Goal: Task Accomplishment & Management: Manage account settings

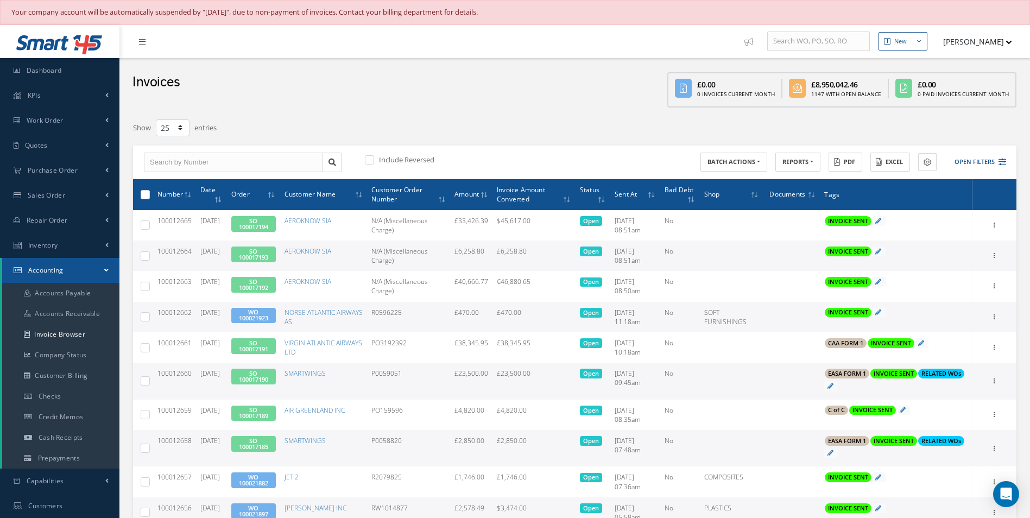
select select "25"
click at [68, 273] on link "Accounting" at bounding box center [60, 270] width 117 height 25
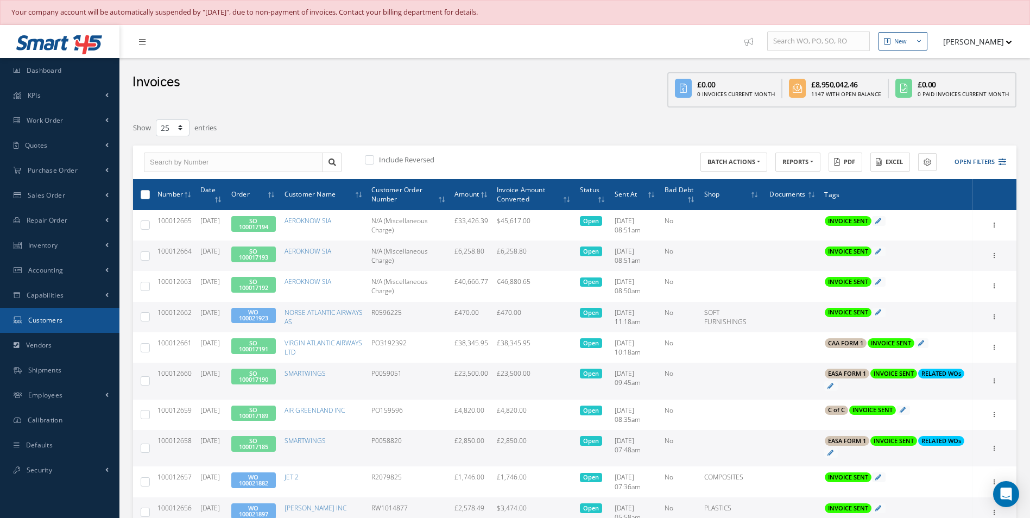
click at [60, 316] on span "Customers" at bounding box center [45, 320] width 35 height 9
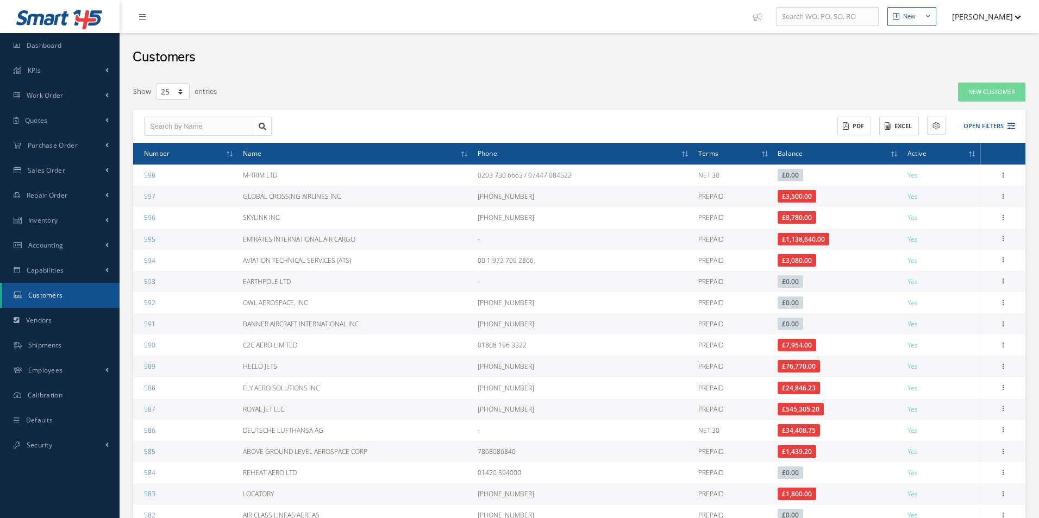
select select "25"
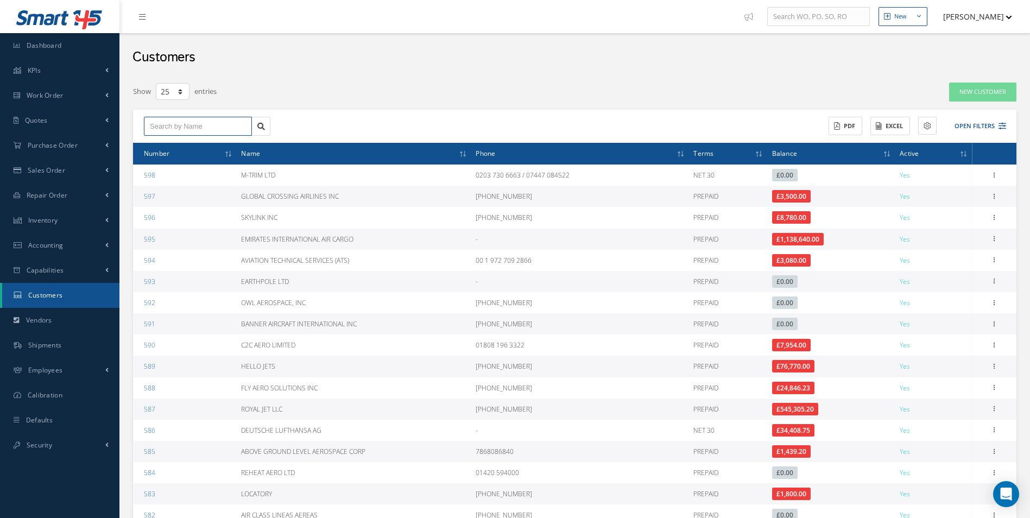
click at [181, 128] on input "text" at bounding box center [198, 127] width 108 height 20
type input "skyline"
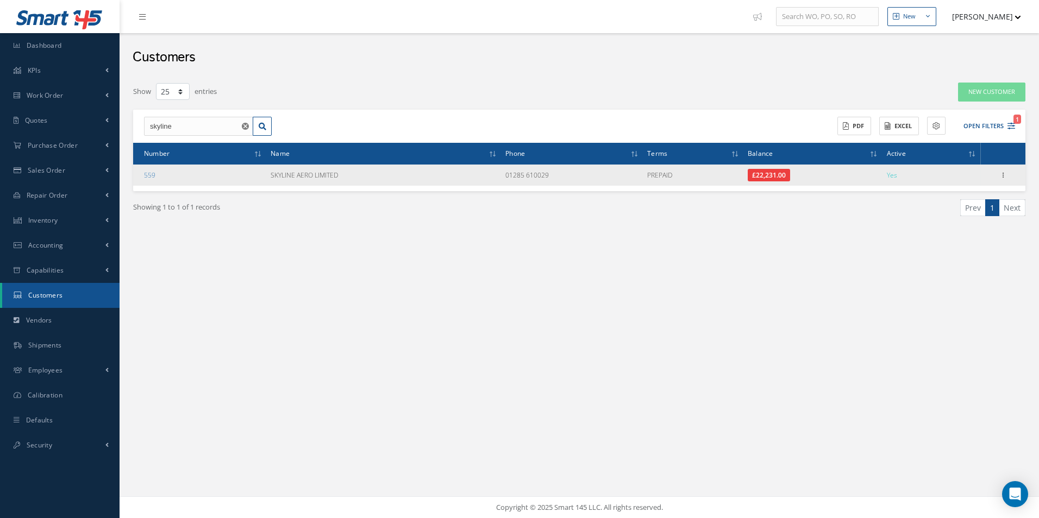
click at [305, 174] on td "SKYLINE AERO LIMITED" at bounding box center [383, 175] width 235 height 21
click at [148, 176] on link "559" at bounding box center [149, 175] width 11 height 9
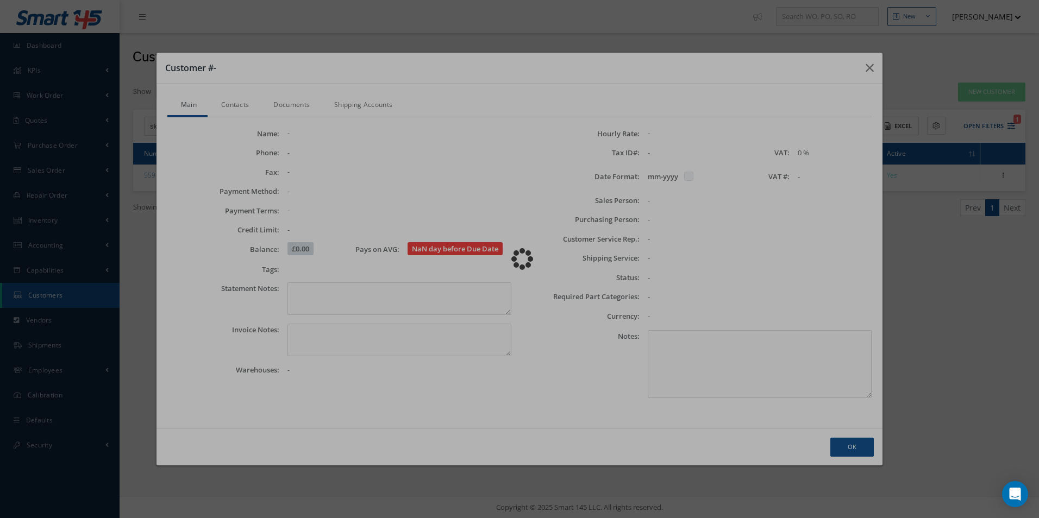
checkbox input "false"
type textarea "Account #.: SKYLINE AERO"
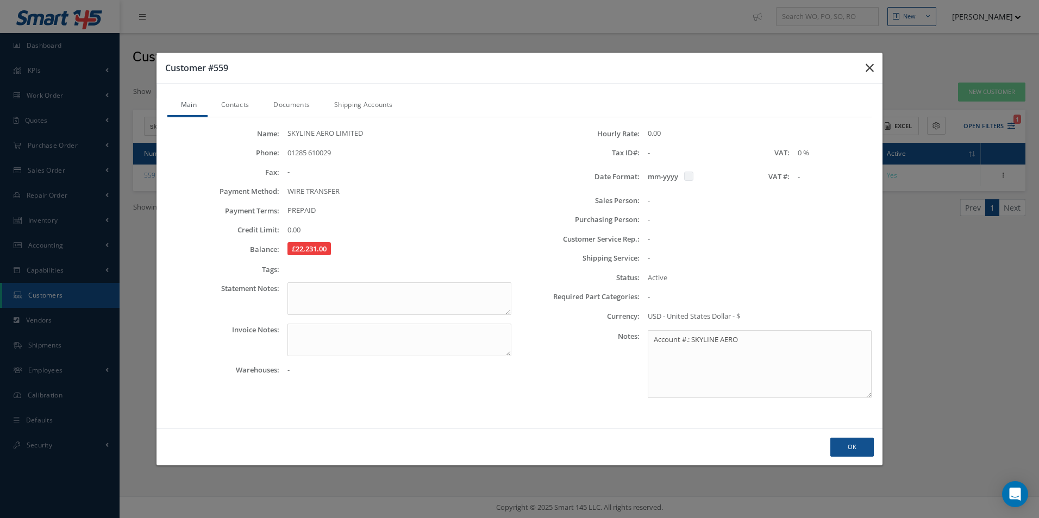
click at [875, 64] on button "button" at bounding box center [870, 68] width 26 height 30
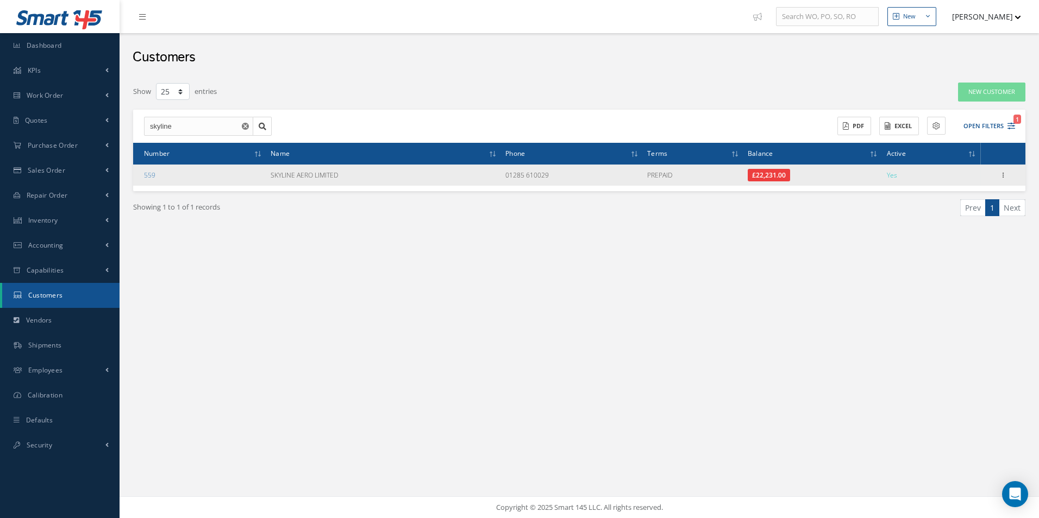
click at [1007, 180] on div "Show Edit Addresses Send By Email Documents Create as Vendor Overview Work Orde…" at bounding box center [1002, 175] width 13 height 13
click at [1004, 181] on div "Show Edit Addresses Send By Email Documents Create as Vendor Overview Work Orde…" at bounding box center [1002, 175] width 13 height 13
click at [1004, 177] on icon at bounding box center [1002, 174] width 11 height 9
click at [944, 198] on link "Edit" at bounding box center [953, 196] width 86 height 14
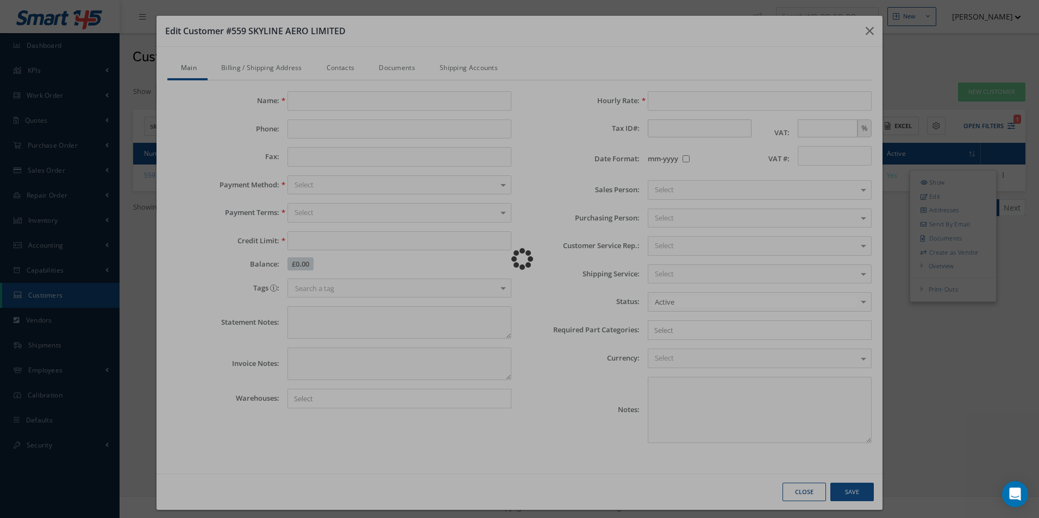
type input "SKYLINE AERO LIMITED"
type input "01285 610029"
type input "0.00"
checkbox input "false"
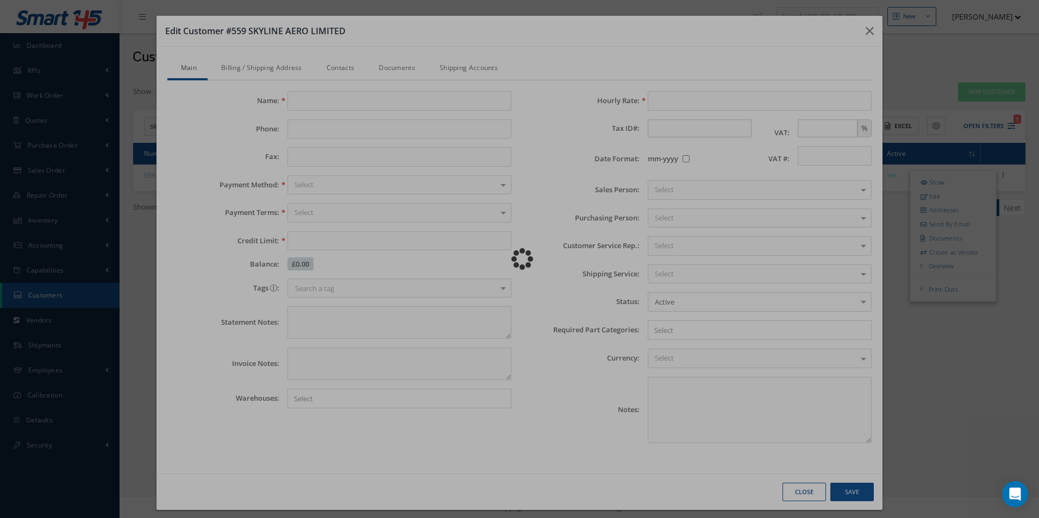
type textarea "Account #.: SKYLINE AERO"
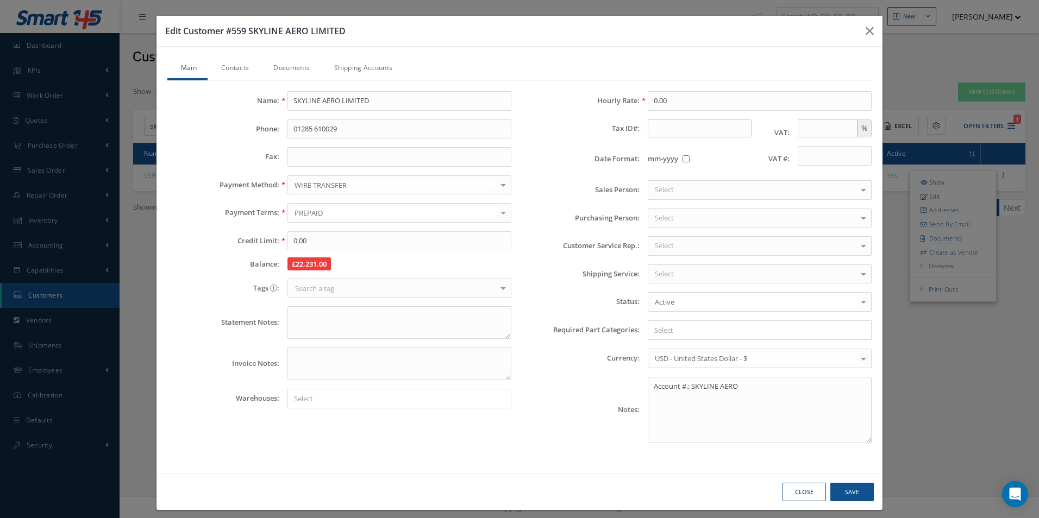
click at [500, 218] on div at bounding box center [502, 213] width 15 height 18
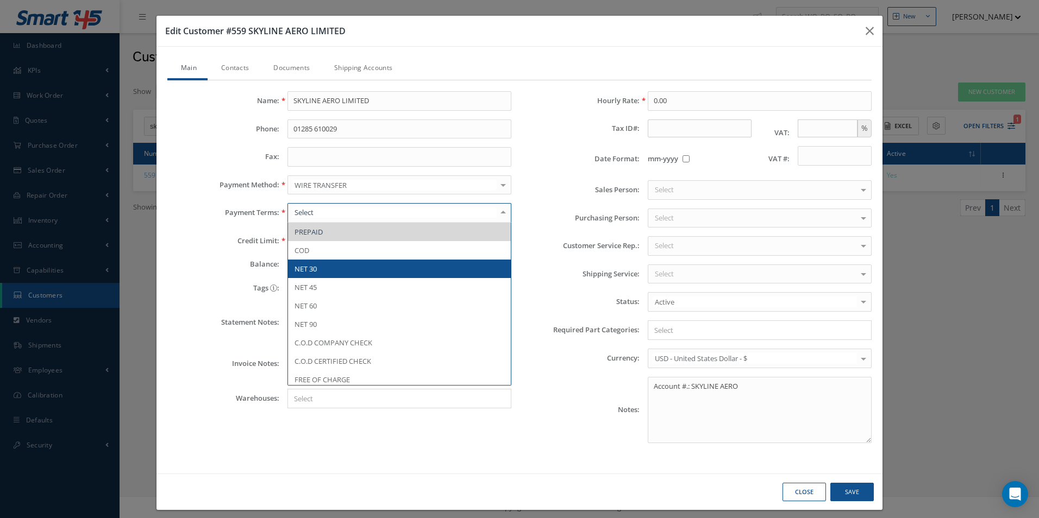
click at [397, 268] on span "NET 30" at bounding box center [399, 269] width 223 height 18
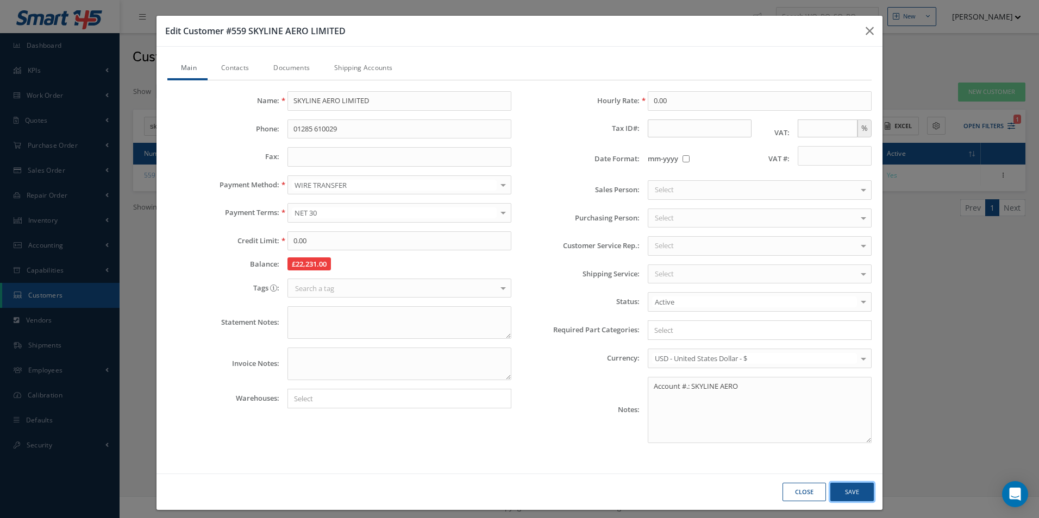
click at [846, 490] on button "Save" at bounding box center [851, 492] width 43 height 19
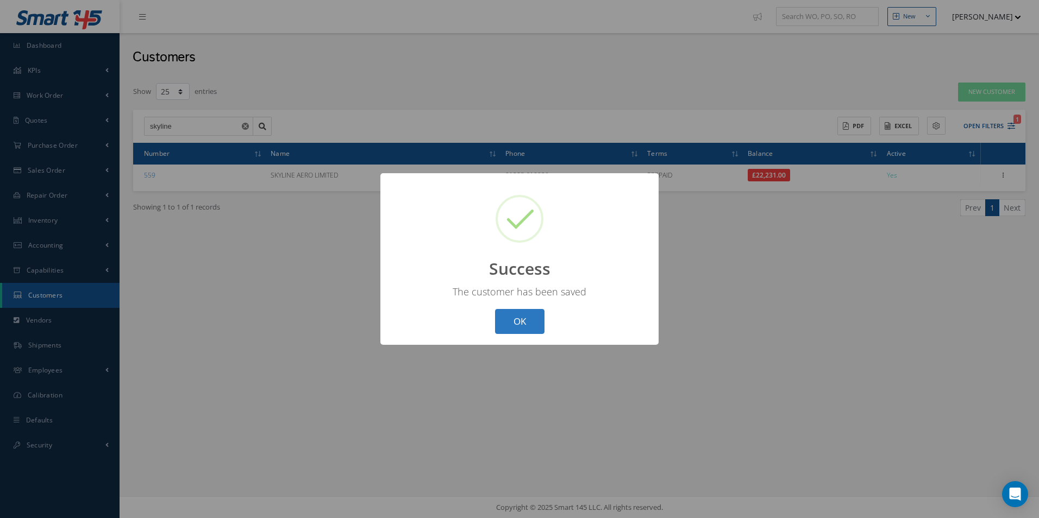
click at [521, 322] on button "OK" at bounding box center [519, 322] width 49 height 26
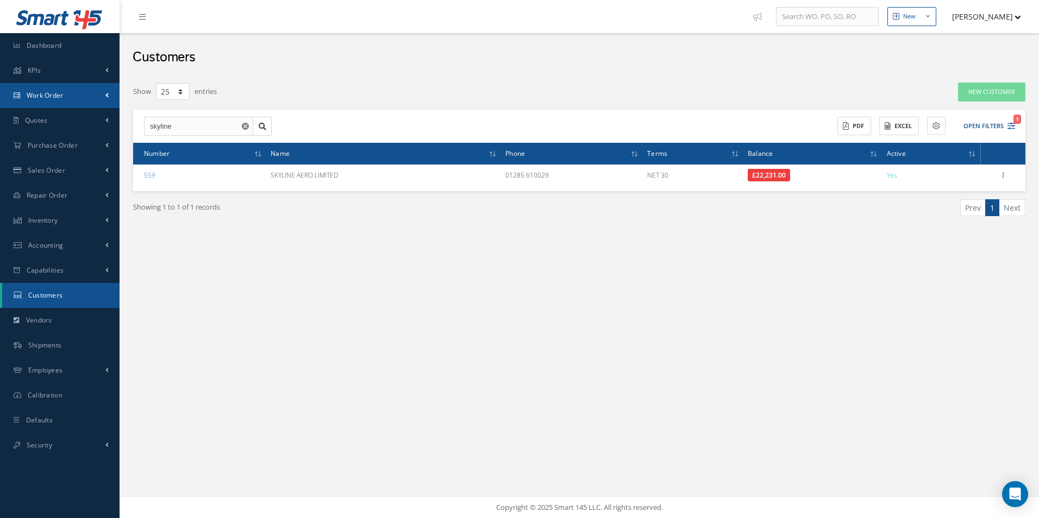
click at [73, 103] on link "Work Order" at bounding box center [59, 95] width 119 height 25
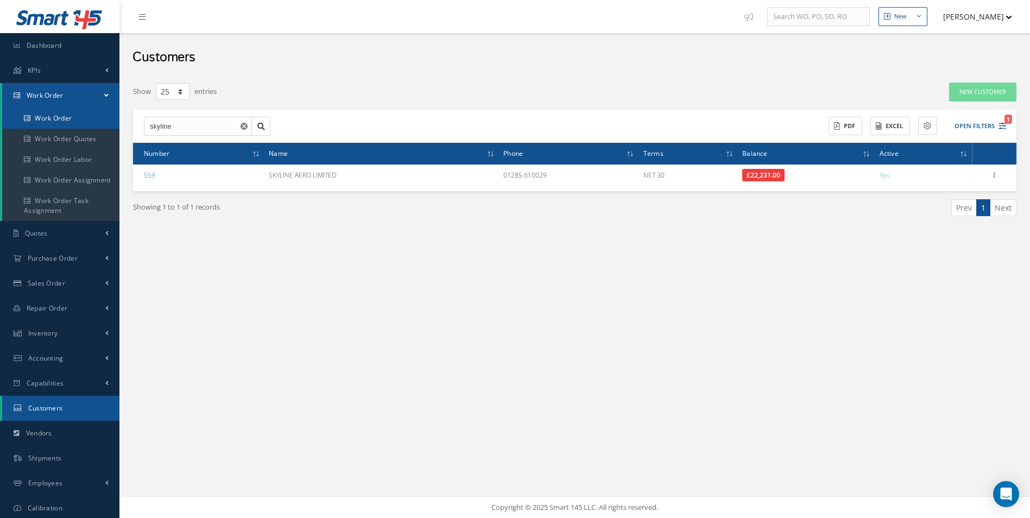
click at [58, 118] on link "Work Order" at bounding box center [60, 118] width 117 height 21
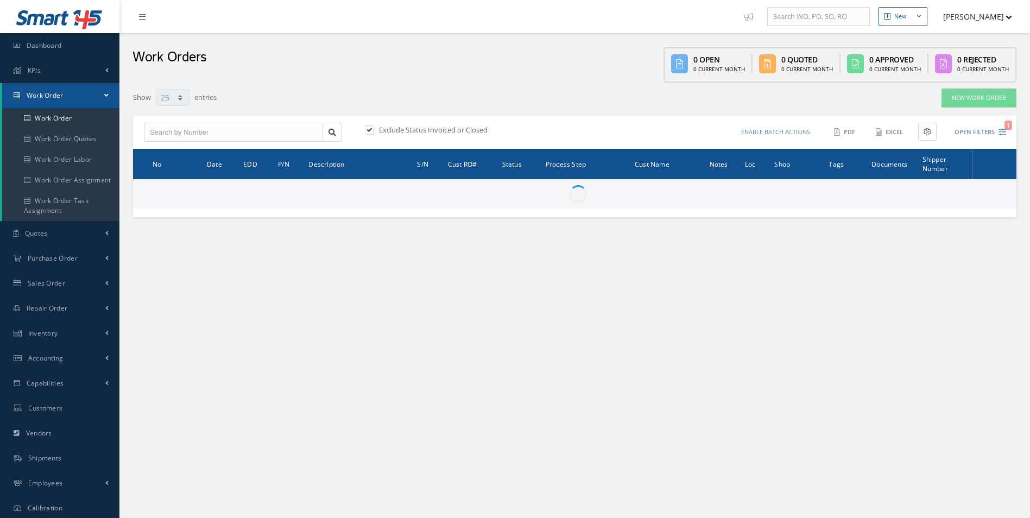
select select "25"
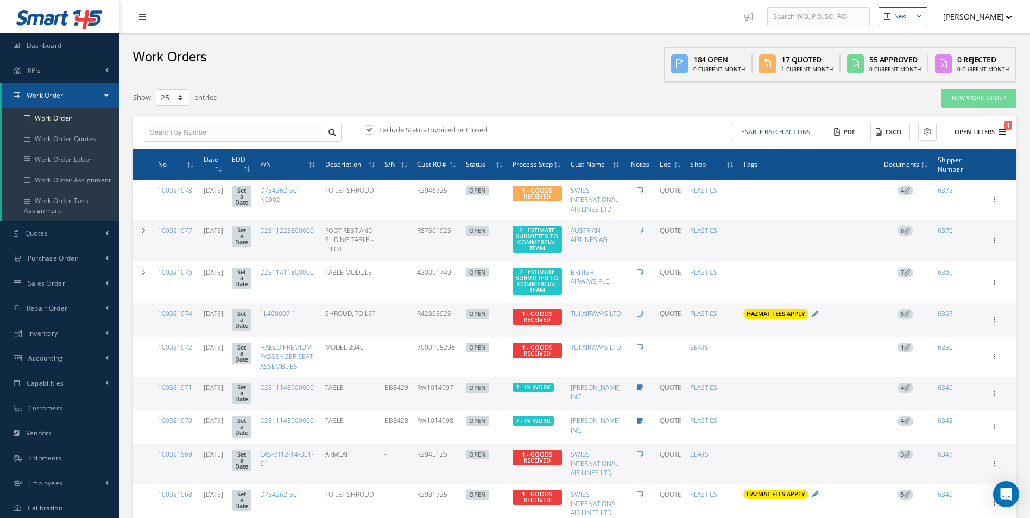
click at [980, 127] on button "Open Filters 1" at bounding box center [975, 132] width 61 height 18
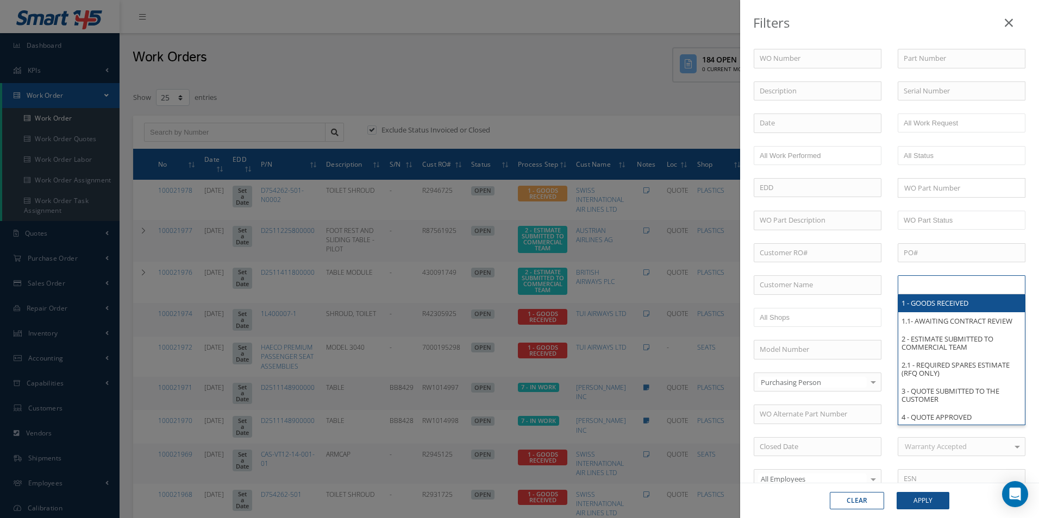
click at [938, 281] on input "text" at bounding box center [937, 285] width 69 height 14
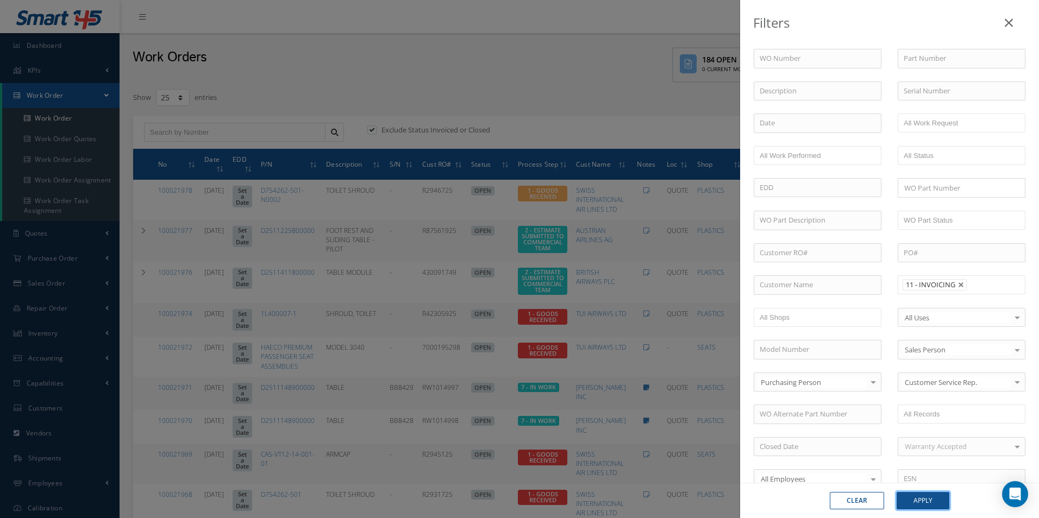
click at [933, 503] on button "Apply" at bounding box center [922, 500] width 53 height 17
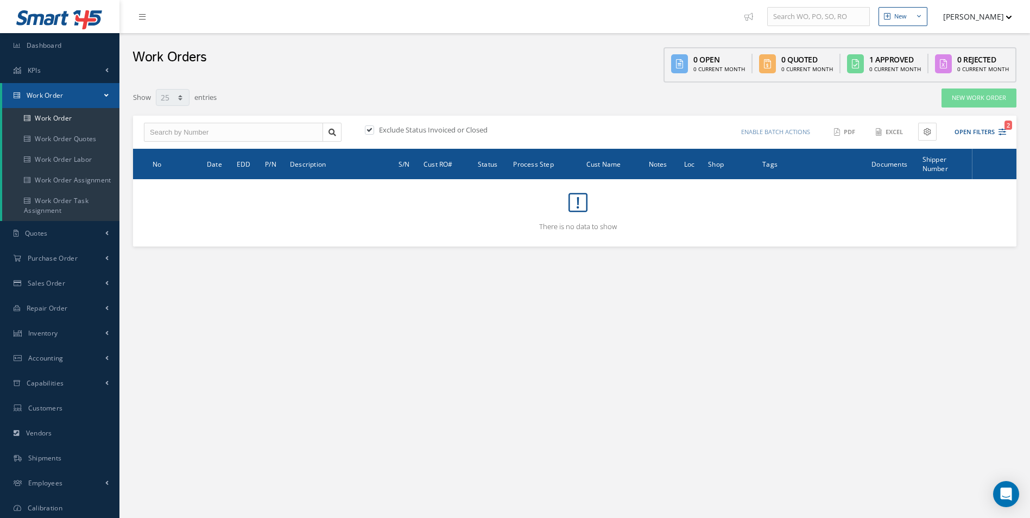
click at [834, 325] on div "New New Work Order New Purchase Order New Customer Quote New Sales Order New Re…" at bounding box center [574, 285] width 911 height 571
click at [65, 252] on link "Purchase Order" at bounding box center [59, 258] width 119 height 25
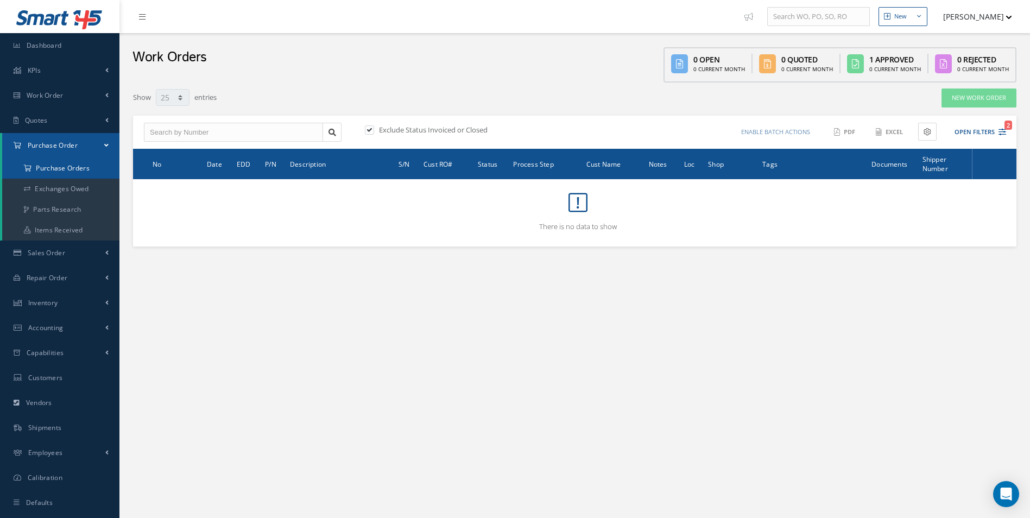
click at [66, 171] on a=1&status_id=2&status_id=3&status_id=5&collapsedFilters"] "Purchase Orders" at bounding box center [60, 168] width 117 height 21
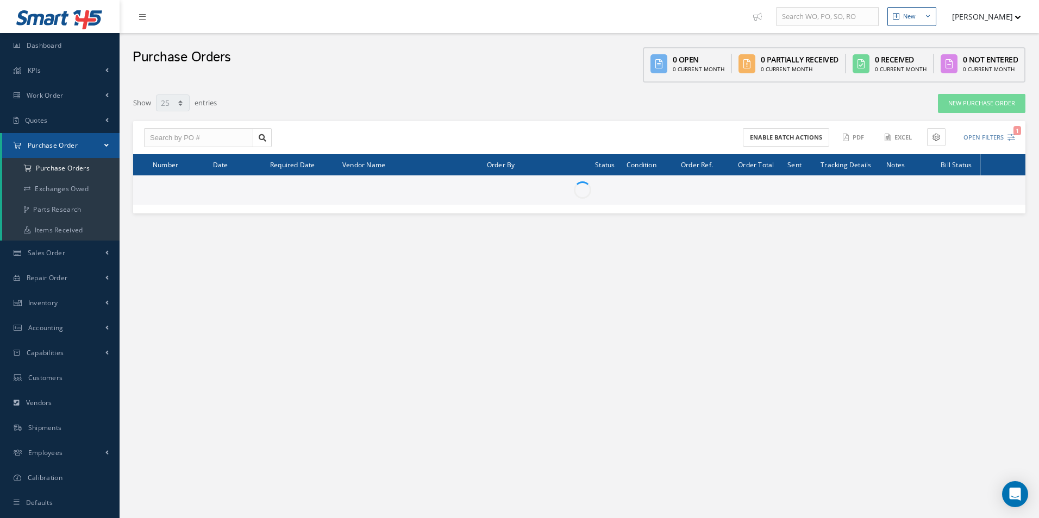
select select "25"
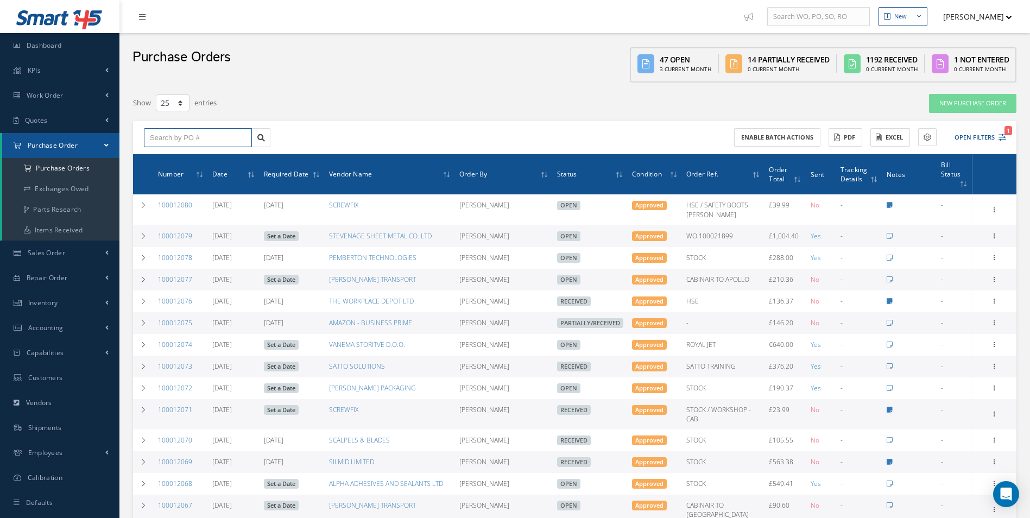
click at [161, 140] on input "text" at bounding box center [198, 138] width 108 height 20
paste input "100012069"
type input "100012069"
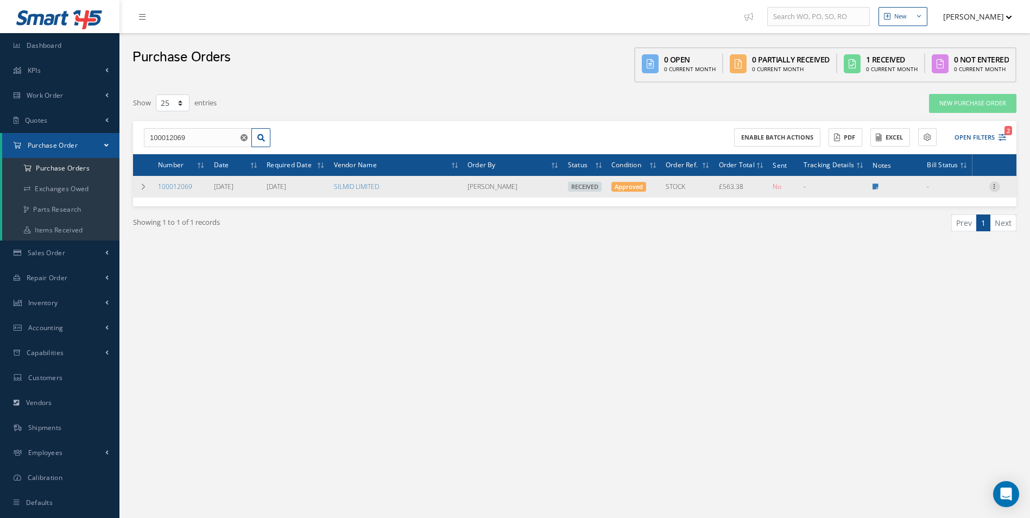
click at [995, 186] on icon at bounding box center [995, 185] width 11 height 9
click at [953, 232] on link "Create Bill" at bounding box center [945, 236] width 86 height 14
type input "93.90"
type input "0.00"
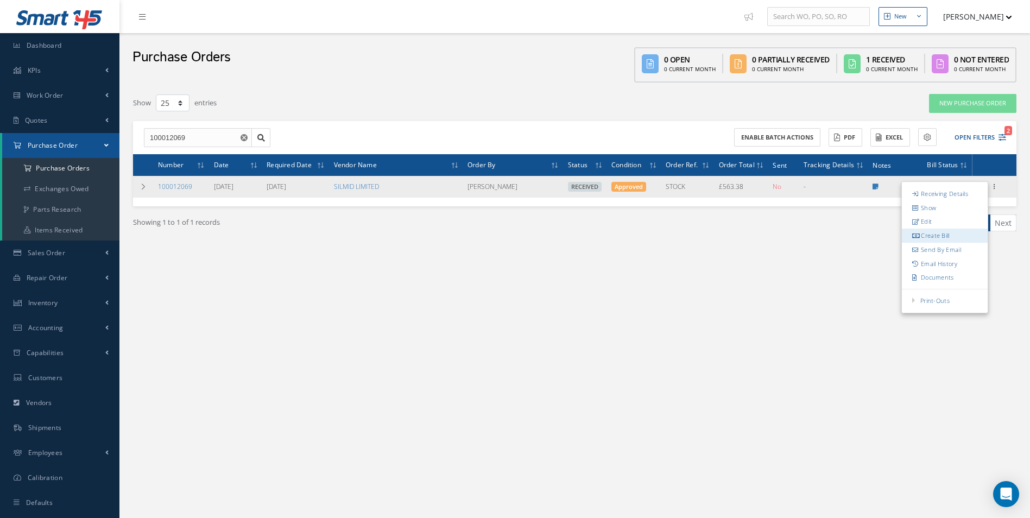
type input "0.00"
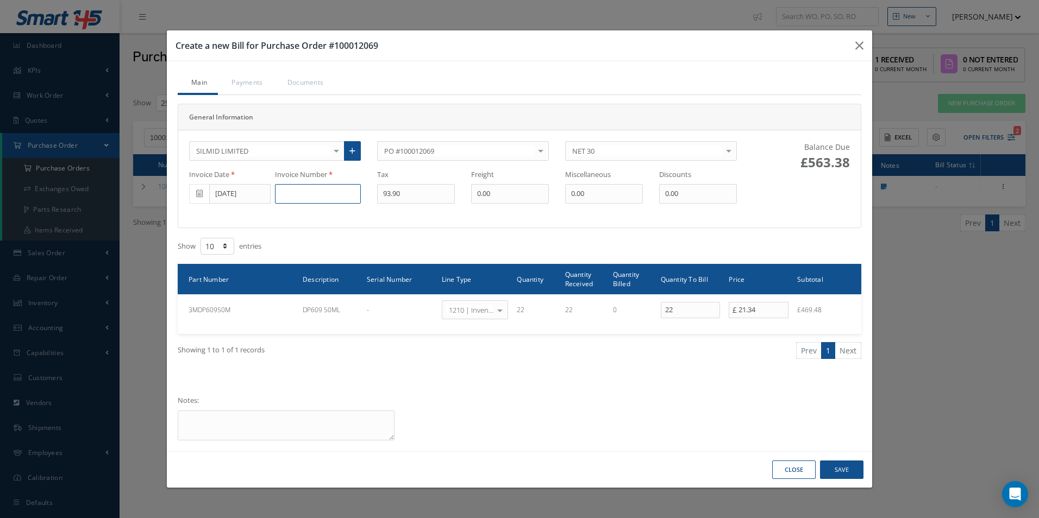
click at [308, 190] on input at bounding box center [318, 194] width 86 height 20
paste input "INV0831252"
type input "INV0831252"
click at [219, 196] on input "[DATE]" at bounding box center [239, 194] width 61 height 20
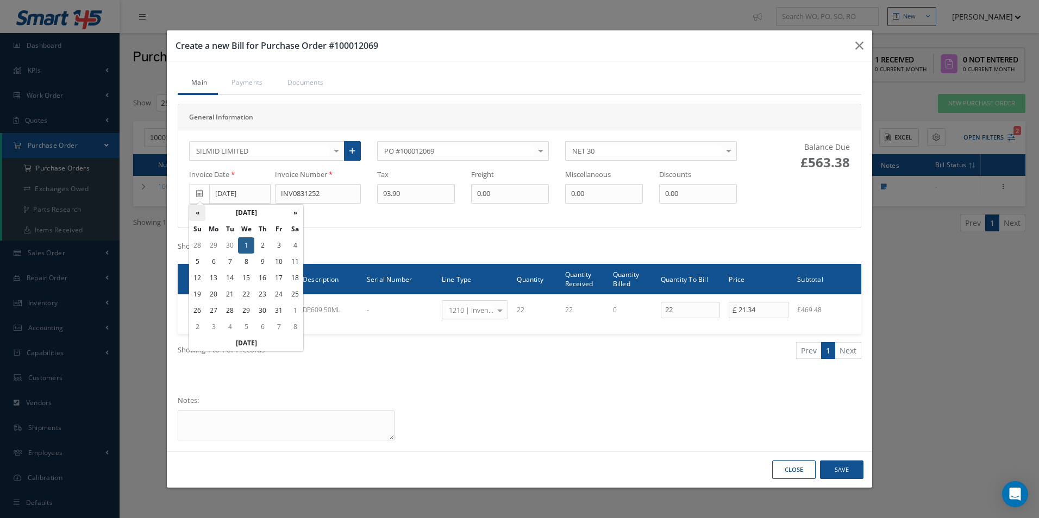
click at [197, 211] on th "«" at bounding box center [197, 213] width 16 height 16
click at [230, 311] on td "30" at bounding box center [230, 311] width 16 height 16
type input "[DATE]"
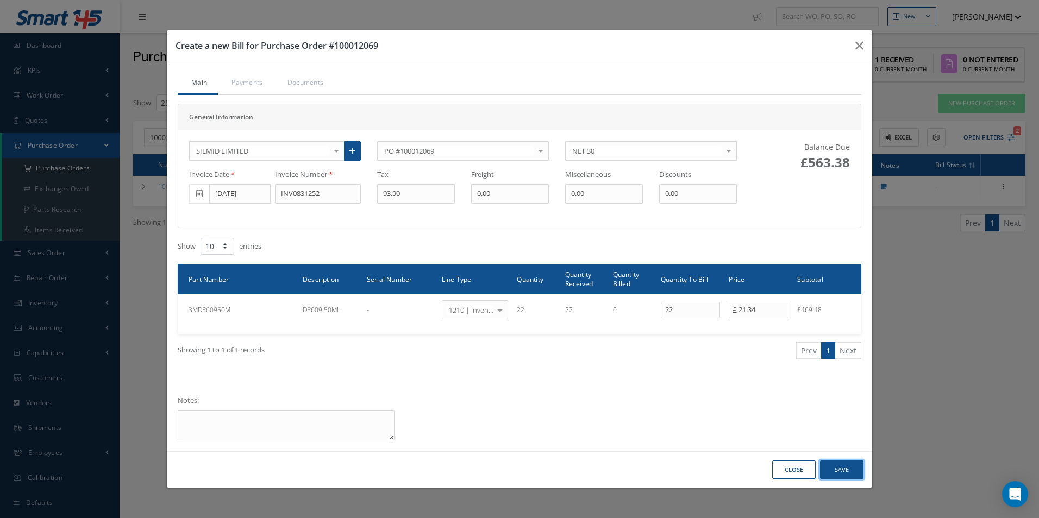
click at [843, 473] on button "Save" at bounding box center [841, 470] width 43 height 19
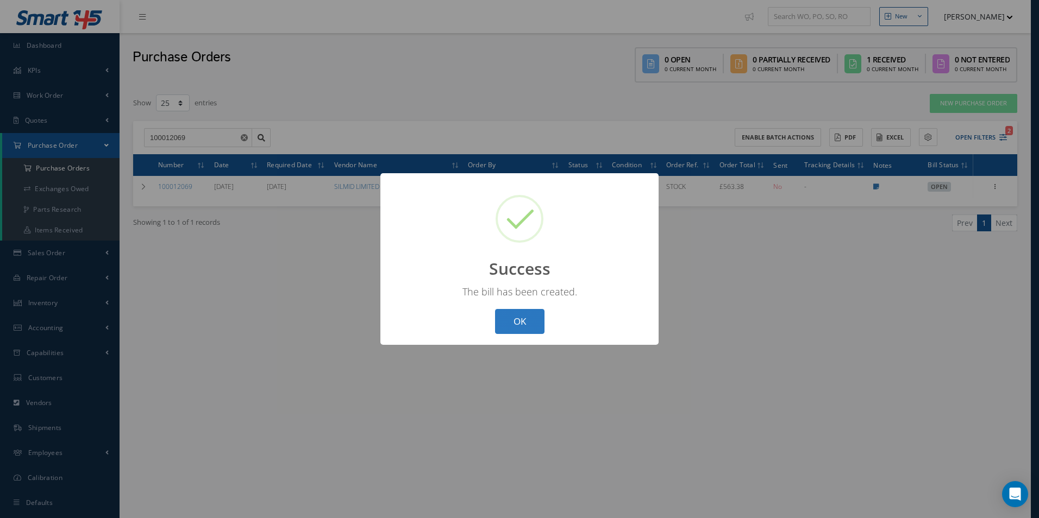
click at [528, 313] on button "OK" at bounding box center [519, 322] width 49 height 26
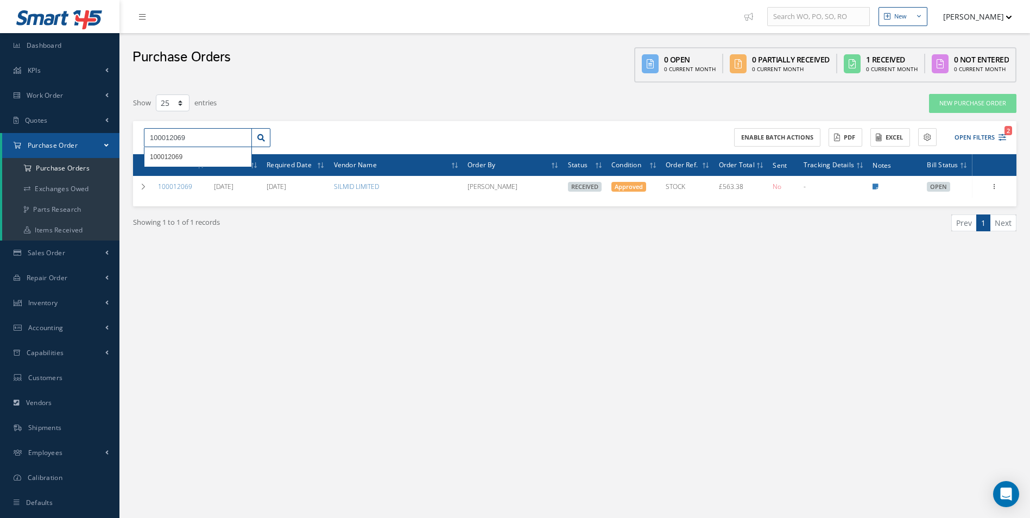
drag, startPoint x: 216, startPoint y: 143, endPoint x: 0, endPoint y: 162, distance: 217.0
click at [0, 162] on html "Smart 145 Dashboard KPIs Work Order Accounting Work Order Work Order Work Order…" at bounding box center [515, 259] width 1030 height 518
type input "100012048"
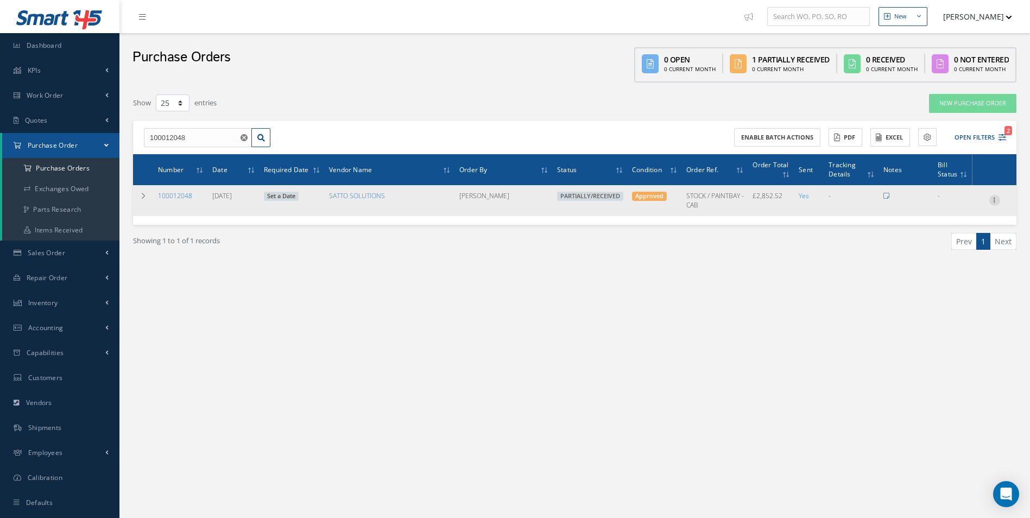
click at [997, 204] on icon at bounding box center [995, 199] width 11 height 9
click at [948, 247] on link "Create Bill" at bounding box center [945, 250] width 86 height 14
type input "475.42"
type input "0.00"
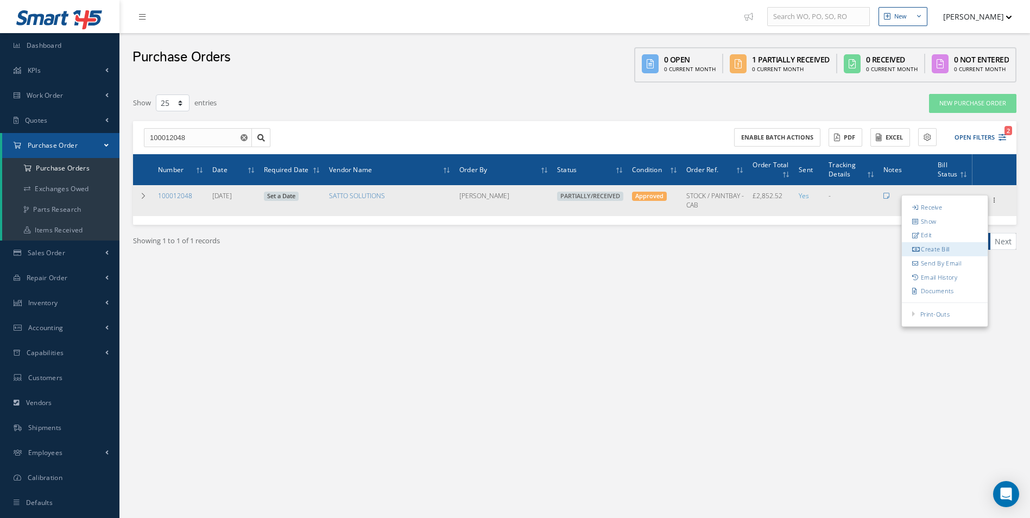
type input "0.00"
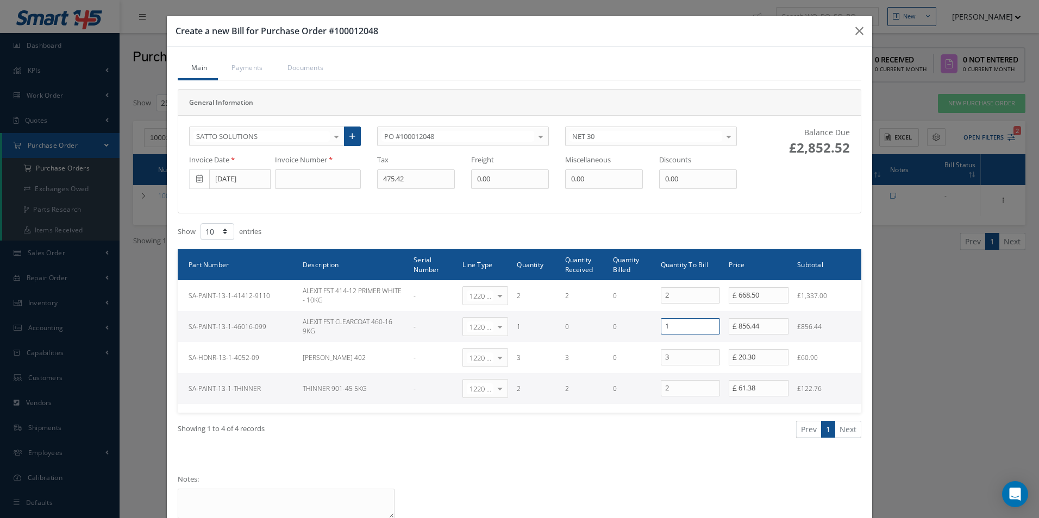
drag, startPoint x: 671, startPoint y: 326, endPoint x: 522, endPoint y: 311, distance: 150.1
click at [551, 317] on tr "SA-PAINT-13-1-46016-099 ALEXIT FST CLEARCOAT 460-16 9KG - 1220 | Inventory - ch…" at bounding box center [519, 326] width 683 height 31
type input "0"
drag, startPoint x: 423, startPoint y: 180, endPoint x: 304, endPoint y: 186, distance: 119.1
click at [344, 188] on div "Invoice Date 09/30/2025 Invoice Number Tax 475.42 Freight 0.00 Miscellaneous 0.…" at bounding box center [463, 172] width 564 height 34
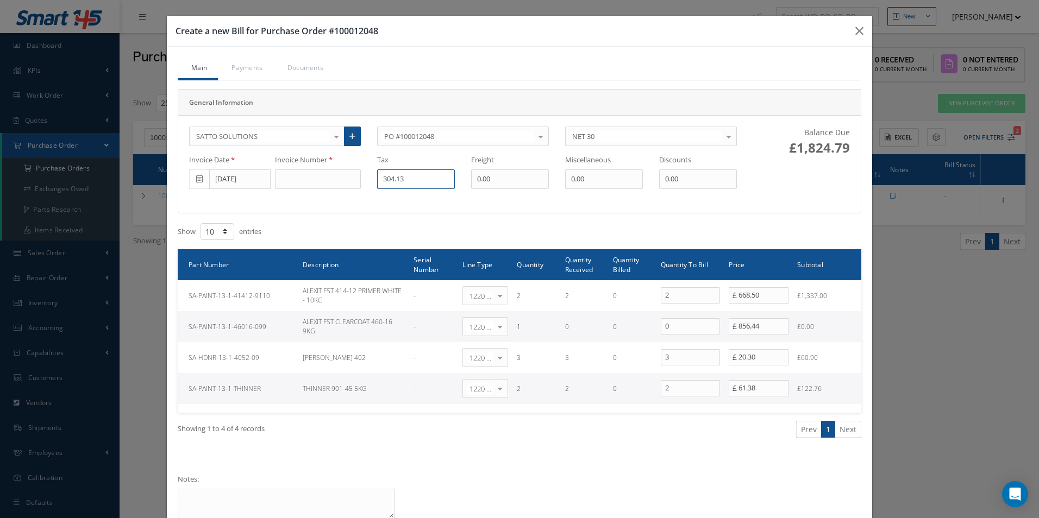
type input "304.13"
click at [313, 189] on div "SATTO SOLUTIONS 365 AEROSPACE 4 CYTE UK LTD 53 NORTH AVIATION LTD A & R AVIATIO…" at bounding box center [463, 165] width 564 height 76
click at [313, 178] on input at bounding box center [318, 179] width 86 height 20
paste input "500001995"
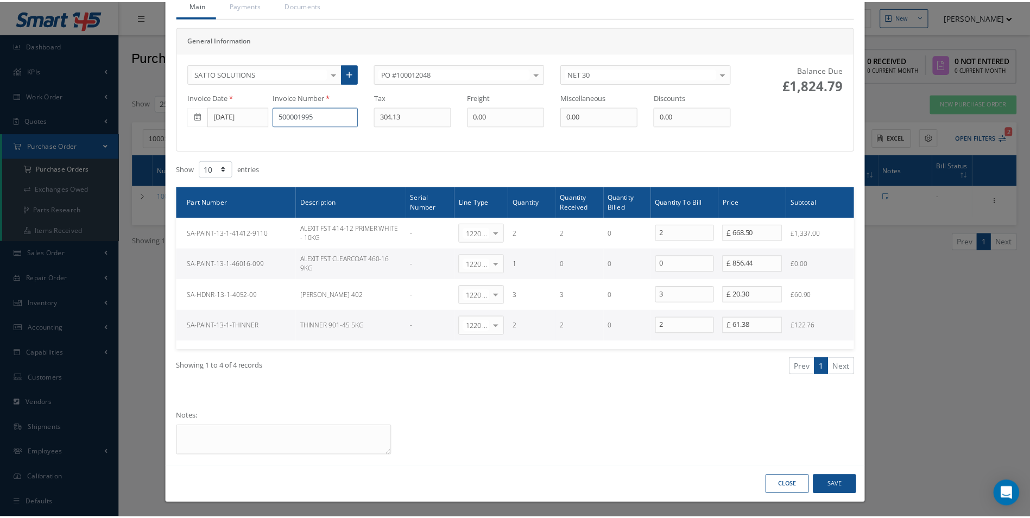
scroll to position [64, 0]
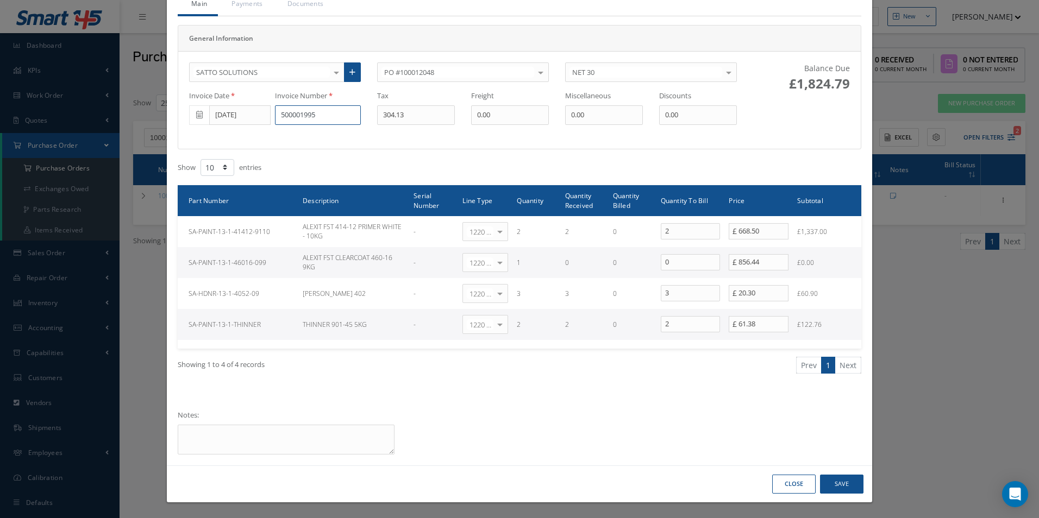
type input "500001995"
click at [835, 481] on button "Save" at bounding box center [841, 484] width 43 height 19
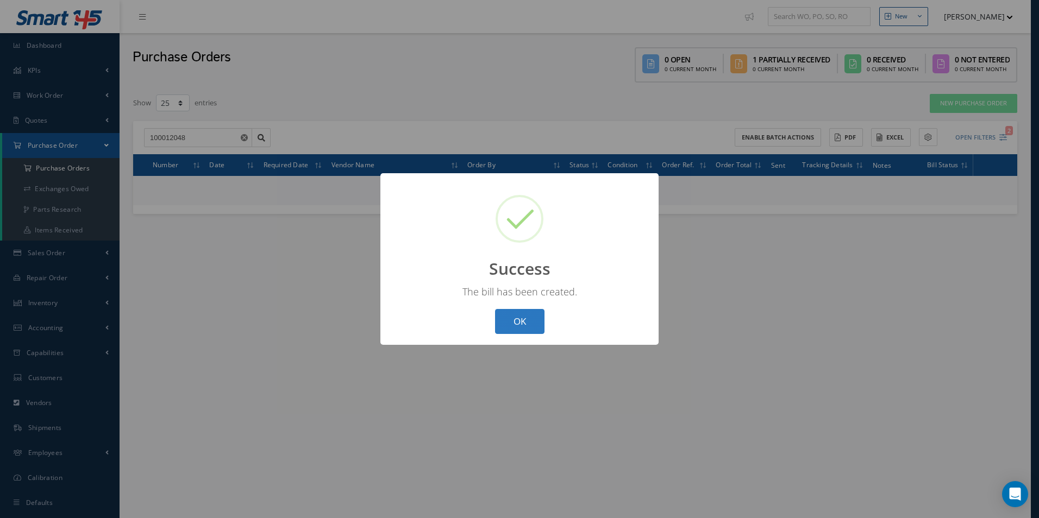
click at [520, 321] on button "OK" at bounding box center [519, 322] width 49 height 26
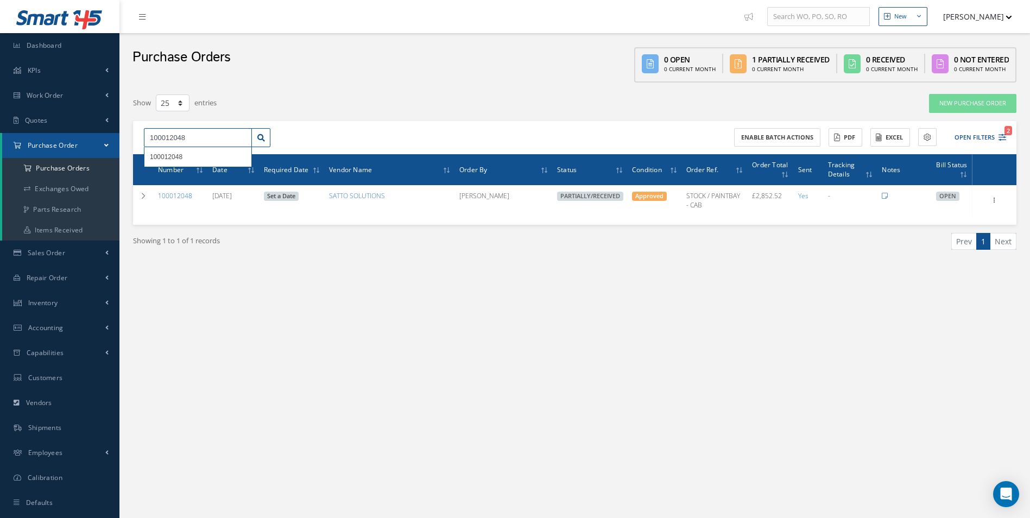
drag, startPoint x: 210, startPoint y: 136, endPoint x: 21, endPoint y: 136, distance: 188.5
click at [21, 136] on div "Smart 145 Dashboard KPIs Work Order Accounting Work Order Work Order Work Order…" at bounding box center [515, 270] width 1030 height 540
type input "100012049"
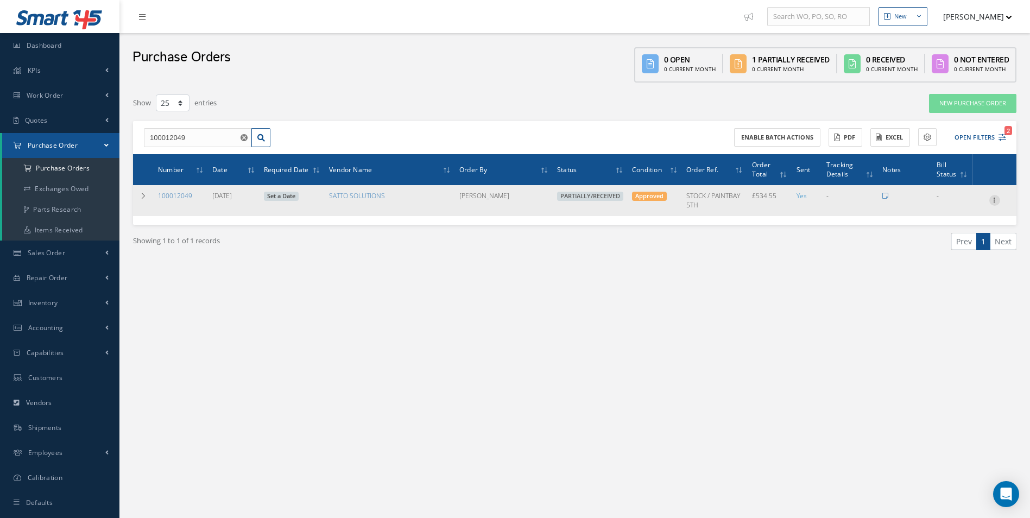
click at [999, 201] on icon at bounding box center [995, 199] width 11 height 9
click at [954, 247] on link "Create Bill" at bounding box center [945, 250] width 86 height 14
type input "89.09"
type input "0.00"
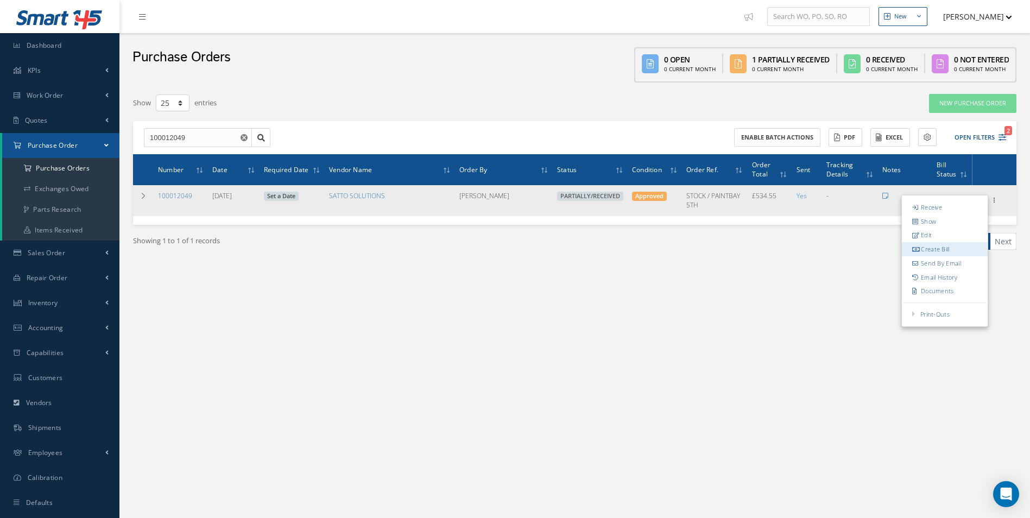
type input "0.00"
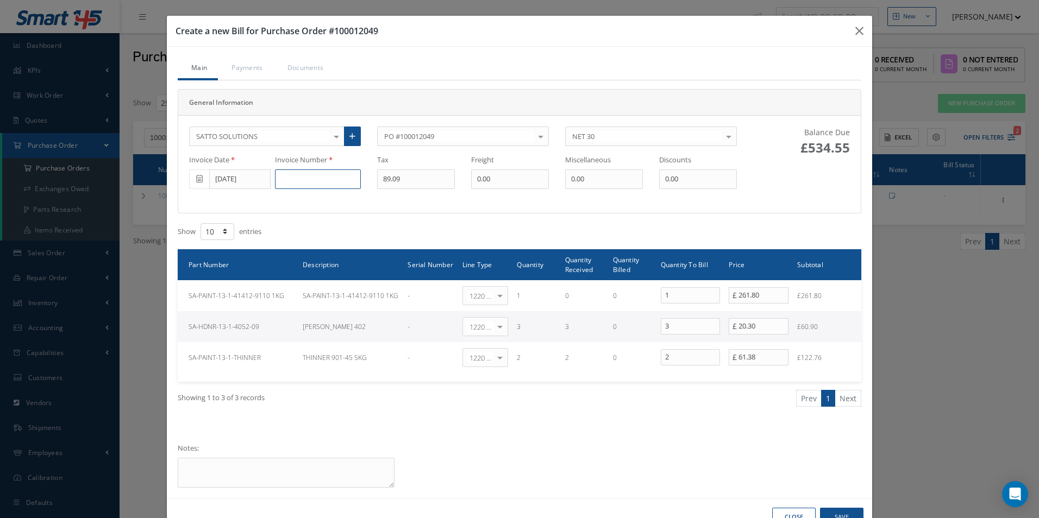
click at [306, 177] on input at bounding box center [318, 179] width 86 height 20
paste input "500001996"
type input "500001996"
type input "36.73"
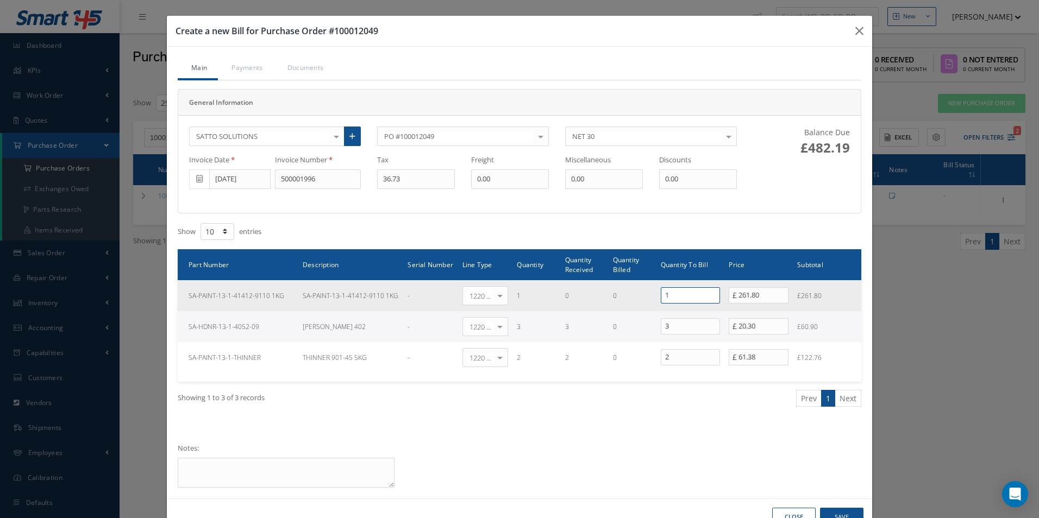
drag, startPoint x: 669, startPoint y: 294, endPoint x: 465, endPoint y: 254, distance: 207.6
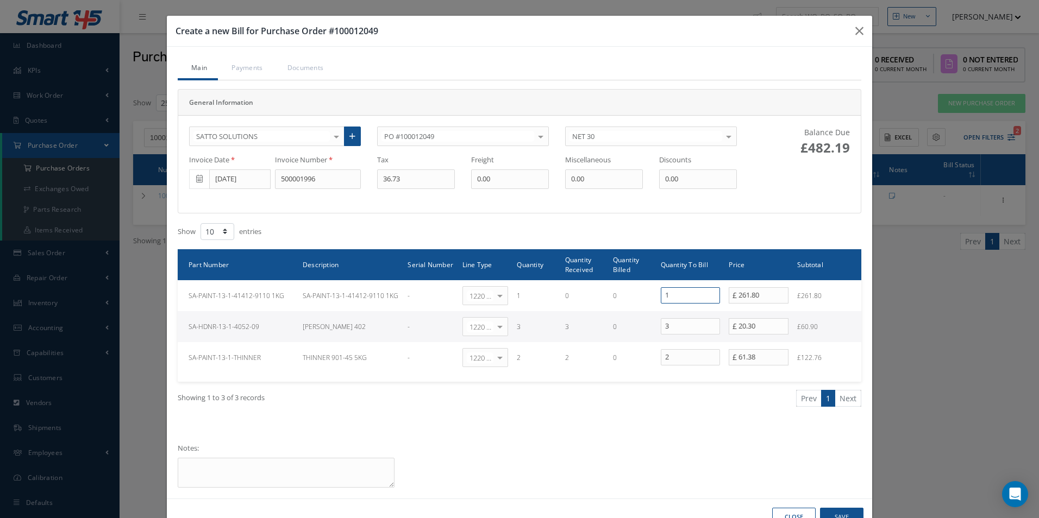
click at [612, 295] on tr "SA-PAINT-13-1-41412-9110 1KG SA-PAINT-13-1-41412-9110 1KG - 1220 | Inventory - …" at bounding box center [519, 295] width 683 height 31
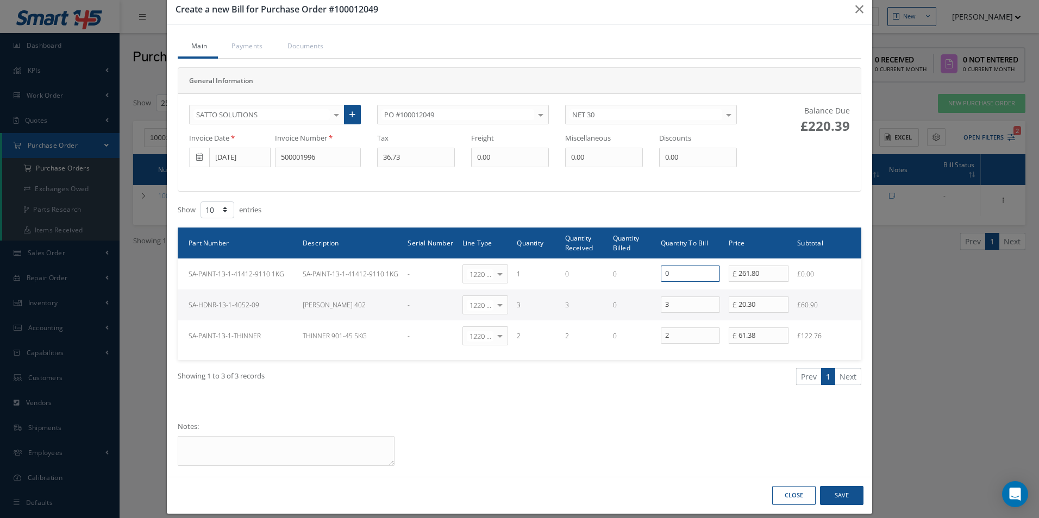
scroll to position [33, 0]
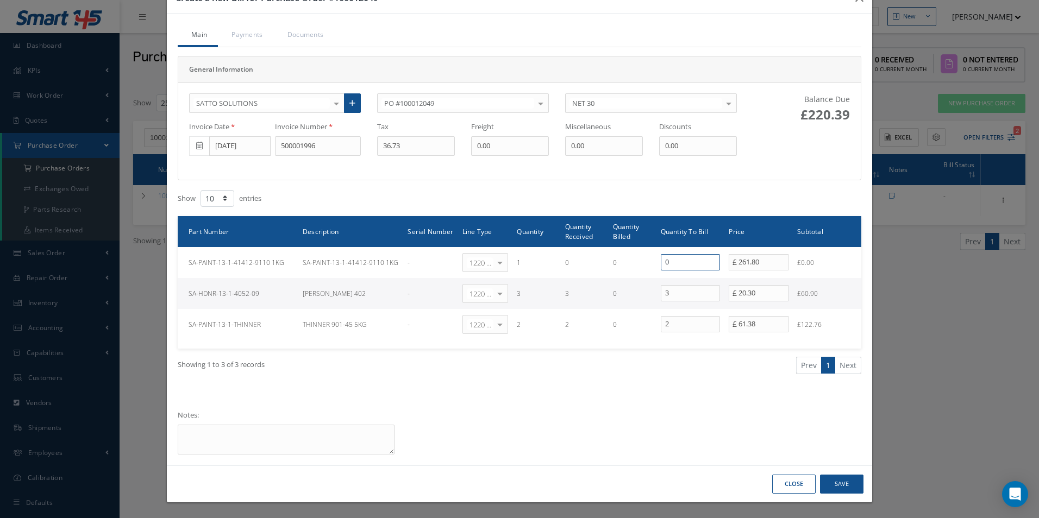
type input "0"
click at [852, 483] on button "Save" at bounding box center [841, 484] width 43 height 19
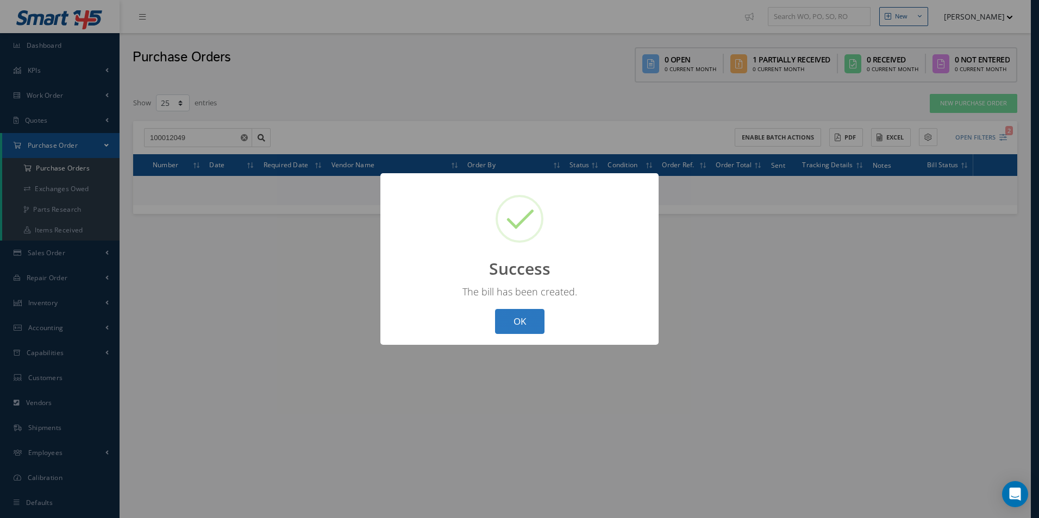
click at [513, 318] on button "OK" at bounding box center [519, 322] width 49 height 26
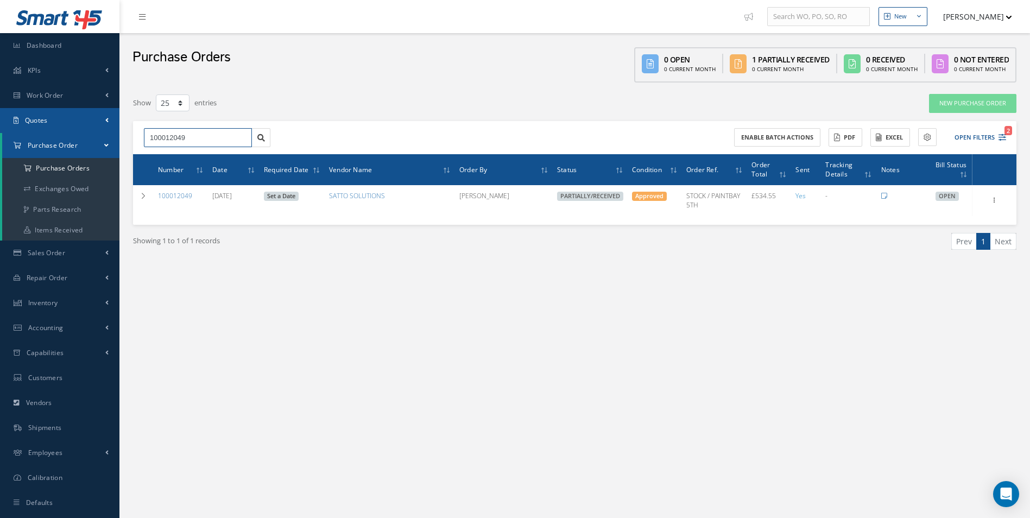
drag, startPoint x: 56, startPoint y: 140, endPoint x: 0, endPoint y: 131, distance: 56.6
click at [0, 132] on html "Smart 145 Dashboard KPIs Work Order Accounting Work Order Work Order Work Order…" at bounding box center [515, 259] width 1030 height 518
type input "100012021"
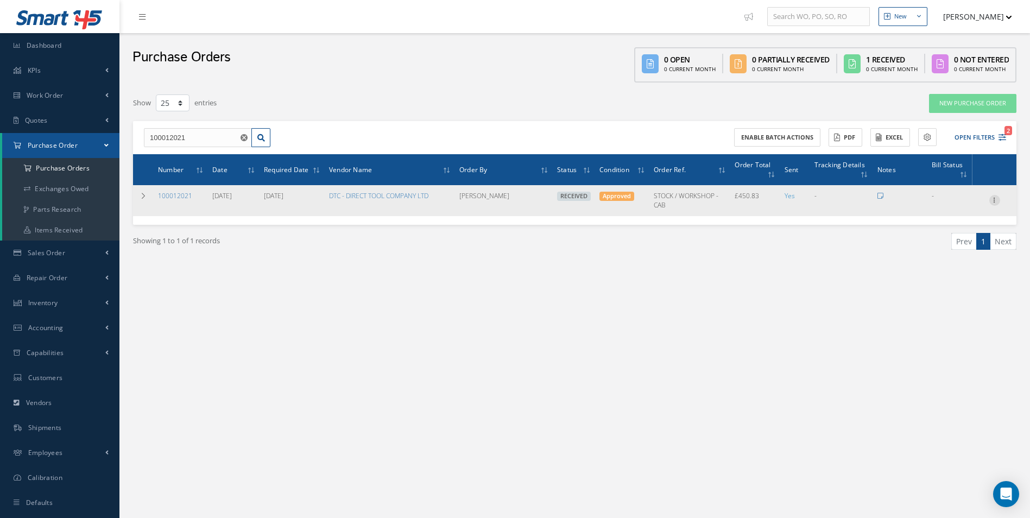
click at [999, 197] on icon at bounding box center [995, 199] width 11 height 9
click at [963, 245] on link "Create Bill" at bounding box center [945, 250] width 86 height 14
type input "75.14"
type input "0.00"
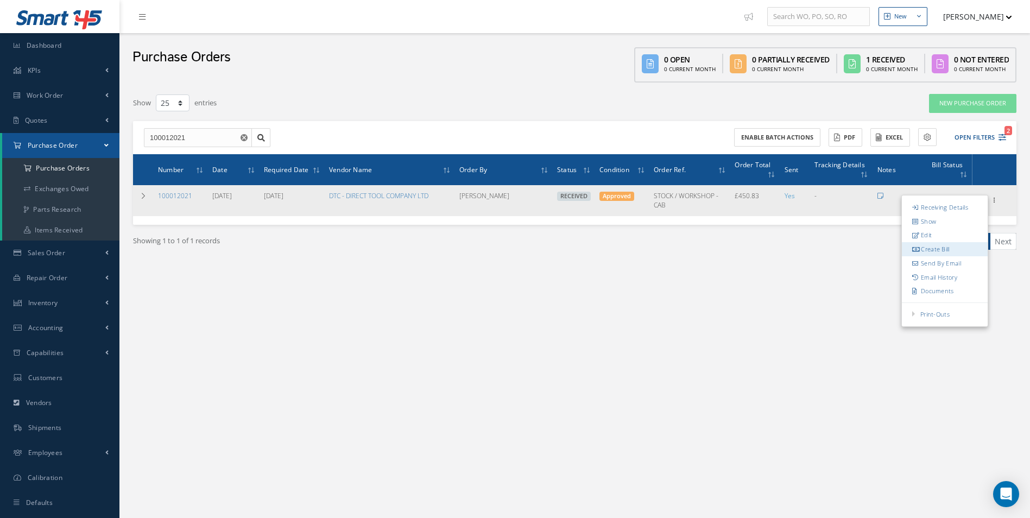
type input "0.00"
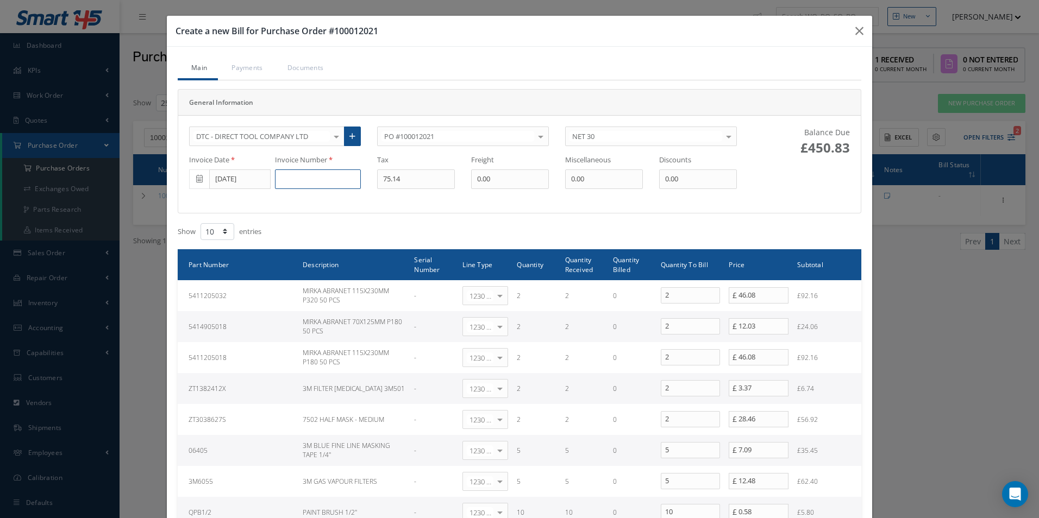
click at [308, 179] on input at bounding box center [318, 179] width 86 height 20
paste input "0000574078"
type input "0000574078"
click at [224, 184] on input "[DATE]" at bounding box center [239, 179] width 61 height 20
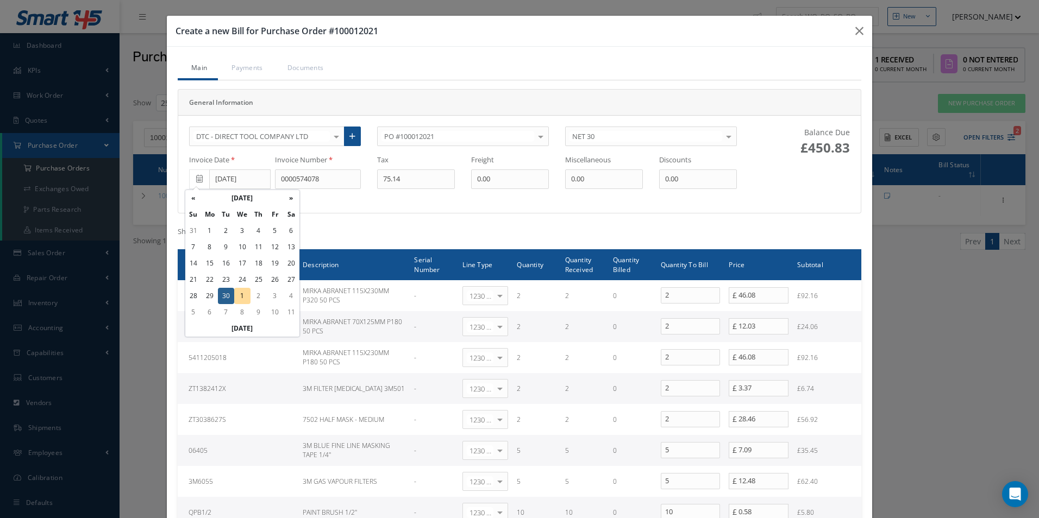
click at [255, 261] on td "18" at bounding box center [258, 263] width 16 height 16
type input "09/18/2025"
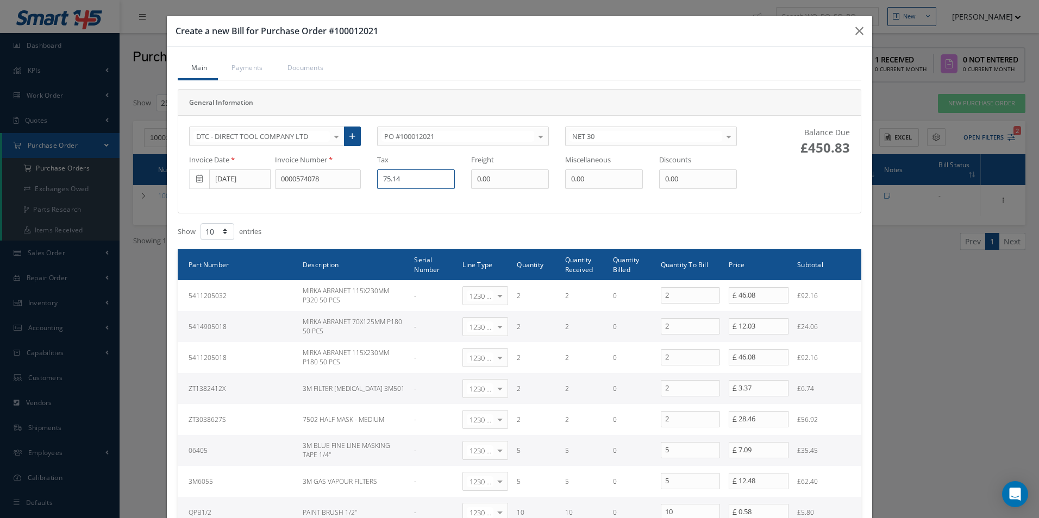
drag, startPoint x: 400, startPoint y: 182, endPoint x: 333, endPoint y: 183, distance: 67.4
click at [339, 183] on div "Invoice Date 09/18/2025 Invoice Number 0000574078 Tax 75.14 Freight 0.00 Miscel…" at bounding box center [463, 172] width 564 height 34
type input "38.27"
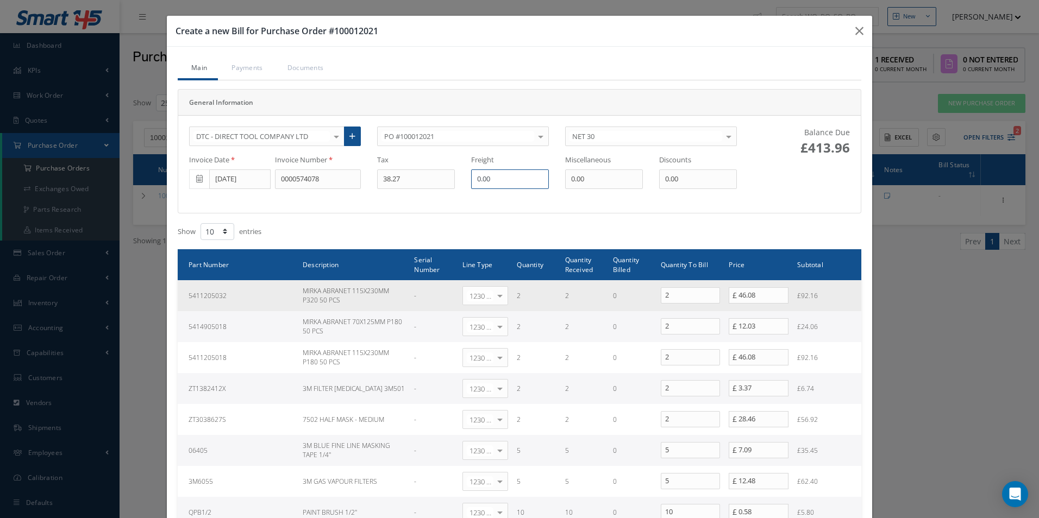
scroll to position [54, 0]
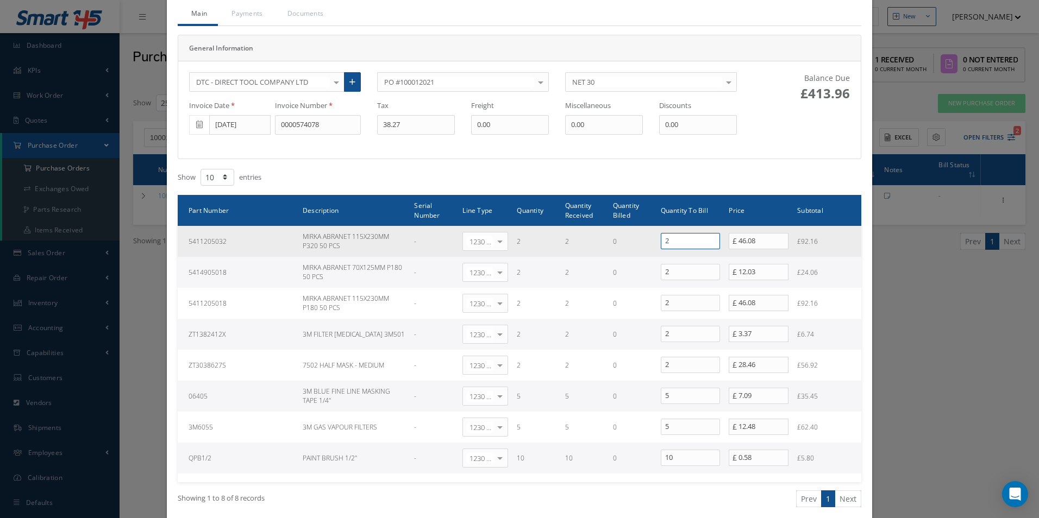
drag, startPoint x: 692, startPoint y: 238, endPoint x: 618, endPoint y: 247, distance: 74.9
click at [618, 247] on tr "5411205032 MIRKA ABRANET 115X230MM P320 50 PCS - 1230 | Inventory - Misc. Works…" at bounding box center [519, 241] width 683 height 31
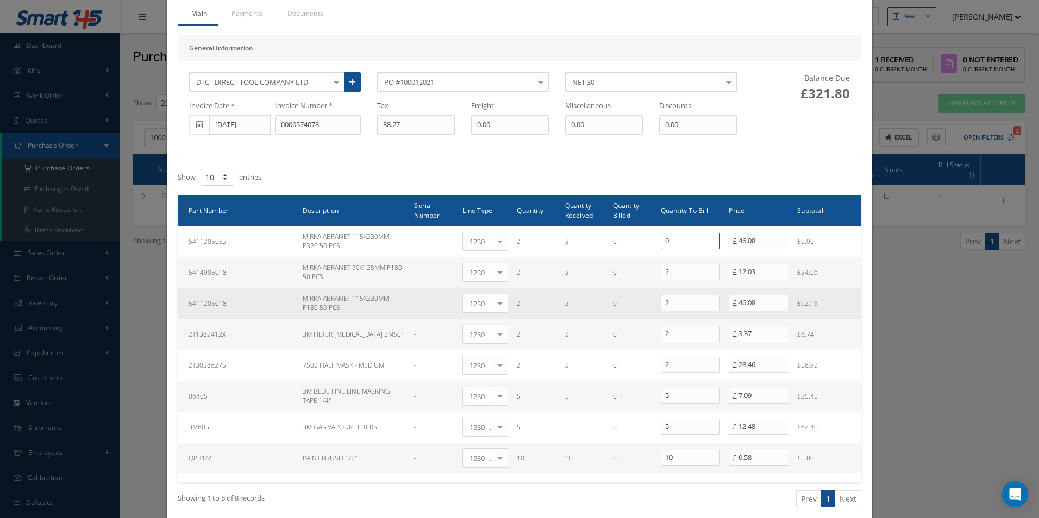
type input "0"
drag, startPoint x: 665, startPoint y: 304, endPoint x: 613, endPoint y: 303, distance: 51.6
click at [615, 304] on tr "5411205018 MIRKA ABRANET 115X230MM P180 50 PCS - 1230 | Inventory - Misc. Works…" at bounding box center [519, 303] width 683 height 31
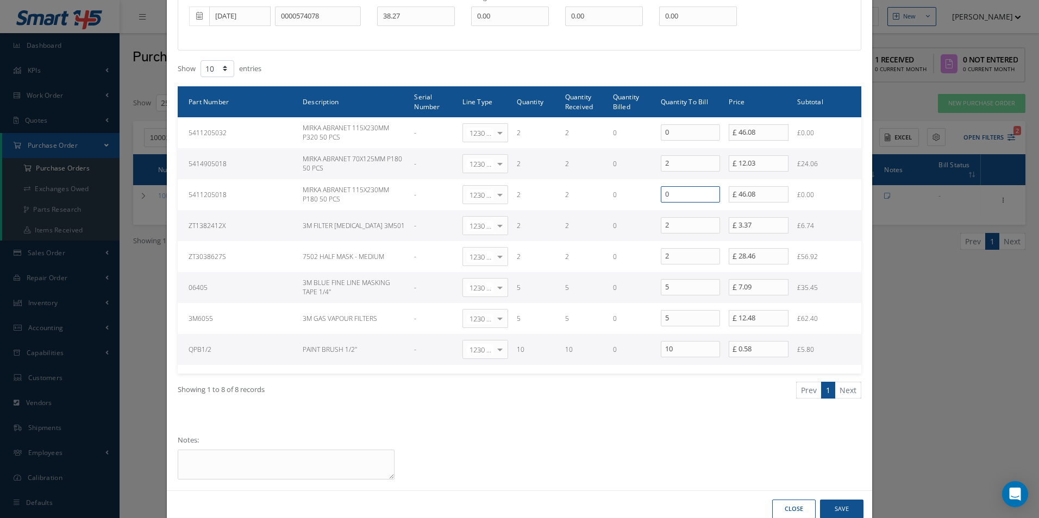
scroll to position [188, 0]
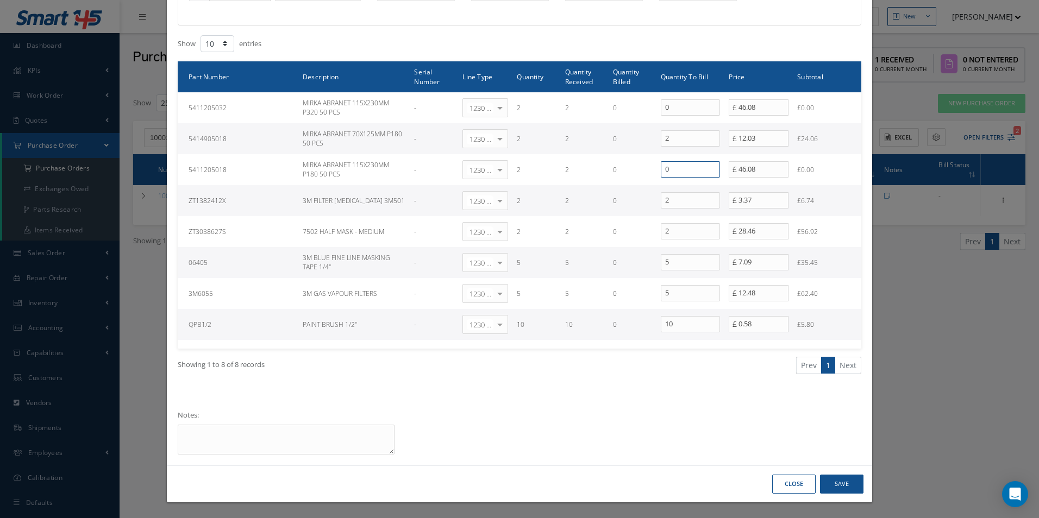
type input "0"
click at [856, 483] on button "Save" at bounding box center [841, 484] width 43 height 19
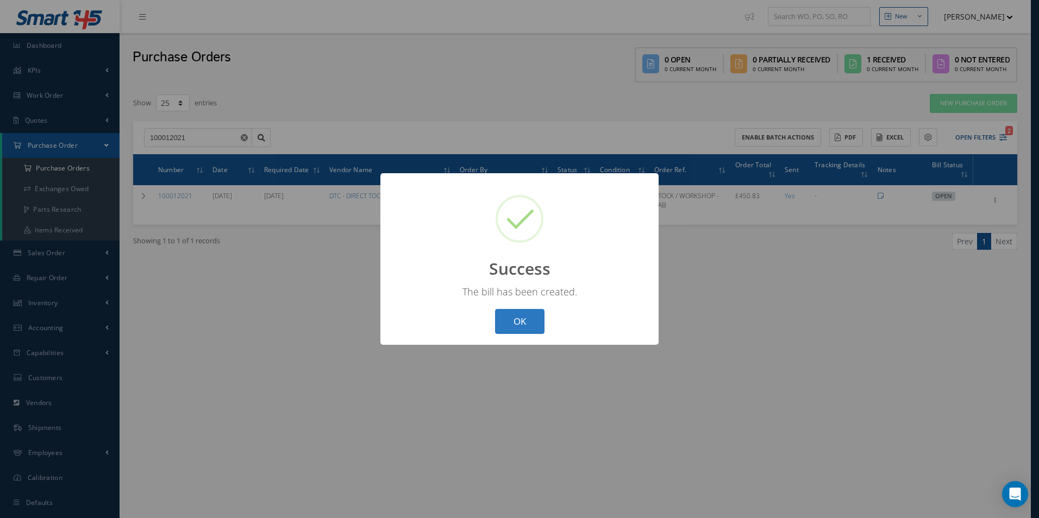
click at [514, 315] on button "OK" at bounding box center [519, 322] width 49 height 26
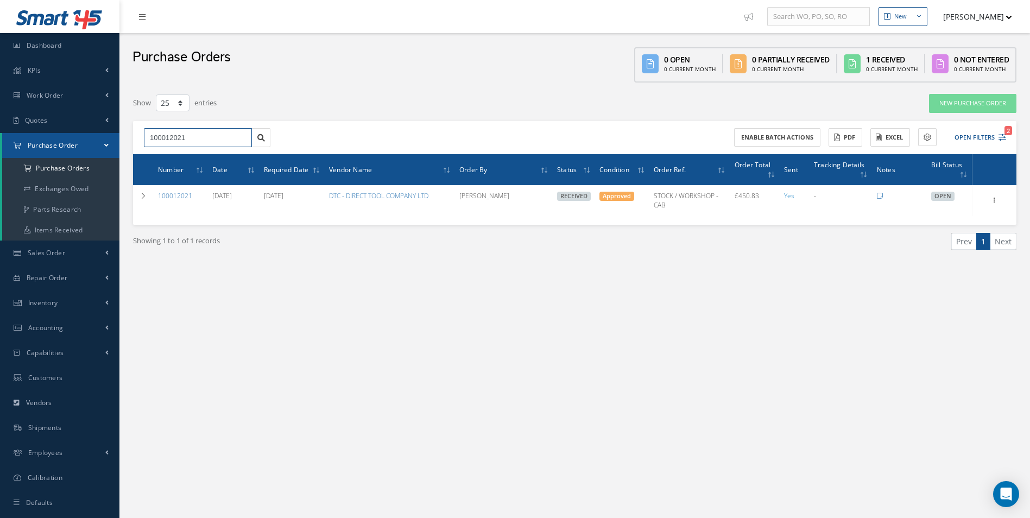
drag, startPoint x: 203, startPoint y: 135, endPoint x: 10, endPoint y: 146, distance: 192.6
click at [10, 146] on div "Smart 145 Dashboard KPIs Work Order Accounting Work Order Work Order Work Order…" at bounding box center [515, 270] width 1030 height 540
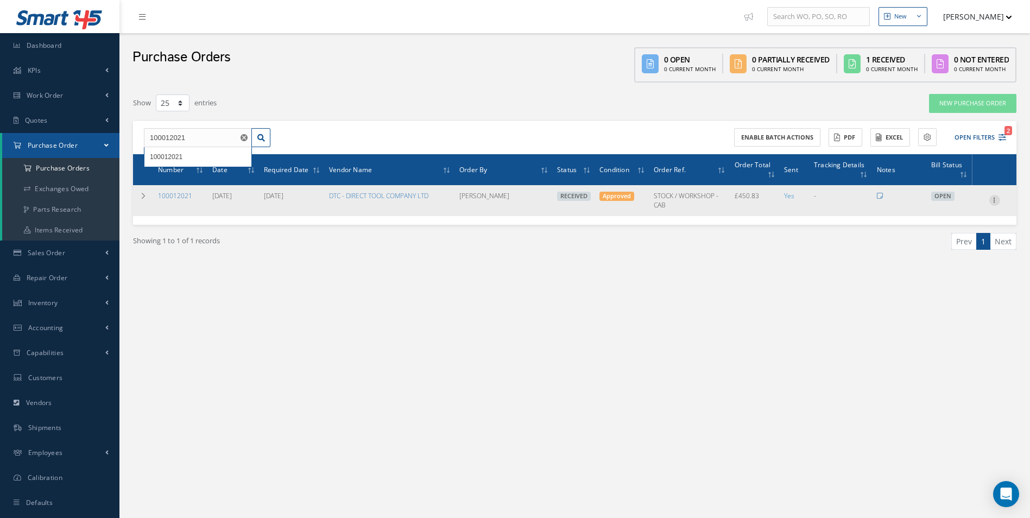
click at [996, 196] on icon at bounding box center [995, 199] width 11 height 9
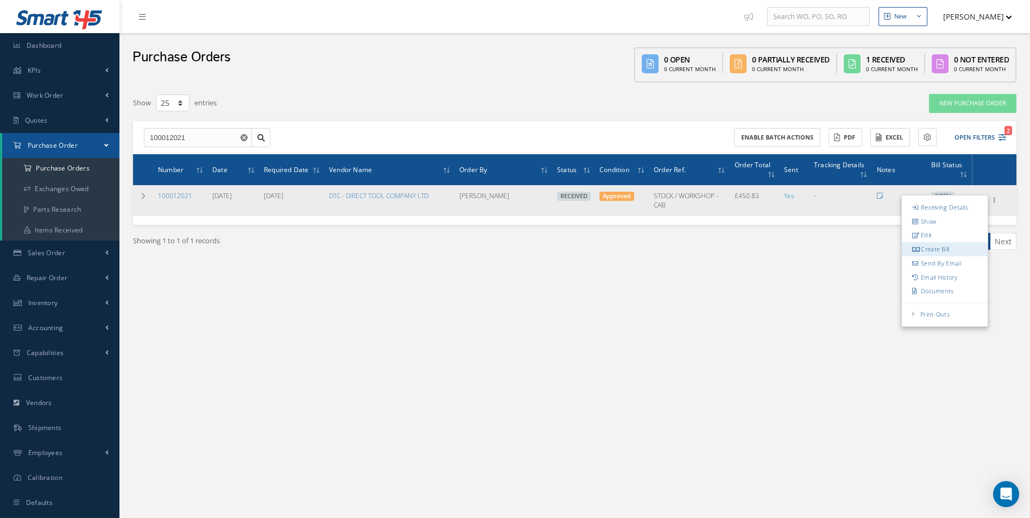
click at [961, 247] on link "Create Bill" at bounding box center [945, 250] width 86 height 14
type input "75.14"
type input "0.00"
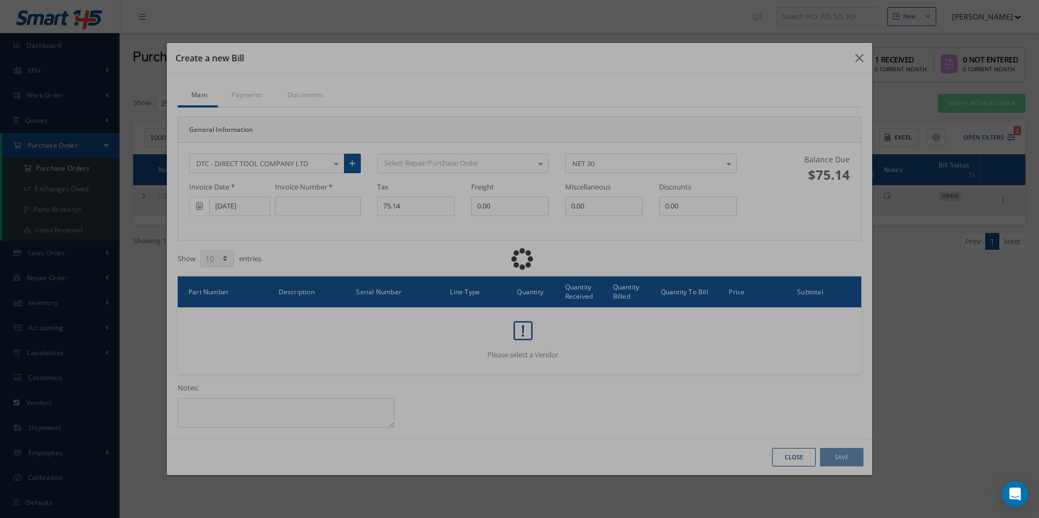
scroll to position [0, 0]
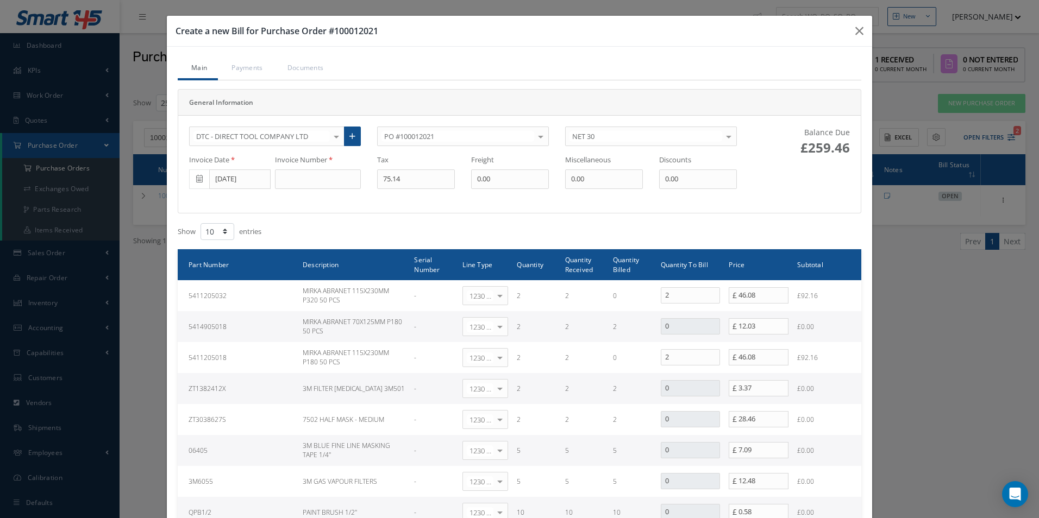
click at [333, 190] on div "DTC - DIRECT TOOL COMPANY LTD 365 AEROSPACE 4 CYTE UK LTD 53 NORTH AVIATION LTD…" at bounding box center [463, 165] width 564 height 76
click at [323, 182] on input at bounding box center [318, 179] width 86 height 20
paste input "0000575292"
type input "0000575292"
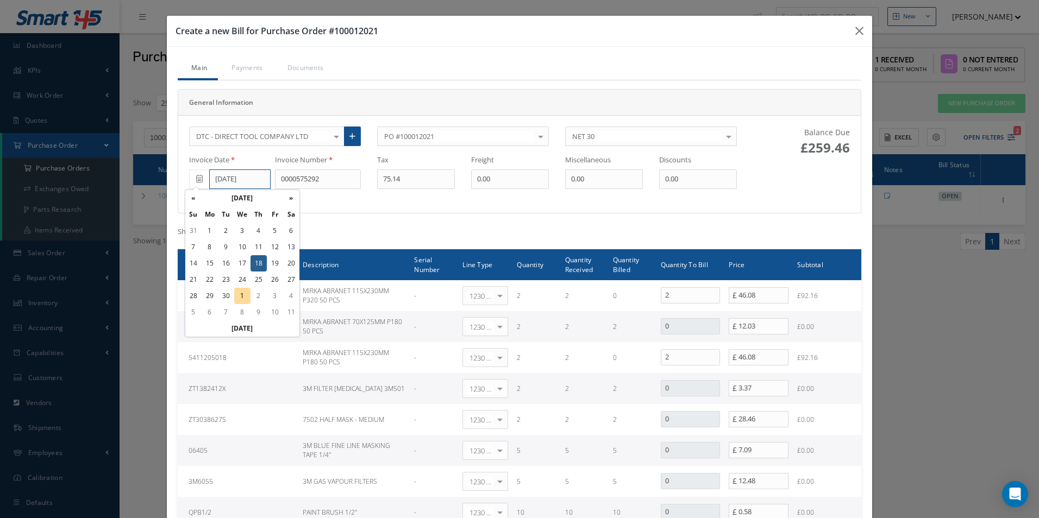
click at [234, 181] on input "09/18/2025" at bounding box center [239, 179] width 61 height 20
click at [214, 292] on td "29" at bounding box center [210, 296] width 16 height 16
type input "[DATE]"
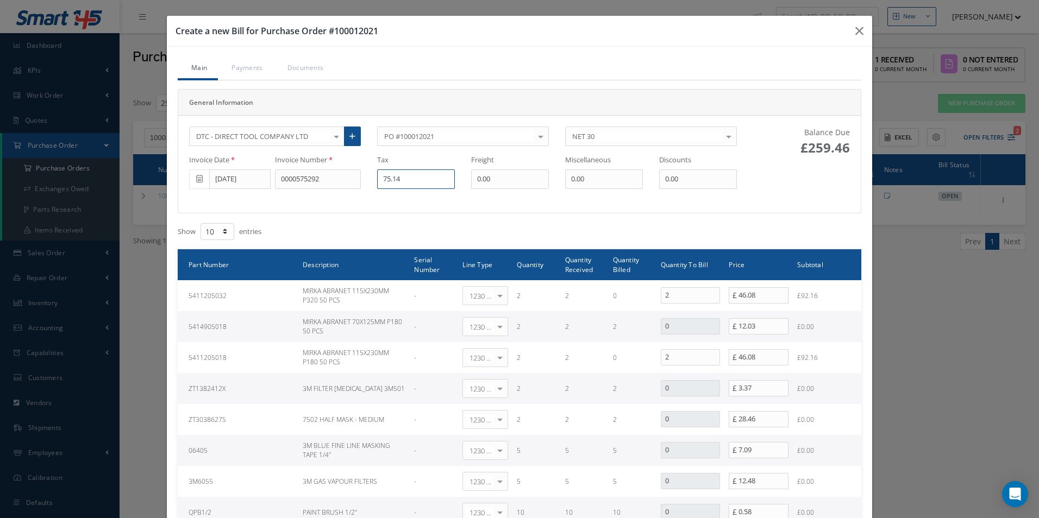
drag, startPoint x: 426, startPoint y: 179, endPoint x: 310, endPoint y: 181, distance: 115.7
click at [329, 180] on div "Invoice Date 09/29/2025 Invoice Number 0000575292 Tax 75.14 Freight 0.00 Miscel…" at bounding box center [463, 172] width 564 height 34
type input "36.86"
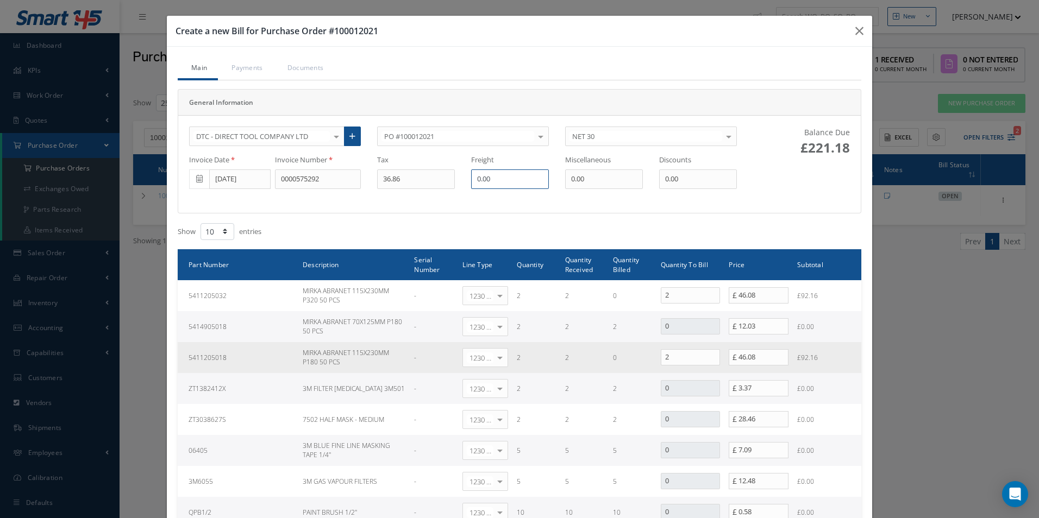
scroll to position [188, 0]
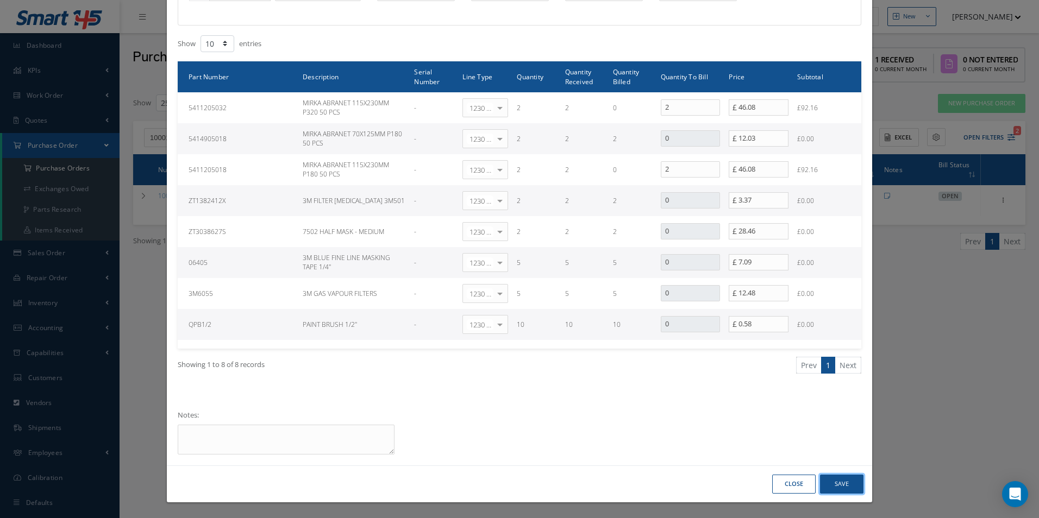
click at [835, 482] on button "Save" at bounding box center [841, 484] width 43 height 19
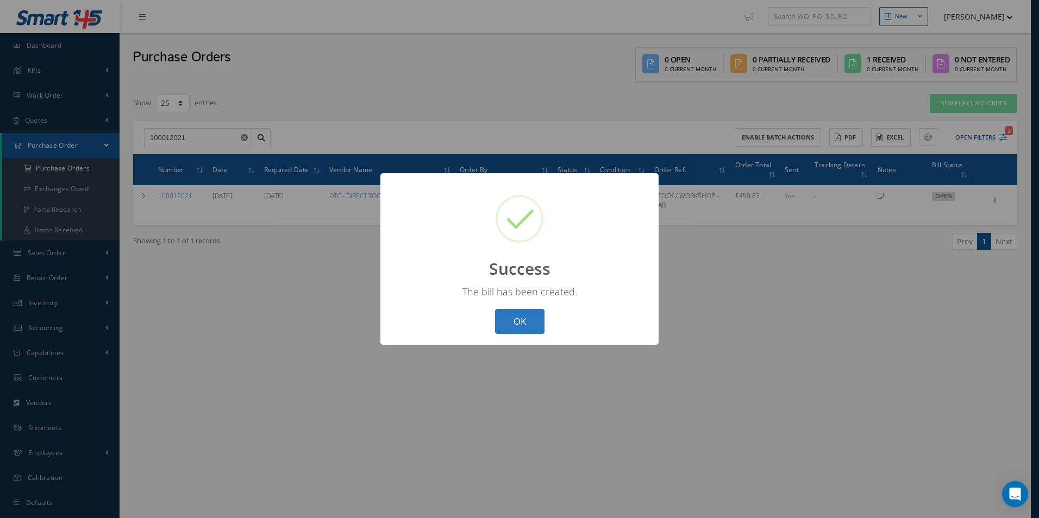
click at [533, 322] on button "OK" at bounding box center [519, 322] width 49 height 26
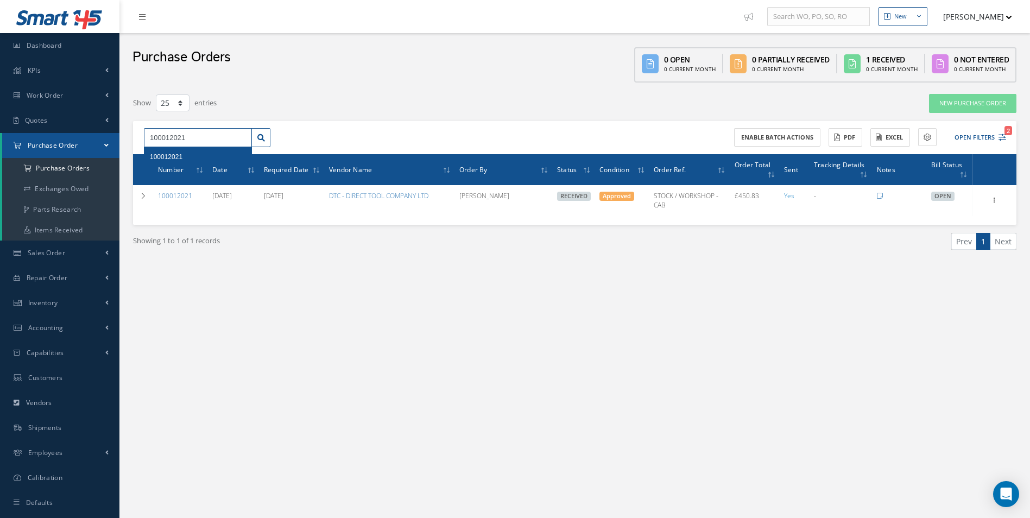
drag, startPoint x: 194, startPoint y: 148, endPoint x: 79, endPoint y: 154, distance: 115.3
click at [79, 154] on div "Smart 145 Dashboard KPIs Work Order Accounting Work Order Work Order Work Order…" at bounding box center [515, 270] width 1030 height 540
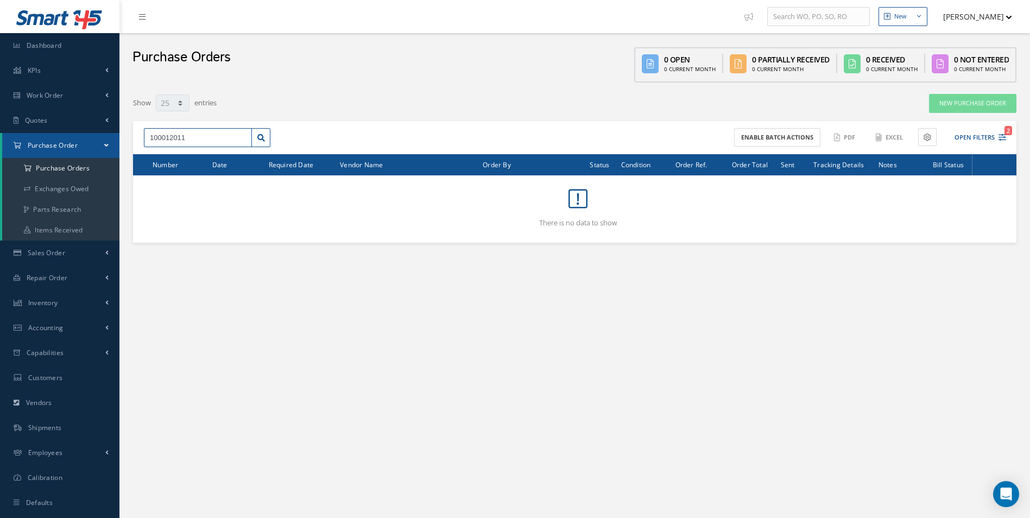
type input "100012011"
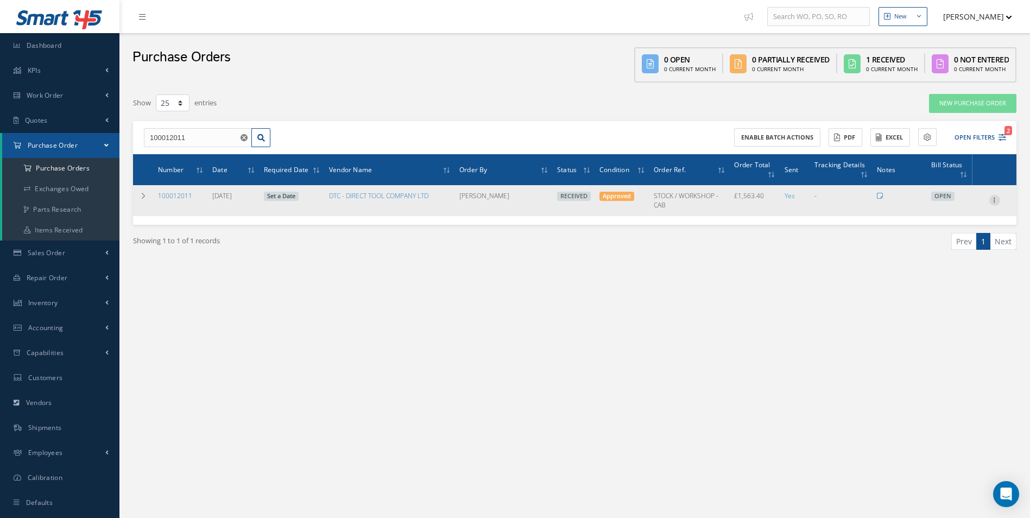
click at [996, 198] on icon at bounding box center [995, 199] width 11 height 9
click at [953, 248] on link "Create Bill" at bounding box center [945, 250] width 86 height 14
type input "260.57"
type input "0.00"
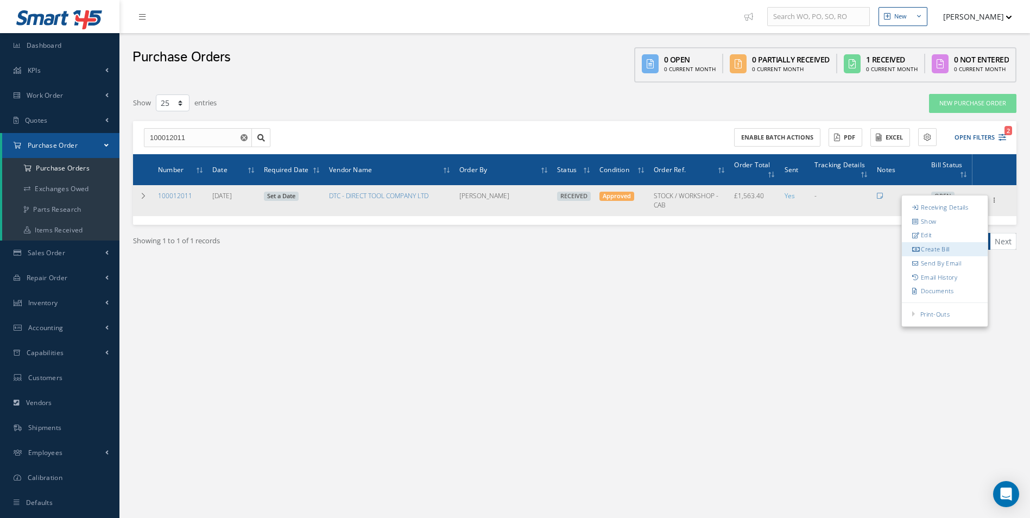
type input "0.00"
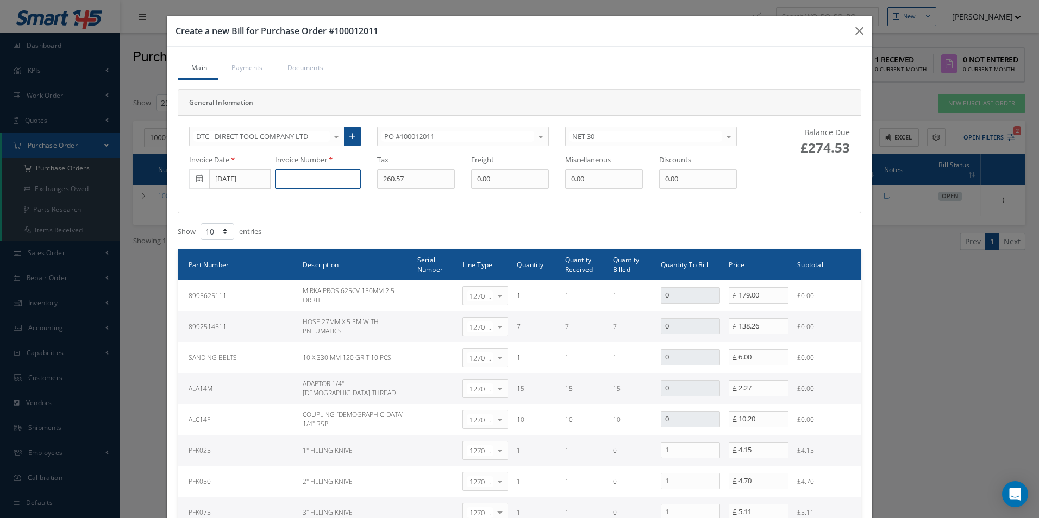
click at [300, 183] on input at bounding box center [318, 179] width 86 height 20
paste input "0000575411"
type input "0000575411"
type input "2.79"
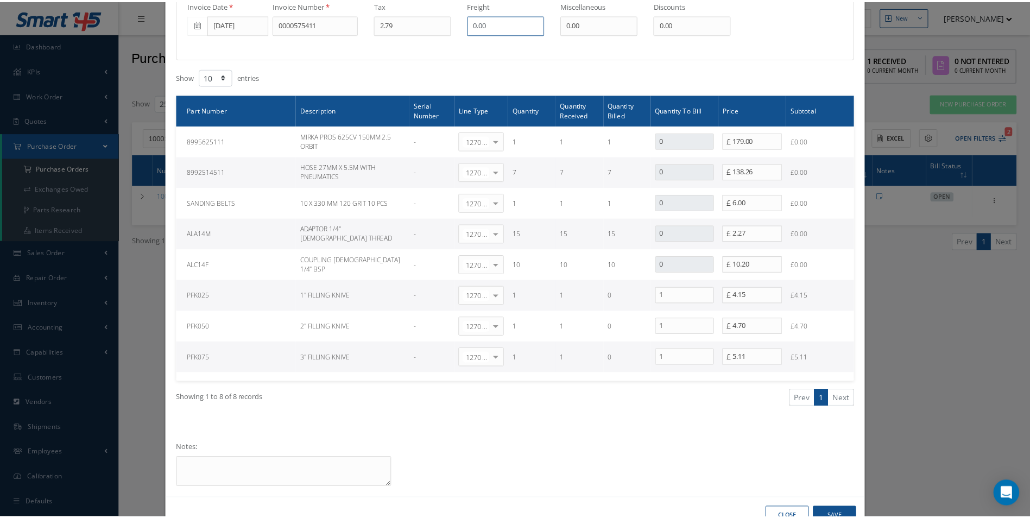
scroll to position [163, 0]
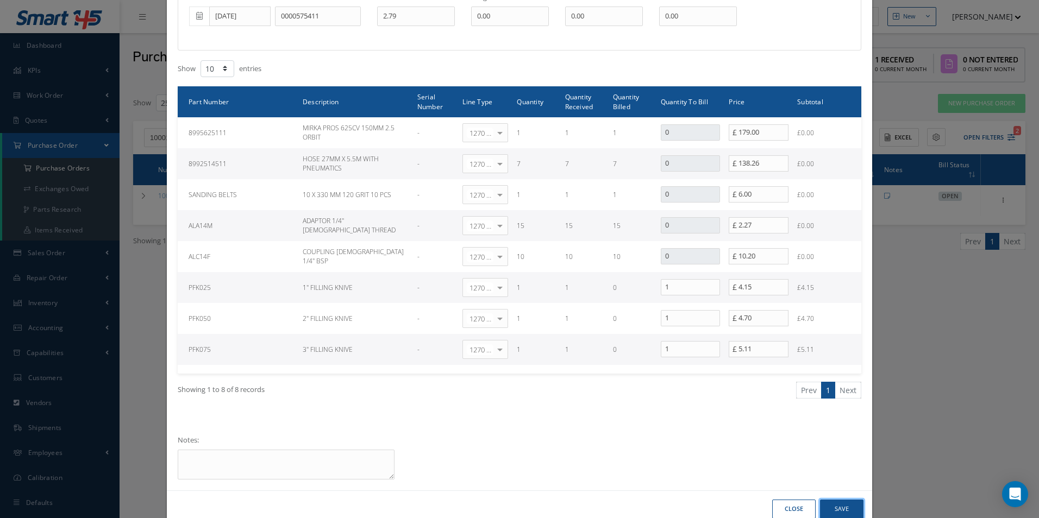
click at [848, 508] on button "Save" at bounding box center [841, 509] width 43 height 19
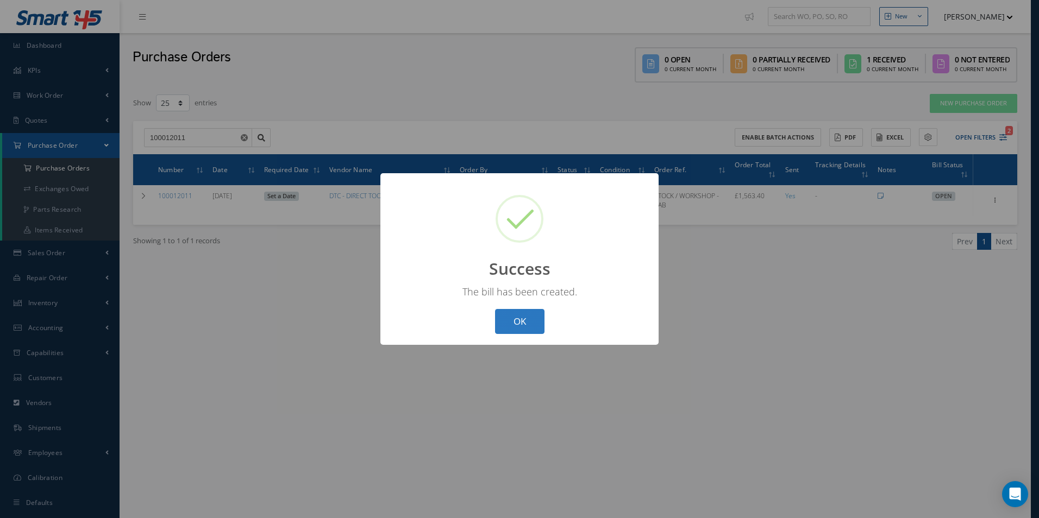
click at [525, 319] on button "OK" at bounding box center [519, 322] width 49 height 26
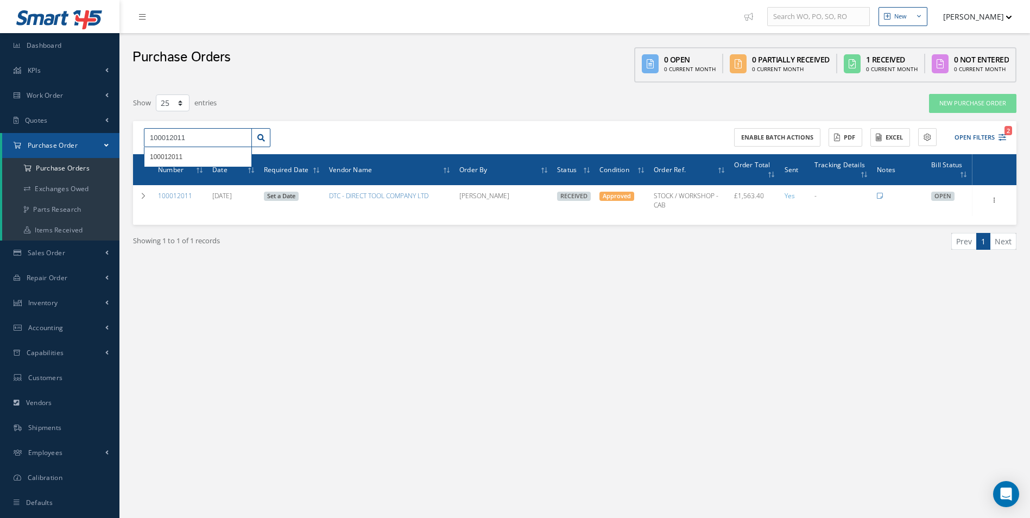
drag, startPoint x: 205, startPoint y: 140, endPoint x: 46, endPoint y: 146, distance: 159.2
click at [46, 146] on div "Smart 145 Dashboard KPIs Work Order Accounting Work Order Work Order Work Order…" at bounding box center [515, 270] width 1030 height 540
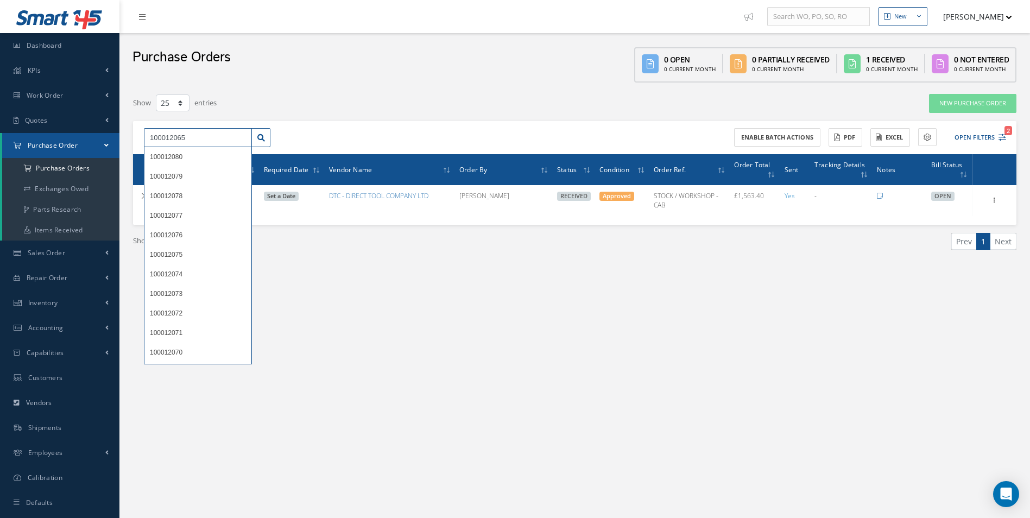
type input "100012065"
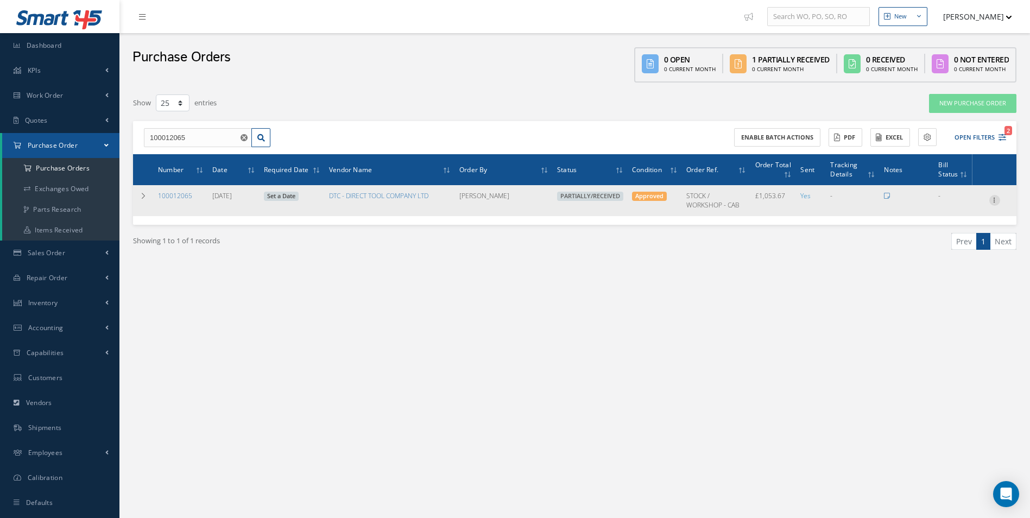
click at [995, 200] on icon at bounding box center [995, 199] width 11 height 9
click at [963, 247] on link "Create Bill" at bounding box center [945, 250] width 86 height 14
type input "175.61"
type input "0.00"
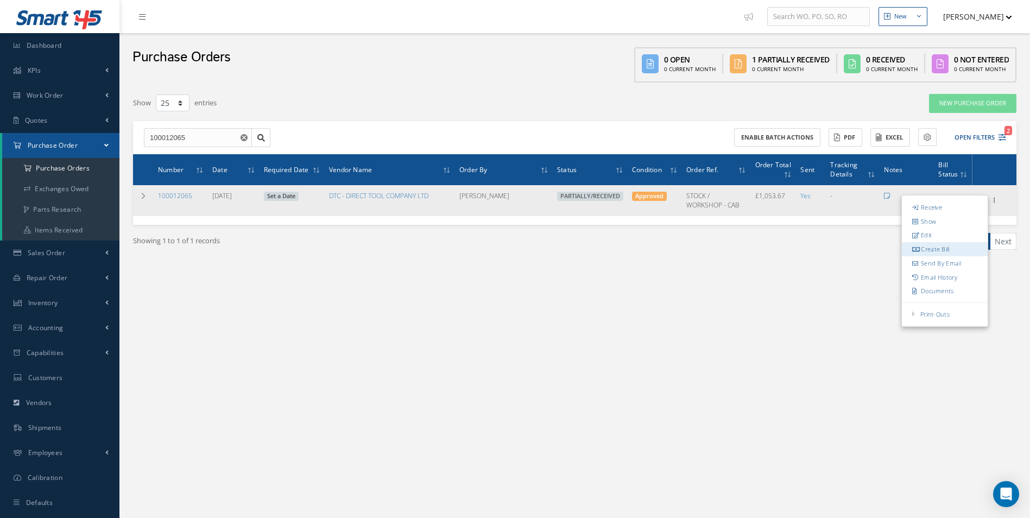
type input "0.00"
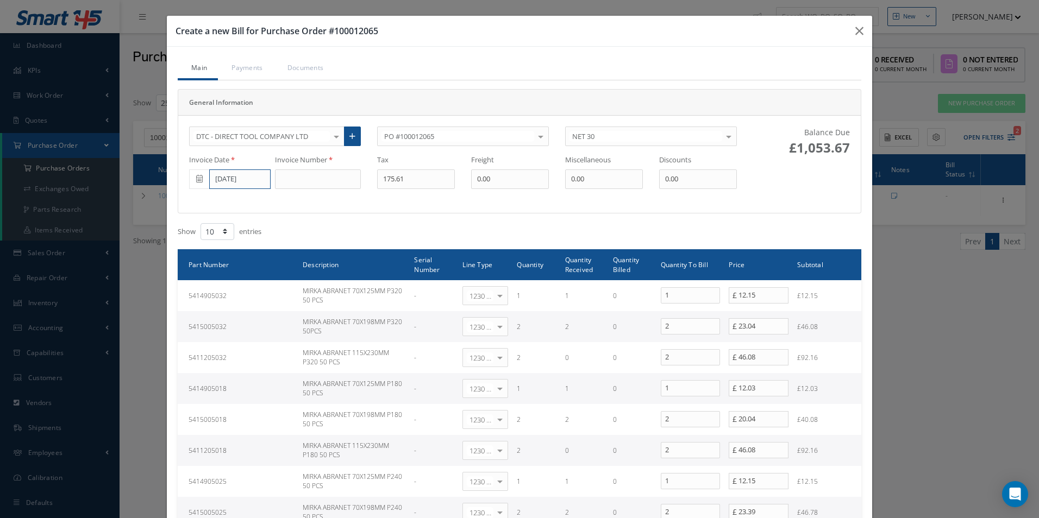
click at [229, 180] on input "[DATE]" at bounding box center [239, 179] width 61 height 20
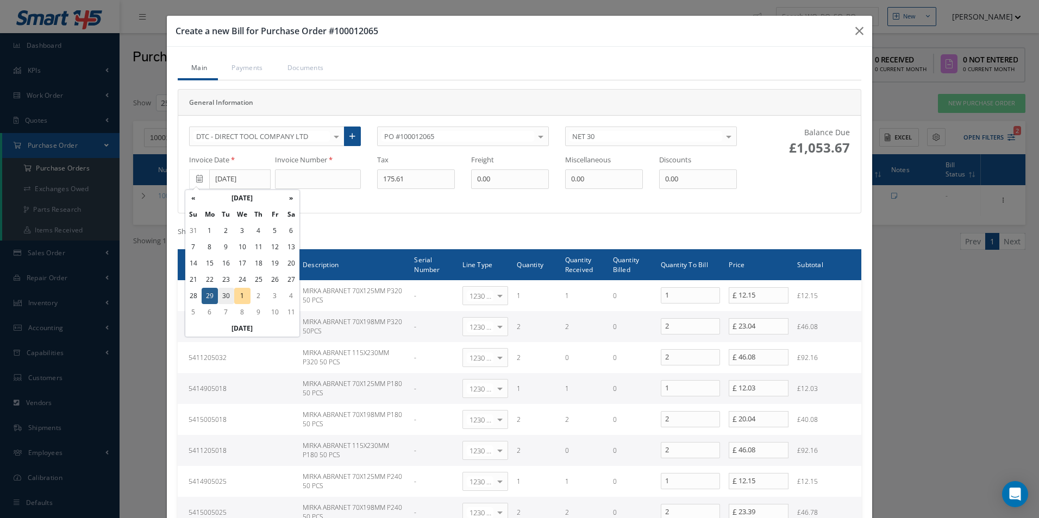
click at [230, 293] on td "30" at bounding box center [226, 296] width 16 height 16
type input "[DATE]"
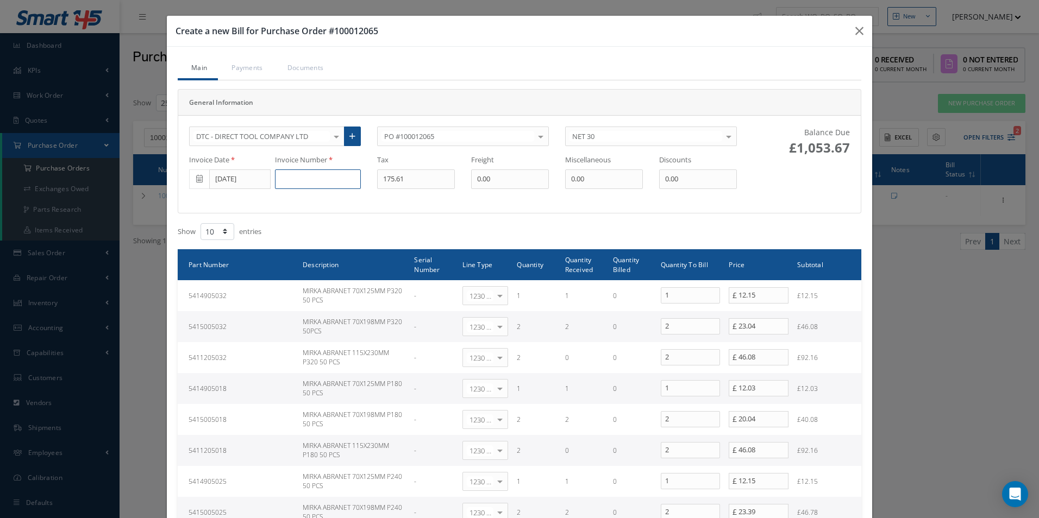
click at [298, 182] on input at bounding box center [318, 179] width 86 height 20
paste input "0000575613"
type input "0000575613"
type input "42.25"
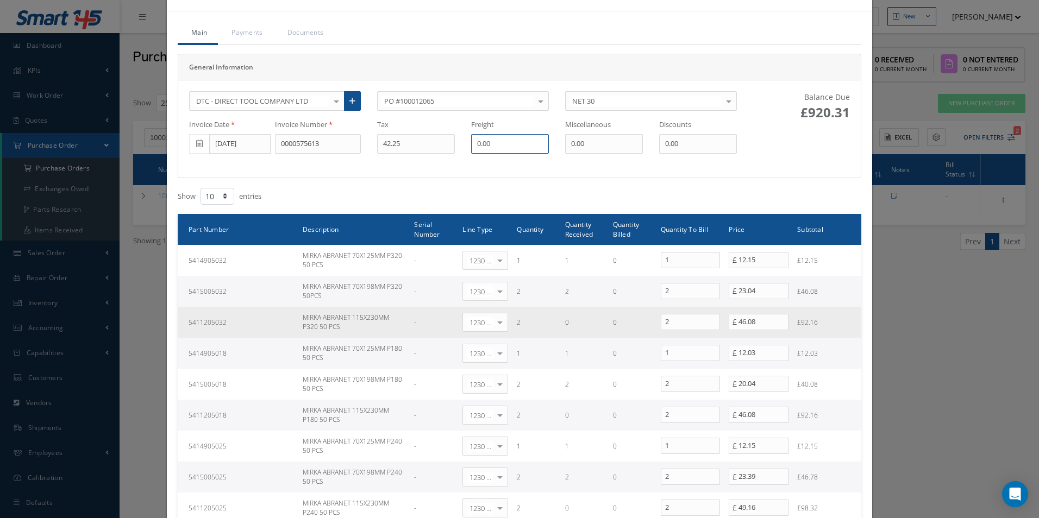
scroll to position [54, 0]
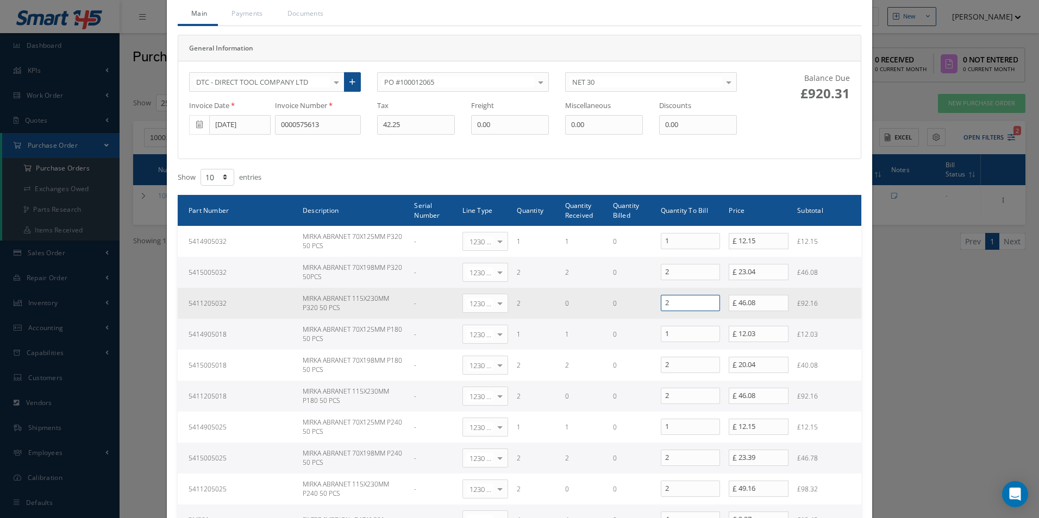
drag, startPoint x: 678, startPoint y: 303, endPoint x: 628, endPoint y: 306, distance: 50.0
click at [638, 305] on tr "5411205032 MIRKA ABRANET 115X230MM P320 50 PCS - 1230 | Inventory - Misc. Works…" at bounding box center [519, 303] width 683 height 31
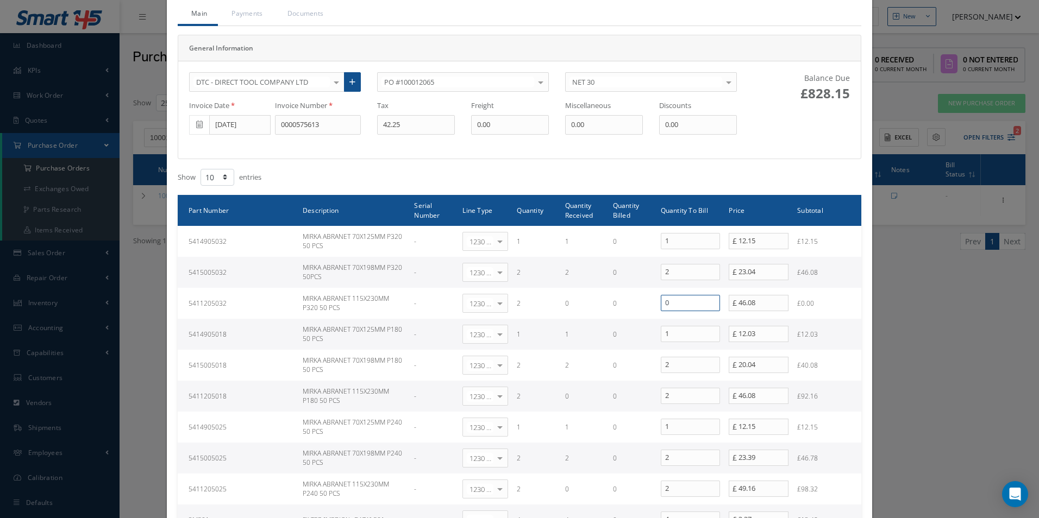
type input "0"
drag, startPoint x: 671, startPoint y: 394, endPoint x: 624, endPoint y: 394, distance: 47.3
click at [624, 394] on tr "5411205018 MIRKA ABRANET 115X230MM P180 50 PCS - 1230 | Inventory - Misc. Works…" at bounding box center [519, 396] width 683 height 31
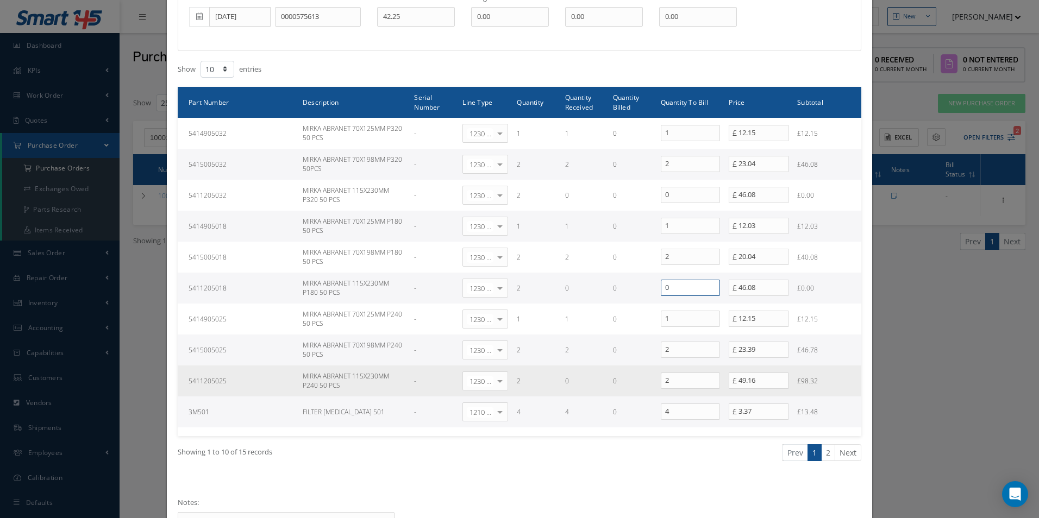
scroll to position [163, 0]
type input "0"
drag, startPoint x: 665, startPoint y: 382, endPoint x: 617, endPoint y: 379, distance: 49.0
click at [618, 379] on tr "5411205025 MIRKA ABRANET 115X230MM P240 50 PCS - 1230 | Inventory - Misc. Works…" at bounding box center [519, 380] width 683 height 31
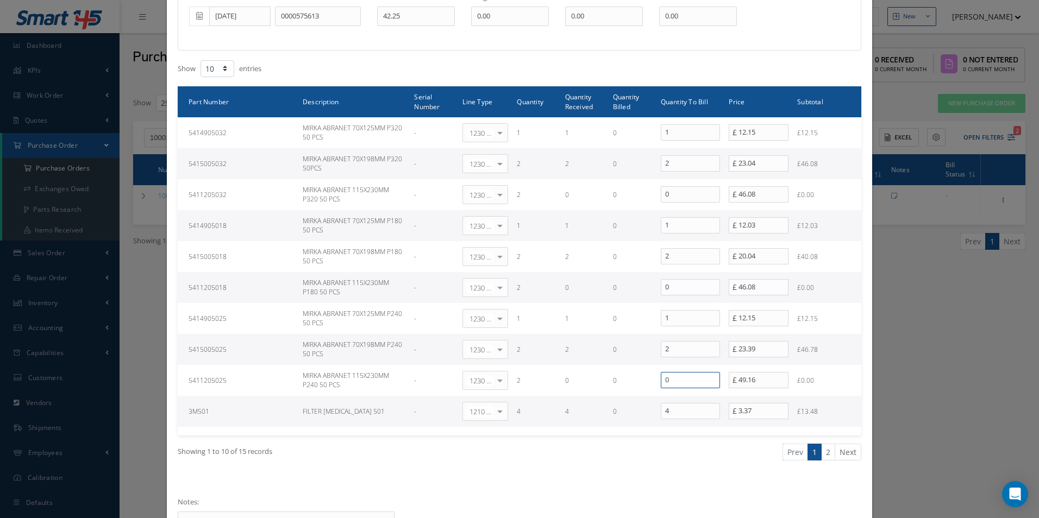
type input "0"
click at [217, 66] on select "10 25 50 100" at bounding box center [217, 68] width 34 height 17
select select "25"
click at [200, 60] on select "10 25 50 100" at bounding box center [217, 68] width 34 height 17
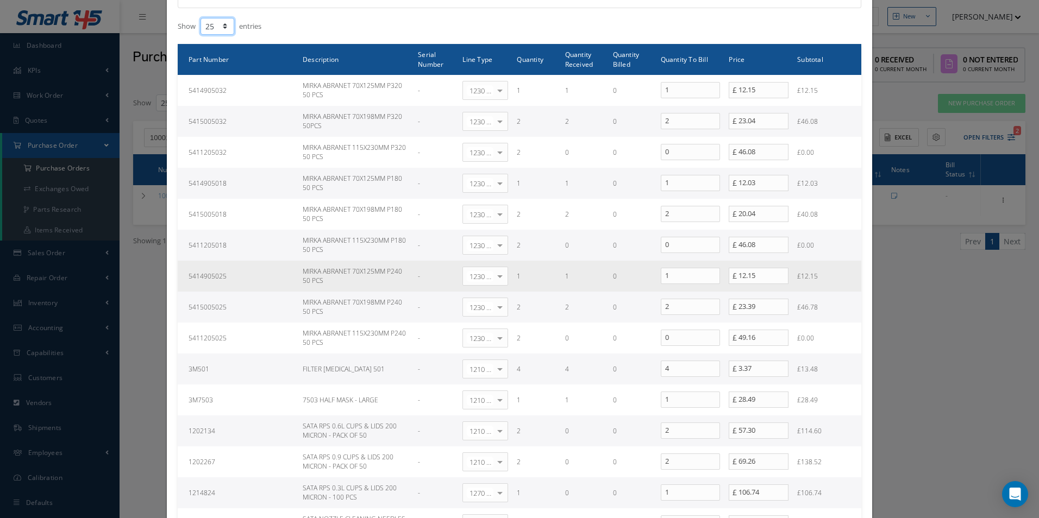
scroll to position [326, 0]
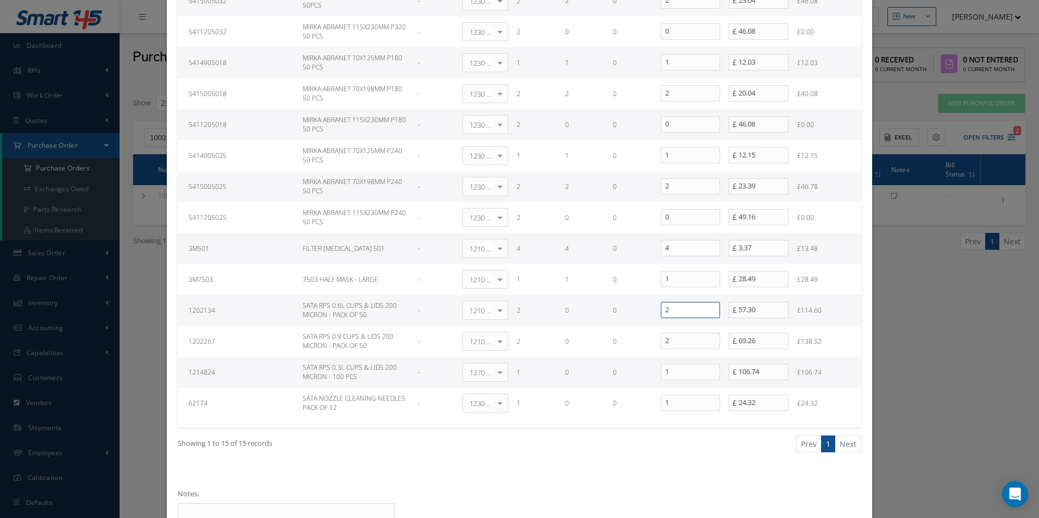
drag, startPoint x: 675, startPoint y: 309, endPoint x: 597, endPoint y: 317, distance: 78.1
click at [597, 317] on tr "1202134 SATA RPS 0.6L CUPS & LIDS 200 MICRON - PACK OF 50 - 1210 | Inventory - …" at bounding box center [519, 310] width 683 height 31
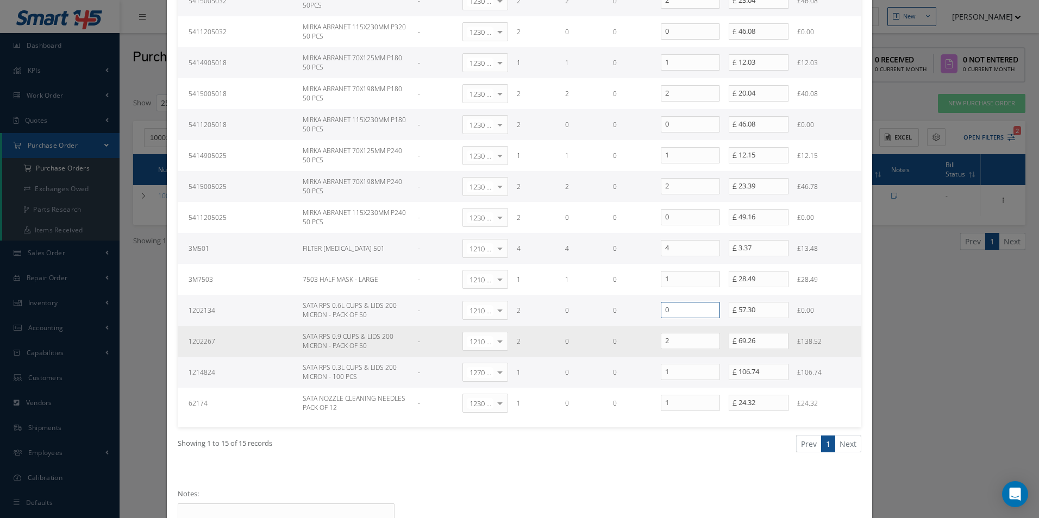
type input "0"
drag, startPoint x: 672, startPoint y: 338, endPoint x: 618, endPoint y: 341, distance: 54.4
click at [618, 341] on tr "1202267 SATA RPS 0.9 CUPS & LIDS 200 MICRON - PACK OF 50 - 1210 | Inventory - e…" at bounding box center [519, 341] width 683 height 31
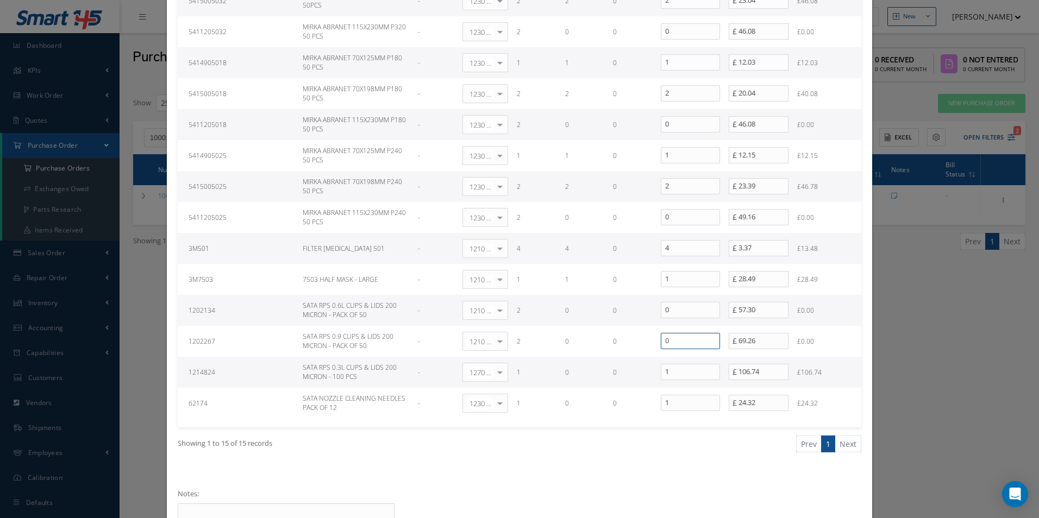
type input "0"
drag, startPoint x: 675, startPoint y: 370, endPoint x: 634, endPoint y: 368, distance: 40.8
click at [634, 368] on tr "1214824 SATA RPS 0.3L CUPS & LIDS 200 MICRON - 100 PCS - 1270 | Non-Inventory I…" at bounding box center [519, 372] width 683 height 31
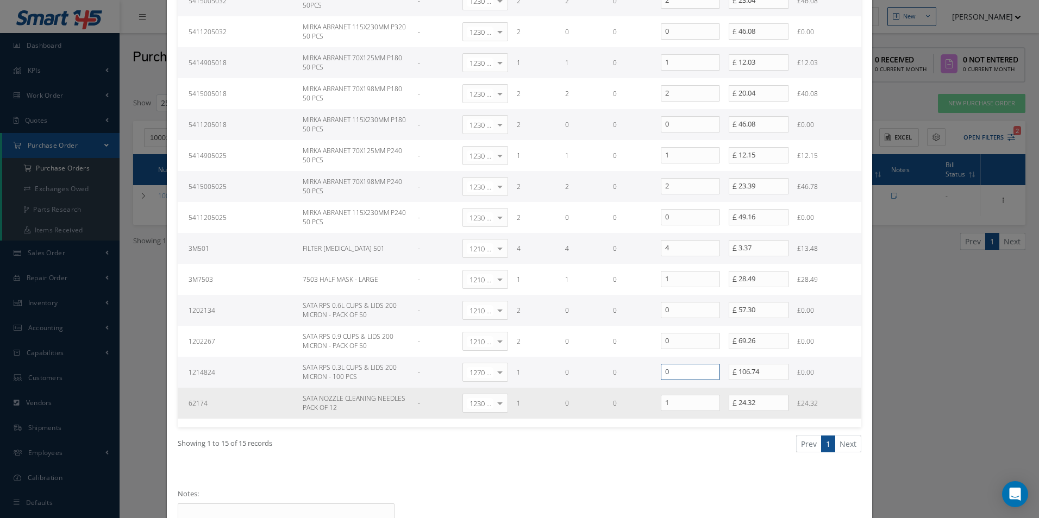
type input "0"
drag, startPoint x: 681, startPoint y: 401, endPoint x: 598, endPoint y: 399, distance: 83.1
click at [602, 399] on tr "62174 SATA NOZZLE CLEANING NEEDLES PACK OF 12 - 1230 | Inventory - Misc. Worksh…" at bounding box center [519, 403] width 683 height 31
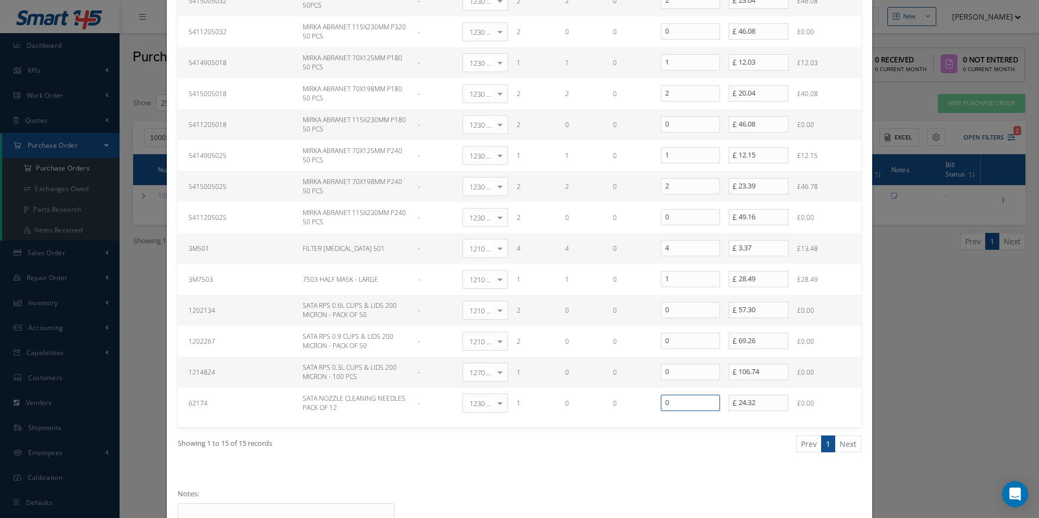
type input "0"
click at [687, 464] on div "Showing 1 to 15 of 15 records Prev 1 Next" at bounding box center [519, 453] width 700 height 53
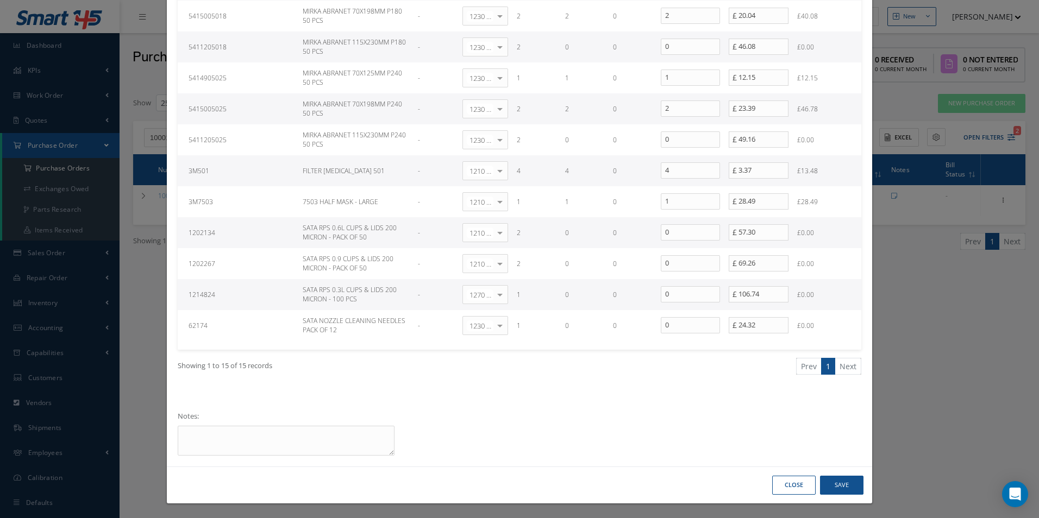
scroll to position [405, 0]
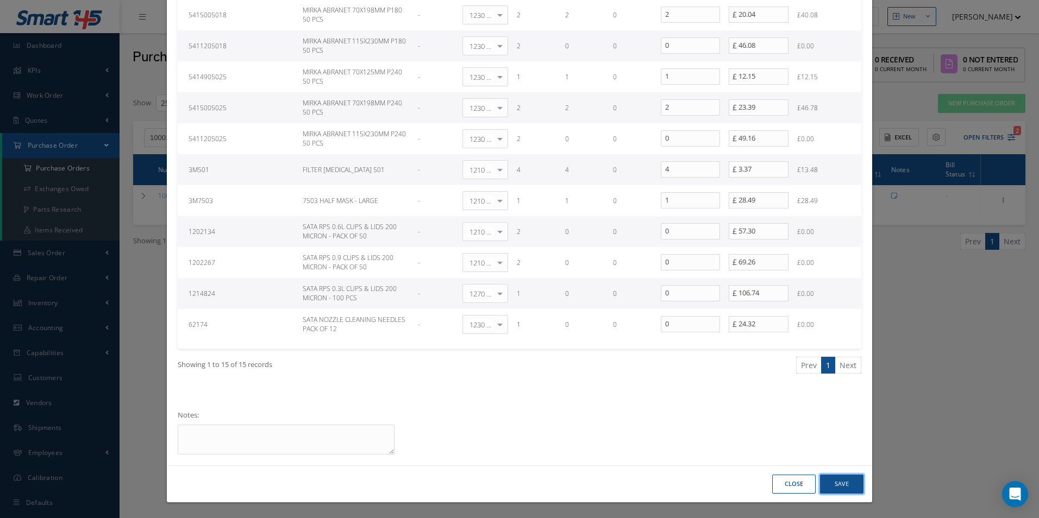
click at [844, 489] on button "Save" at bounding box center [841, 484] width 43 height 19
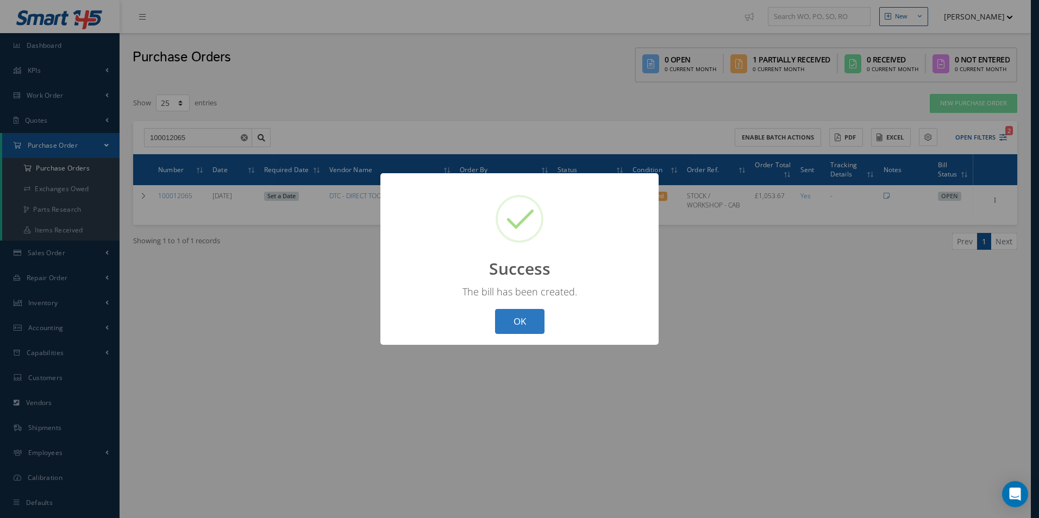
click at [526, 327] on button "OK" at bounding box center [519, 322] width 49 height 26
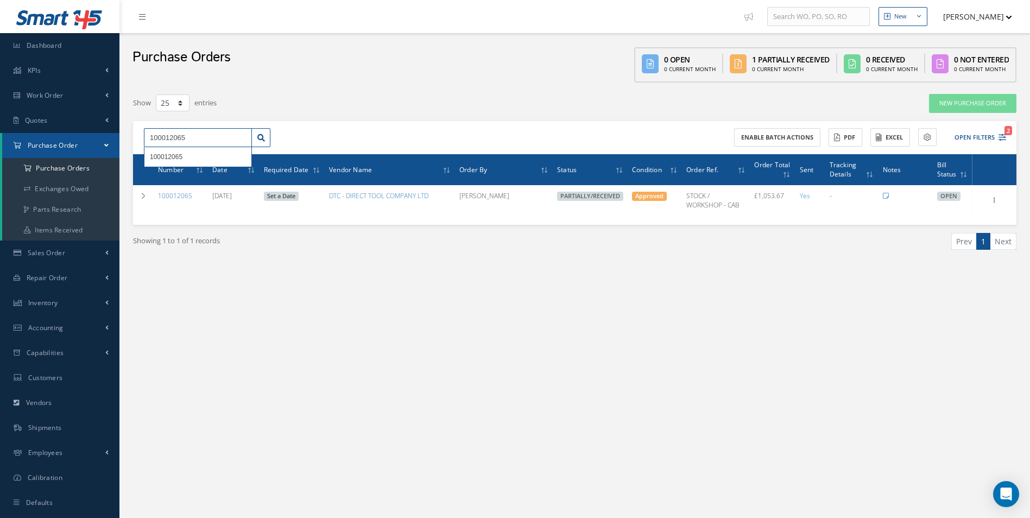
drag, startPoint x: 200, startPoint y: 137, endPoint x: 21, endPoint y: 153, distance: 180.4
click at [22, 153] on div "Smart 145 Dashboard KPIs Work Order Accounting Work Order Work Order Work Order…" at bounding box center [515, 270] width 1030 height 540
paste input "1957"
type input "100011957"
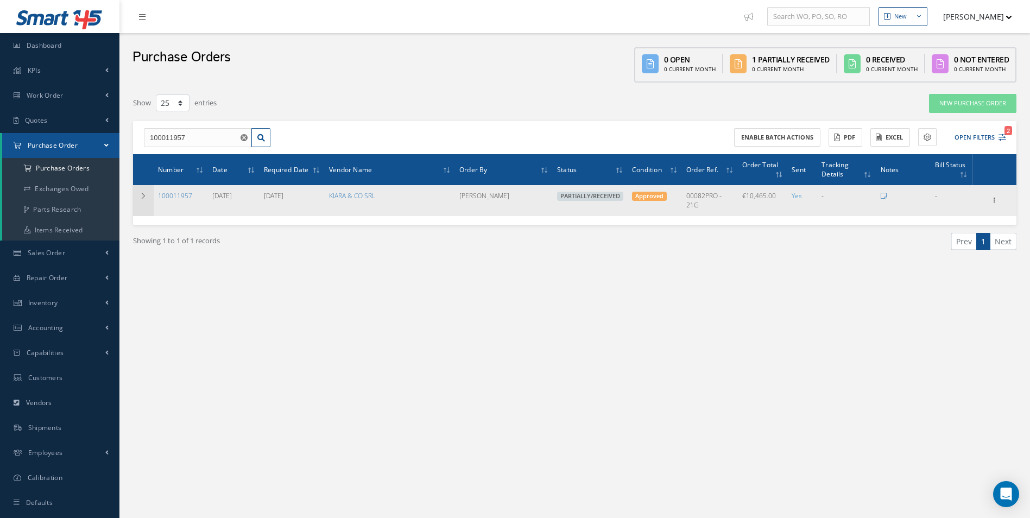
click at [142, 199] on icon at bounding box center [144, 196] width 8 height 7
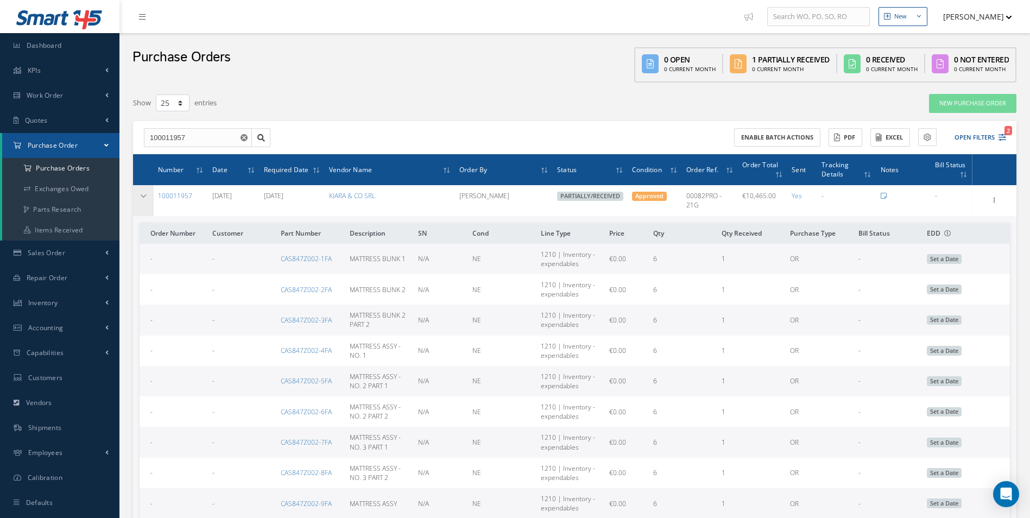
click at [143, 197] on icon at bounding box center [144, 196] width 8 height 7
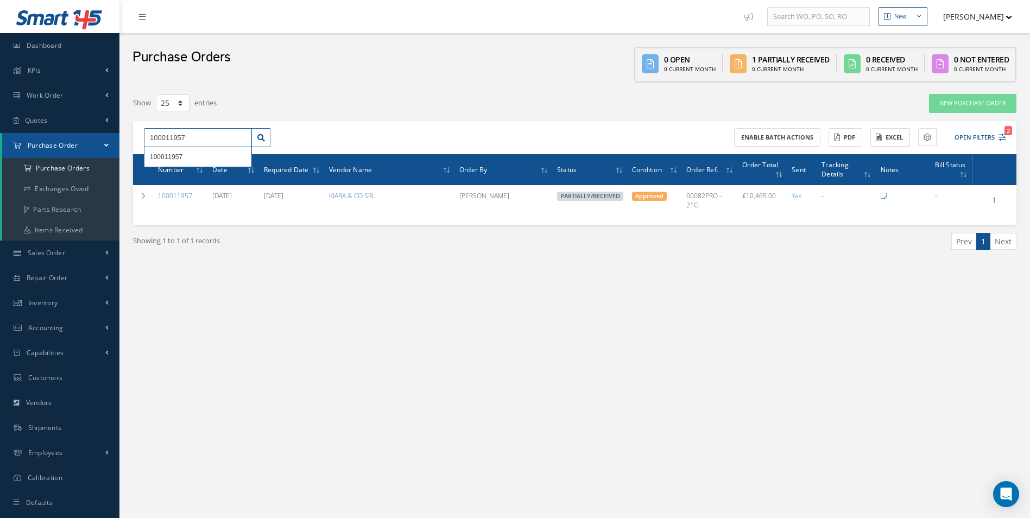
drag, startPoint x: 197, startPoint y: 140, endPoint x: -2, endPoint y: 149, distance: 199.6
click at [0, 149] on html "Smart 145 Dashboard KPIs Work Order Accounting Work Order Work Order Work Order…" at bounding box center [515, 259] width 1030 height 518
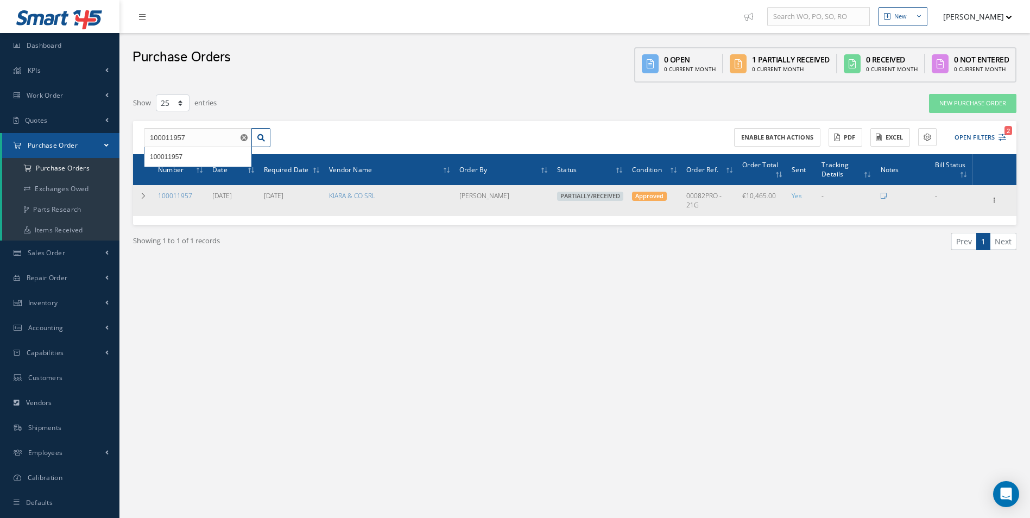
click at [1001, 200] on div "Receive Show Edit Create Bill Send By Email Email History Documents Print-Outs …" at bounding box center [995, 200] width 13 height 13
click at [1002, 200] on div "Receive Show Edit Create Bill Send By Email Email History Documents Print-Outs …" at bounding box center [994, 200] width 41 height 13
click at [997, 200] on icon at bounding box center [995, 199] width 11 height 9
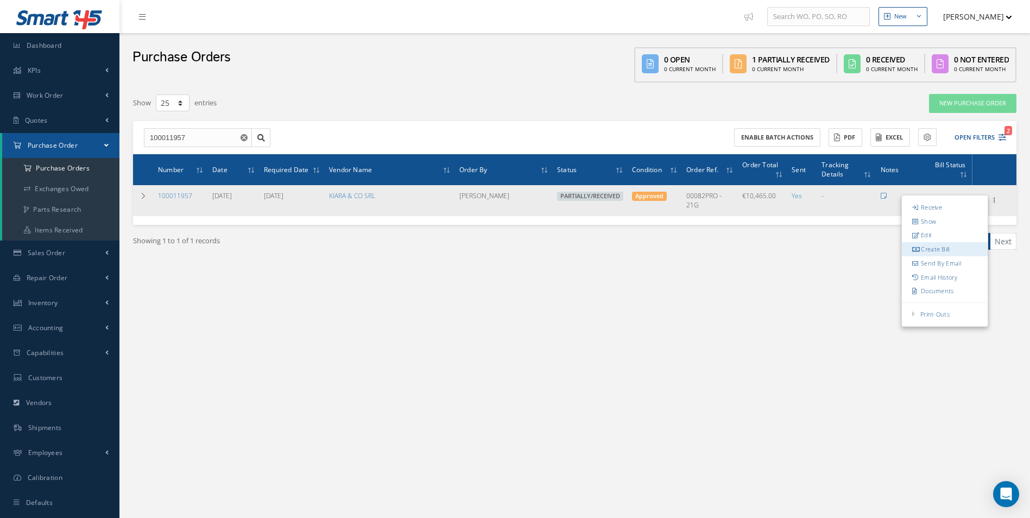
click at [957, 248] on link "Create Bill" at bounding box center [945, 250] width 86 height 14
type input "0.00"
type input "20.00"
type input "0.00"
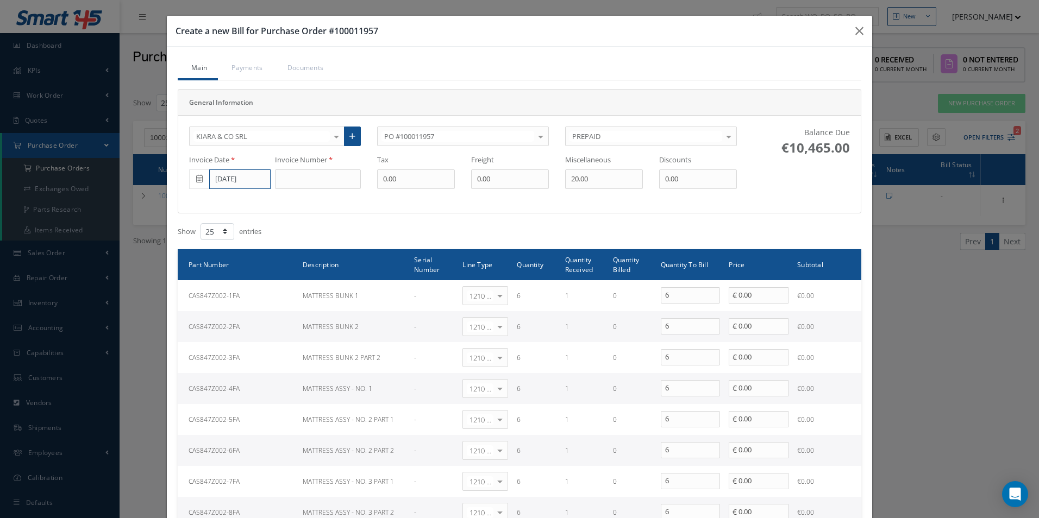
click at [228, 179] on input "[DATE]" at bounding box center [239, 179] width 61 height 20
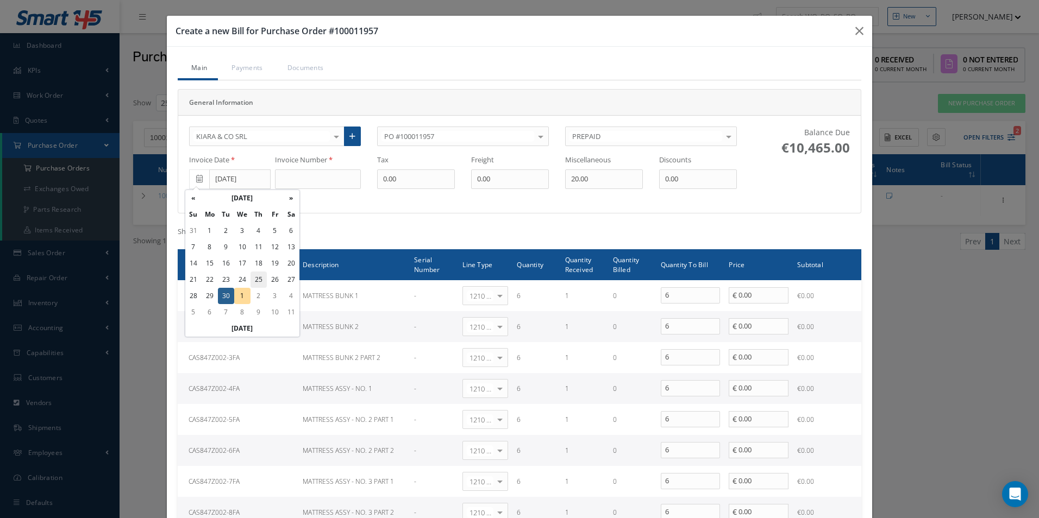
click at [257, 281] on td "25" at bounding box center [258, 280] width 16 height 16
type input "[DATE]"
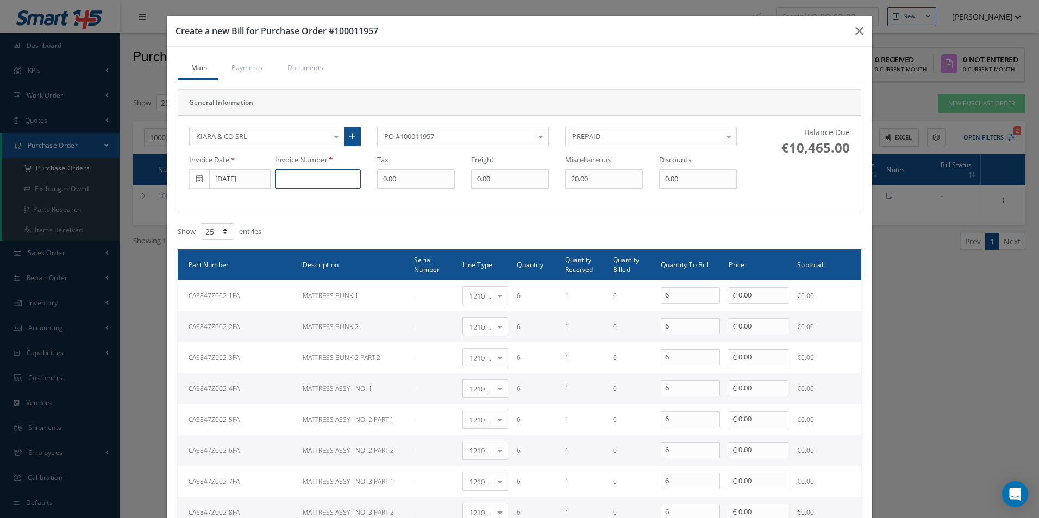
drag, startPoint x: 310, startPoint y: 179, endPoint x: 320, endPoint y: 178, distance: 10.4
click at [310, 179] on input at bounding box center [318, 179] width 86 height 20
paste input "100011957"
drag, startPoint x: 318, startPoint y: 183, endPoint x: 172, endPoint y: 183, distance: 145.6
click at [172, 183] on div "KIARA & CO SRL 365 AEROSPACE 4 CYTE UK LTD 53 NORTH AVIATION LTD A & R AVIATION…" at bounding box center [519, 164] width 699 height 97
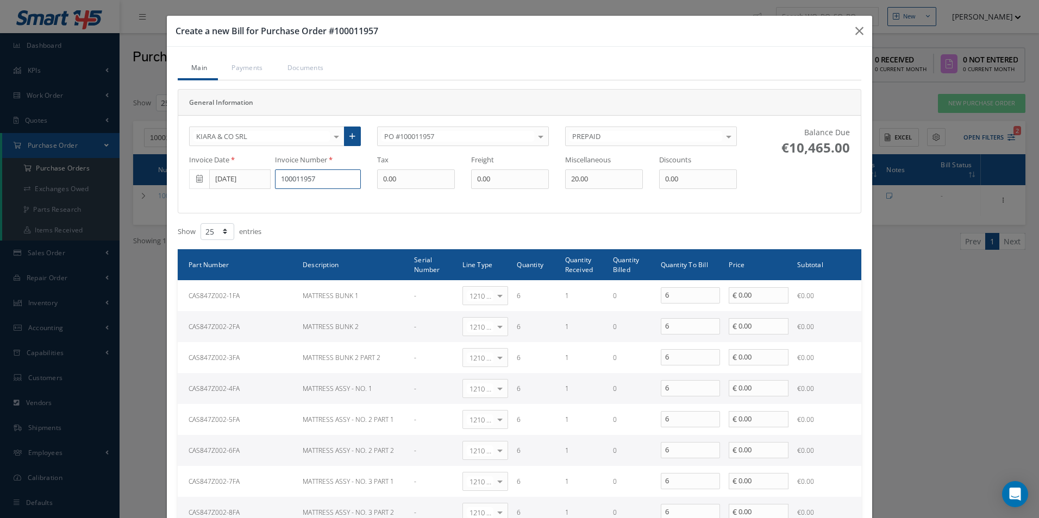
paste input "53/25"
type input "53/25"
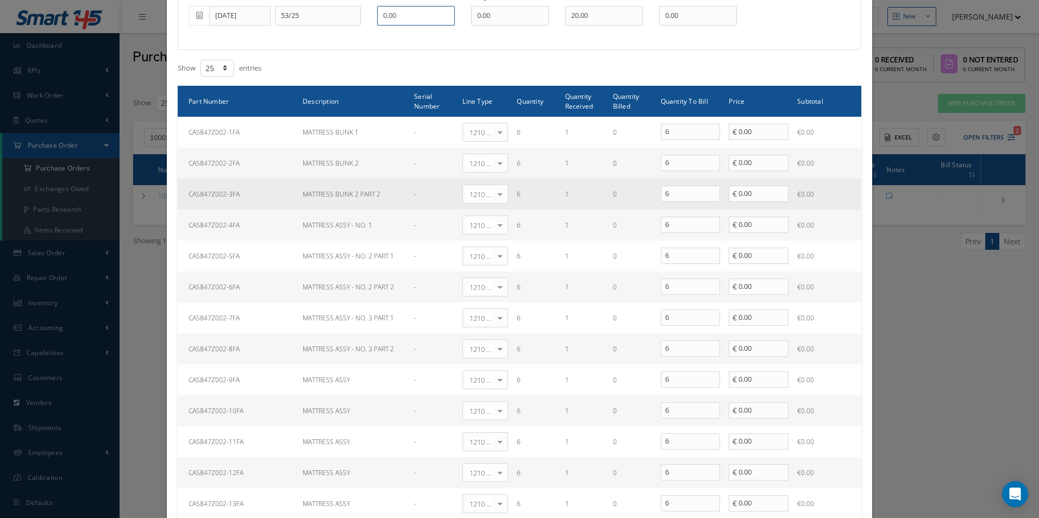
scroll to position [163, 0]
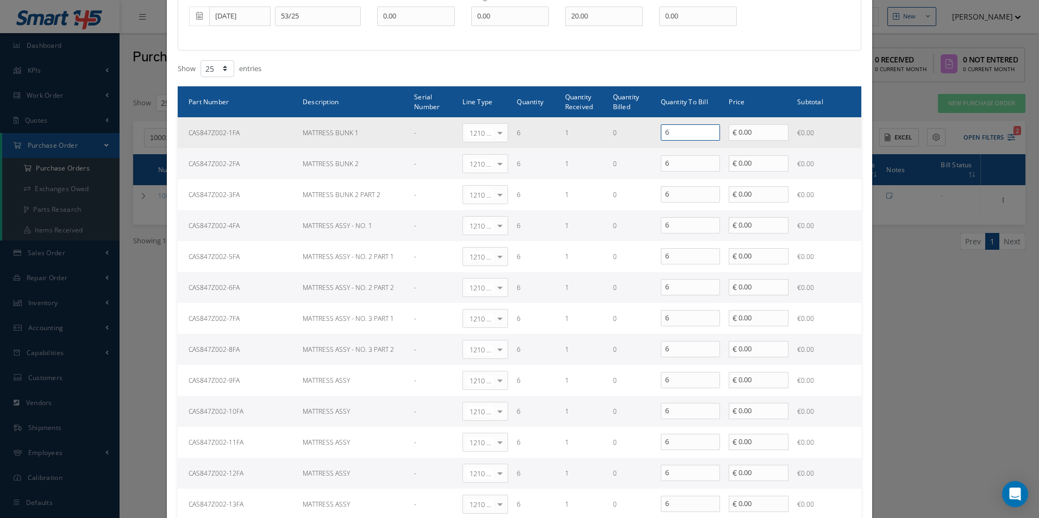
drag, startPoint x: 544, startPoint y: 136, endPoint x: 532, endPoint y: 136, distance: 11.9
click at [532, 136] on tr "CAS847Z002-1FA MATTRESS BUNK 1 - 1210 | Inventory - expendables Select General …" at bounding box center [519, 132] width 683 height 31
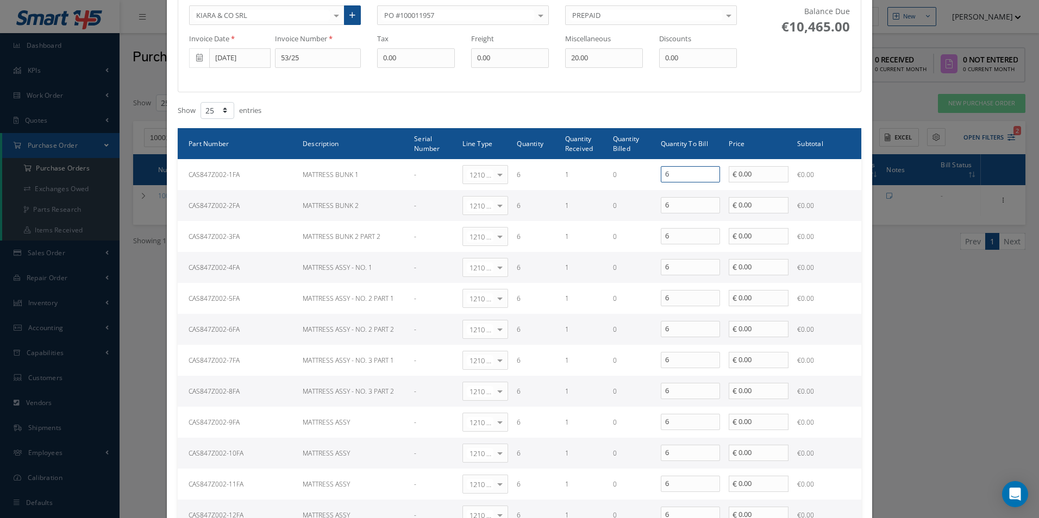
scroll to position [109, 0]
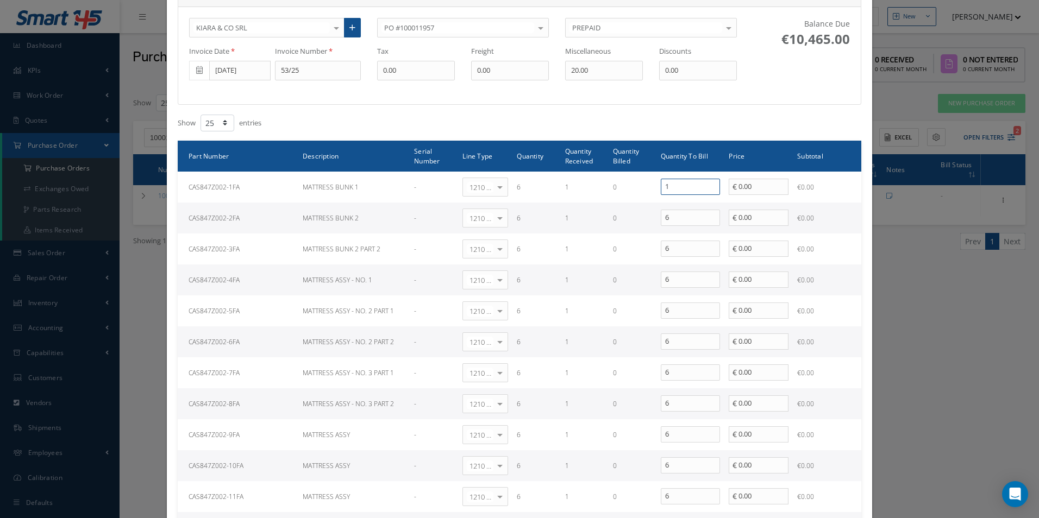
type input "1"
drag, startPoint x: 685, startPoint y: 213, endPoint x: 621, endPoint y: 215, distance: 64.1
click at [621, 215] on tr "CAS847Z002-2FA MATTRESS BUNK 2 - 1210 | Inventory - expendables Select General …" at bounding box center [519, 218] width 683 height 31
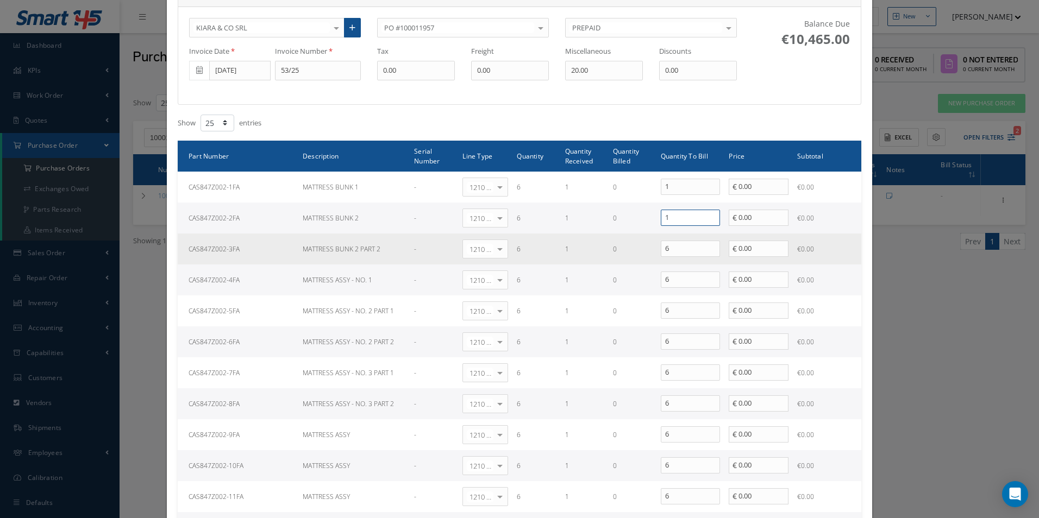
type input "1"
drag, startPoint x: 678, startPoint y: 251, endPoint x: 641, endPoint y: 251, distance: 37.5
click at [641, 251] on tr "CAS847Z002-3FA MATTRESS BUNK 2 PART 2 - 1210 | Inventory - expendables Select G…" at bounding box center [519, 249] width 683 height 31
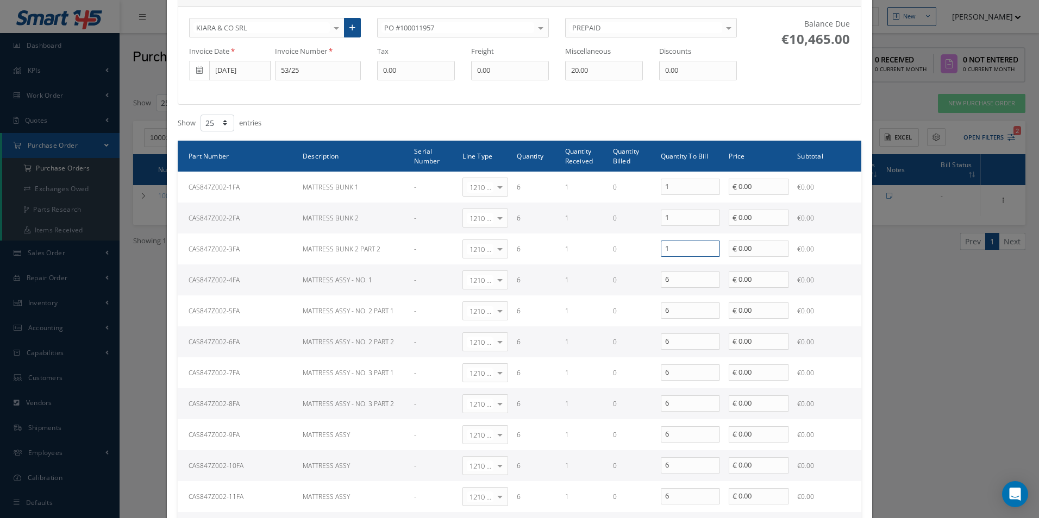
type input "1"
drag, startPoint x: 676, startPoint y: 278, endPoint x: 640, endPoint y: 282, distance: 36.1
click at [640, 282] on tr "CAS847Z002-4FA MATTRESS ASSY - NO. 1 - 1210 | Inventory - expendables Select Ge…" at bounding box center [519, 280] width 683 height 31
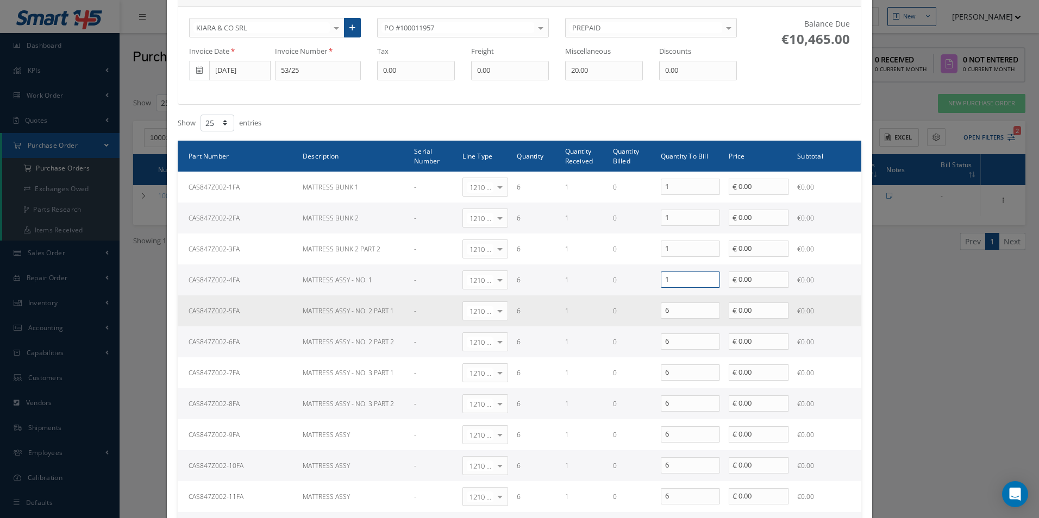
type input "1"
drag, startPoint x: 668, startPoint y: 315, endPoint x: 647, endPoint y: 315, distance: 20.6
click at [647, 315] on tr "CAS847Z002-5FA MATTRESS ASSY - NO. 2 PART 1 - 1210 | Inventory - expendables Se…" at bounding box center [519, 310] width 683 height 31
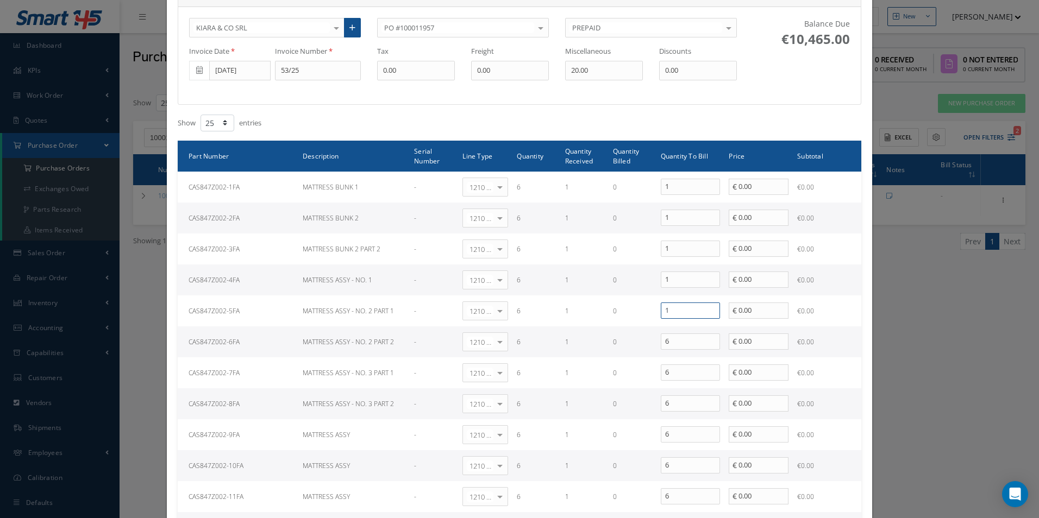
type input "1"
drag, startPoint x: 670, startPoint y: 340, endPoint x: 640, endPoint y: 341, distance: 29.4
click at [640, 341] on tr "CAS847Z002-6FA MATTRESS ASSY - NO. 2 PART 2 - 1210 | Inventory - expendables Se…" at bounding box center [519, 341] width 683 height 31
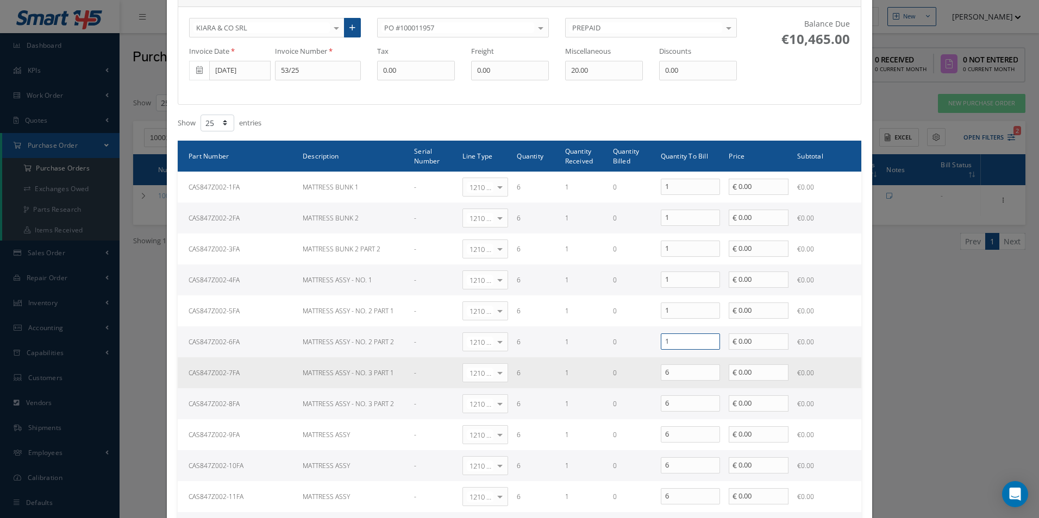
type input "1"
drag, startPoint x: 673, startPoint y: 370, endPoint x: 643, endPoint y: 374, distance: 30.7
click at [643, 374] on tr "CAS847Z002-7FA MATTRESS ASSY - NO. 3 PART 1 - 1210 | Inventory - expendables Se…" at bounding box center [519, 372] width 683 height 31
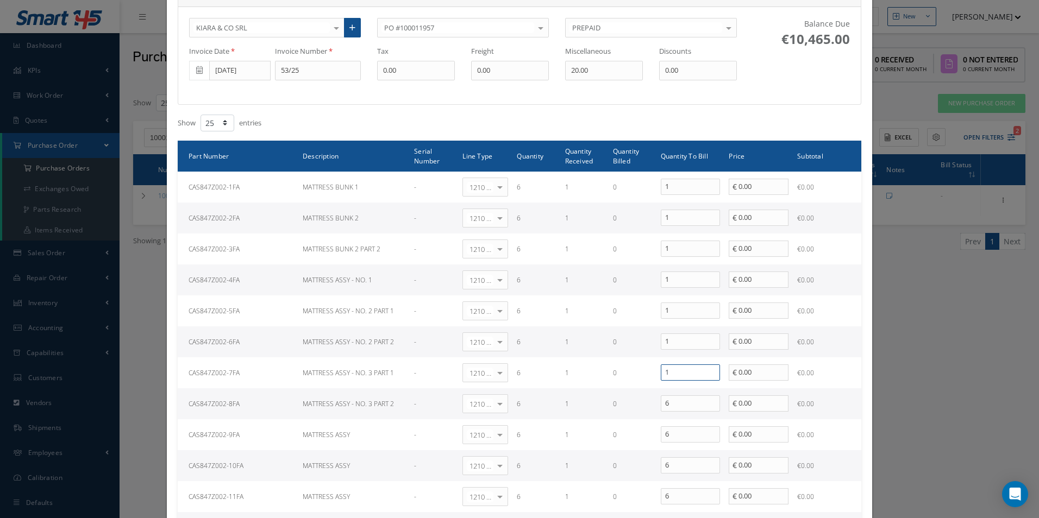
type input "1"
drag, startPoint x: 674, startPoint y: 395, endPoint x: 639, endPoint y: 400, distance: 35.1
click at [639, 400] on tr "CAS847Z002-8FA MATTRESS ASSY - NO. 3 PART 2 - 1210 | Inventory - expendables Se…" at bounding box center [519, 403] width 683 height 31
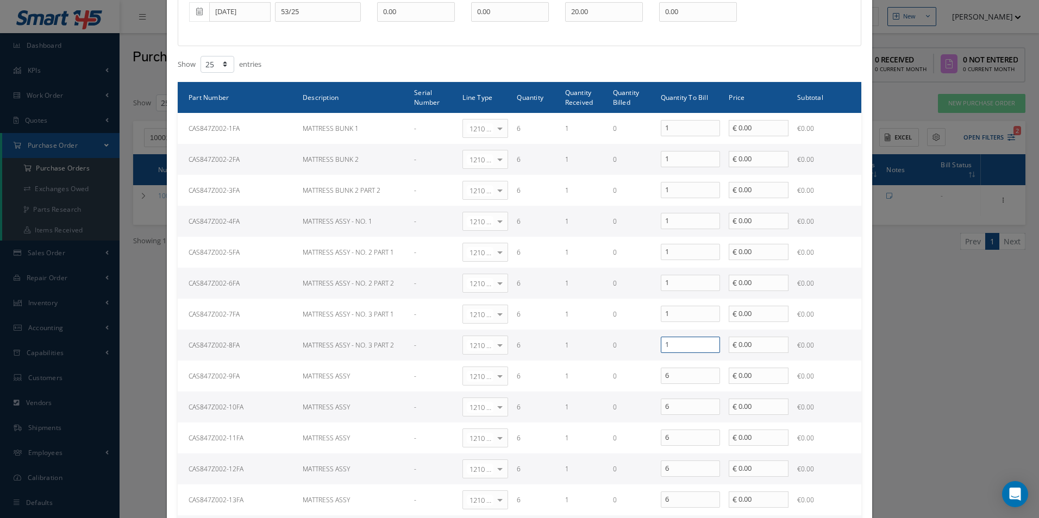
scroll to position [272, 0]
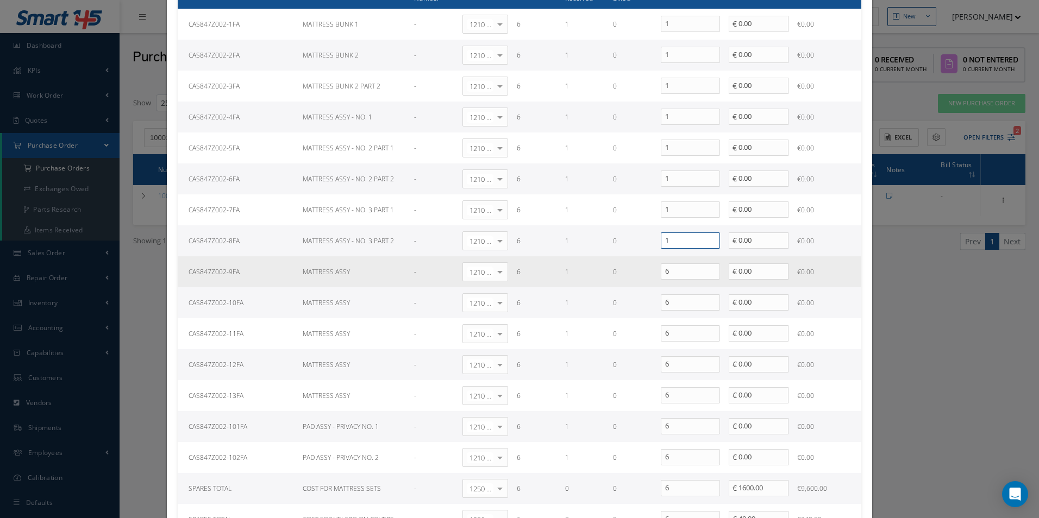
type input "1"
drag, startPoint x: 678, startPoint y: 272, endPoint x: 651, endPoint y: 275, distance: 27.8
click at [651, 275] on tr "CAS847Z002-9FA MATTRESS ASSY - 1210 | Inventory - expendables Select General Le…" at bounding box center [519, 271] width 683 height 31
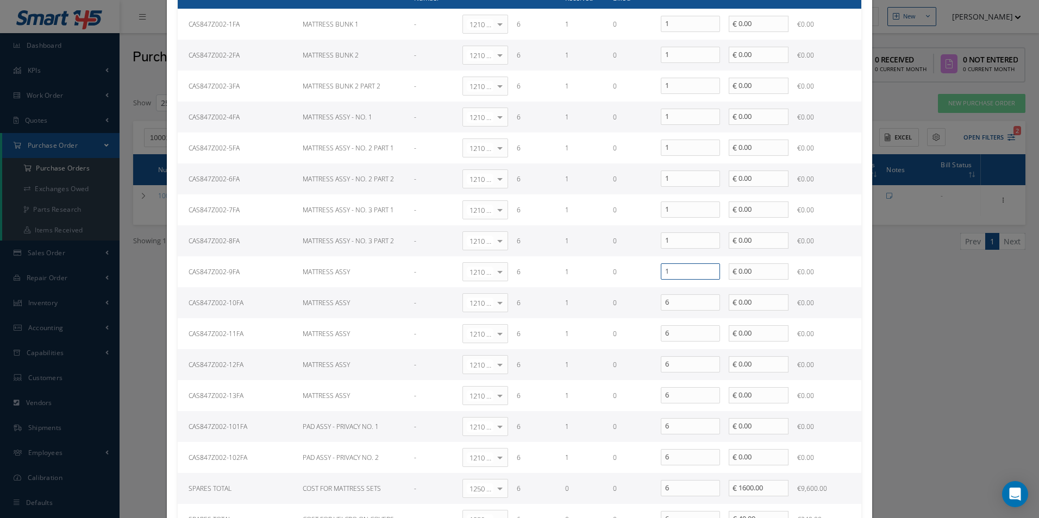
type input "1"
drag, startPoint x: 668, startPoint y: 303, endPoint x: 644, endPoint y: 306, distance: 23.6
click at [644, 306] on tr "CAS847Z002-10FA MATTRESS ASSY - 1210 | Inventory - expendables Select General L…" at bounding box center [519, 302] width 683 height 31
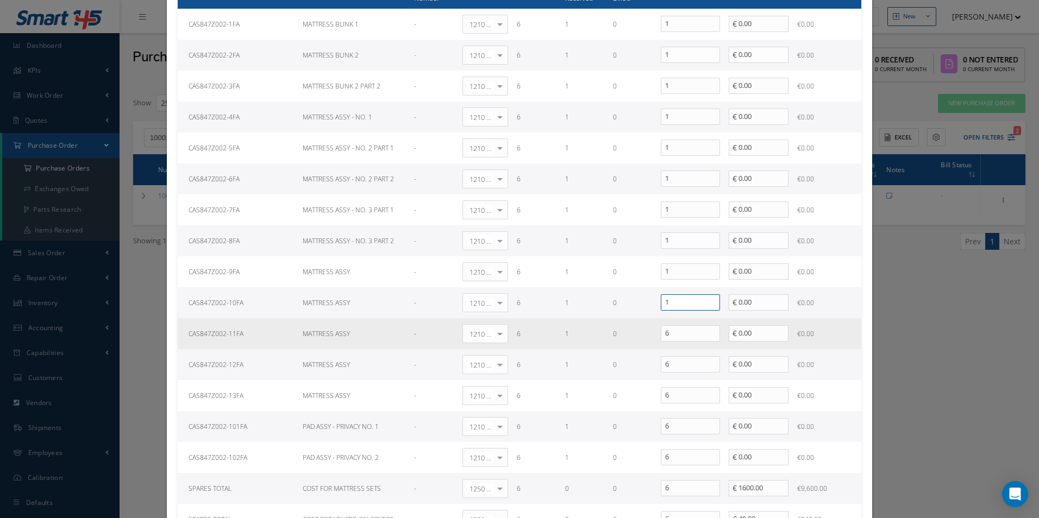
type input "1"
drag, startPoint x: 658, startPoint y: 330, endPoint x: 639, endPoint y: 330, distance: 18.5
click at [639, 330] on tr "CAS847Z002-11FA MATTRESS ASSY - 1210 | Inventory - expendables Select General L…" at bounding box center [519, 333] width 683 height 31
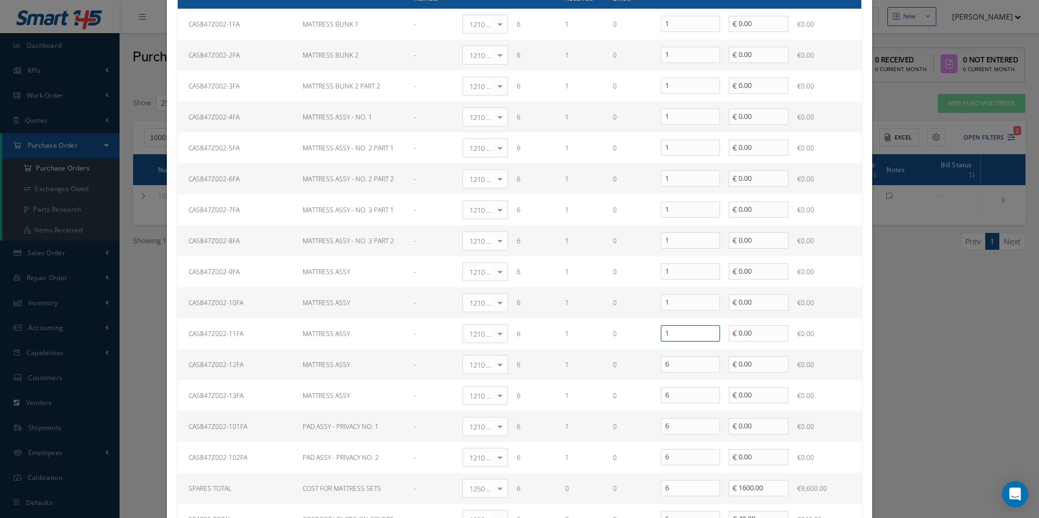
type input "1"
drag, startPoint x: 674, startPoint y: 368, endPoint x: 644, endPoint y: 368, distance: 29.3
click at [645, 368] on tr "CAS847Z002-12FA MATTRESS ASSY - 1210 | Inventory - expendables Select General L…" at bounding box center [519, 364] width 683 height 31
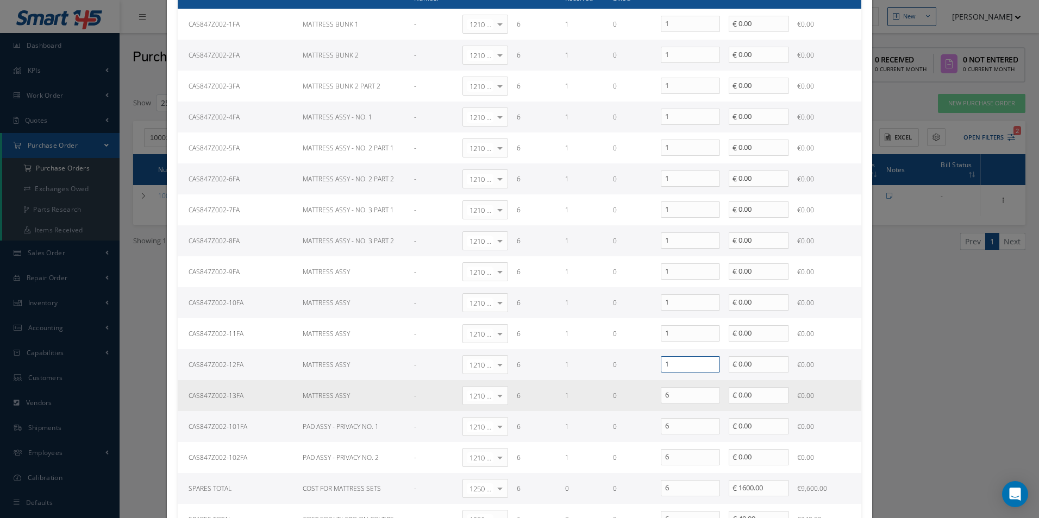
type input "1"
click at [643, 392] on tr "CAS847Z002-13FA MATTRESS ASSY - 1210 | Inventory - expendables Select General L…" at bounding box center [519, 395] width 683 height 31
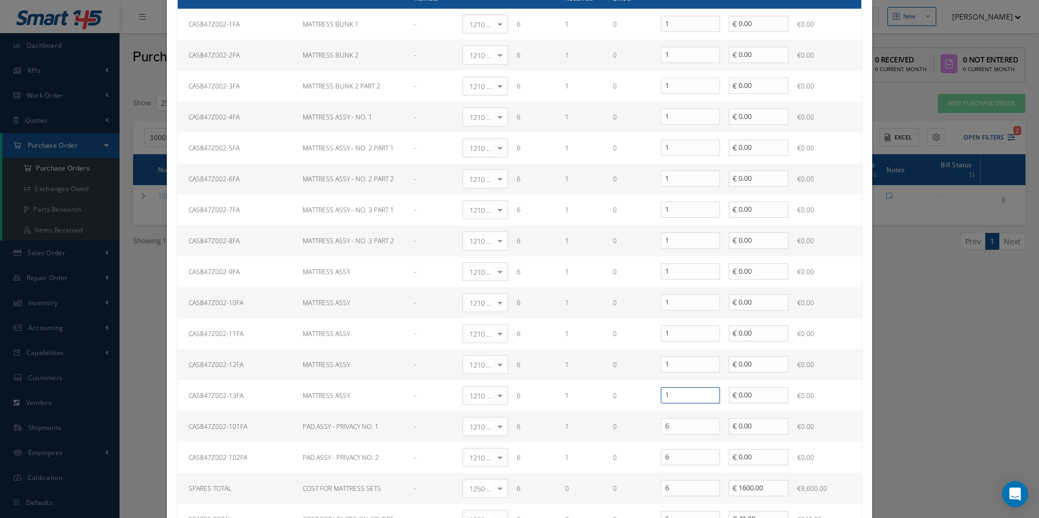
type input "1"
drag, startPoint x: 672, startPoint y: 420, endPoint x: 636, endPoint y: 424, distance: 36.5
click at [636, 424] on tr "CAS847Z002-101FA PAD ASSY - PRIVACY NO. 1 - 1210 | Inventory - expendables Sele…" at bounding box center [519, 426] width 683 height 31
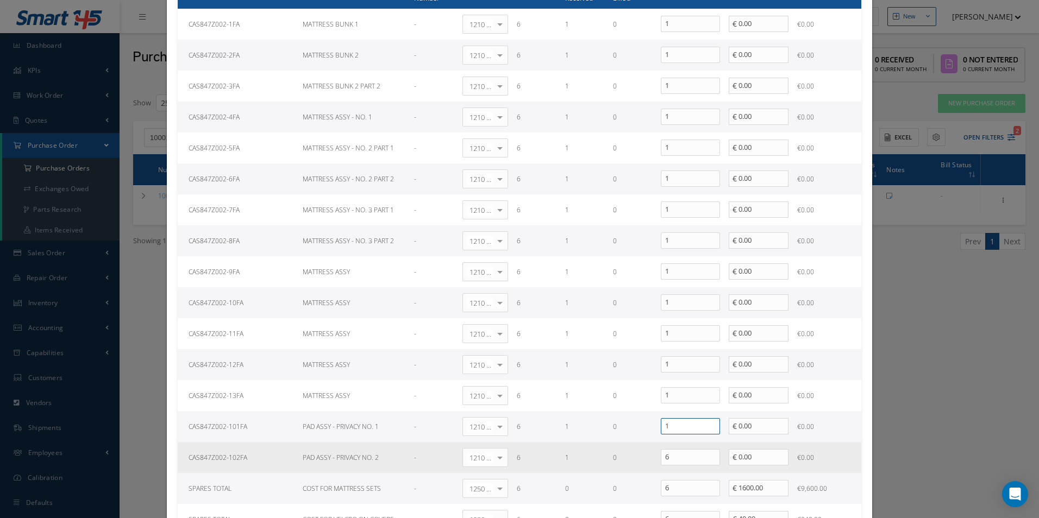
type input "1"
drag, startPoint x: 669, startPoint y: 451, endPoint x: 623, endPoint y: 453, distance: 46.2
click at [623, 453] on tr "CAS847Z002-102FA PAD ASSY - PRIVACY NO. 2 - 1210 | Inventory - expendables Sele…" at bounding box center [519, 457] width 683 height 31
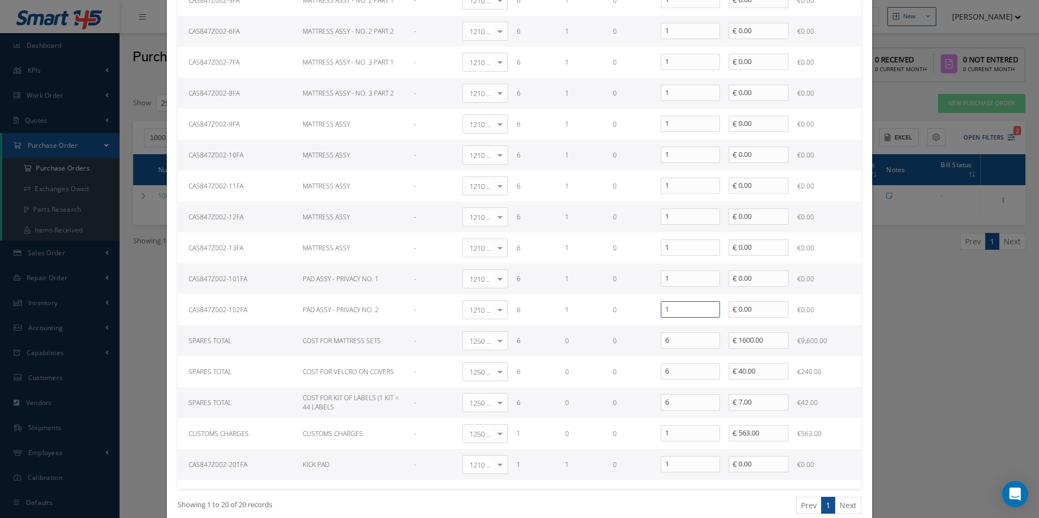
scroll to position [435, 0]
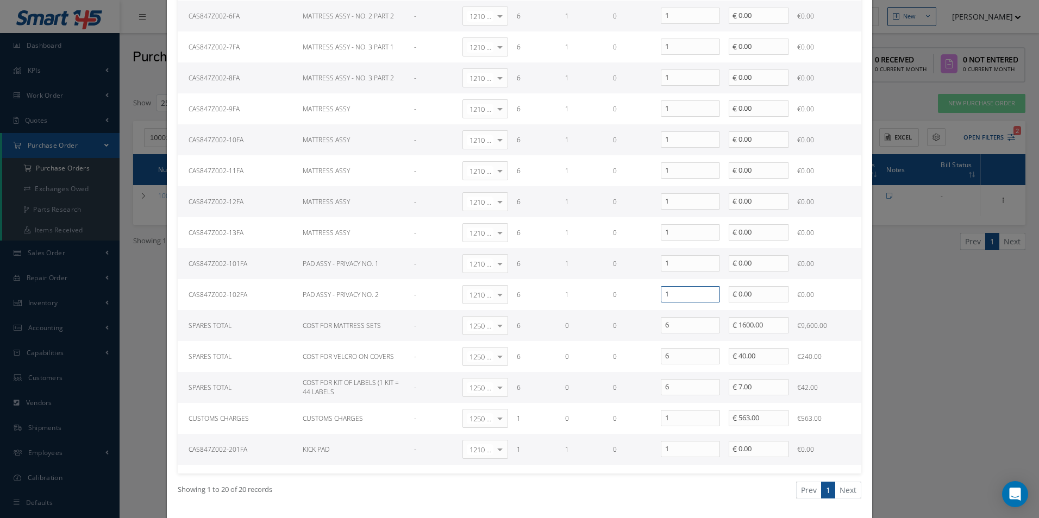
type input "1"
drag, startPoint x: 668, startPoint y: 325, endPoint x: 641, endPoint y: 325, distance: 26.6
click at [643, 325] on tr "SPARES TOTAL COST FOR MATTRESS SETS - 1250 | Service Charges Select General Led…" at bounding box center [519, 325] width 683 height 31
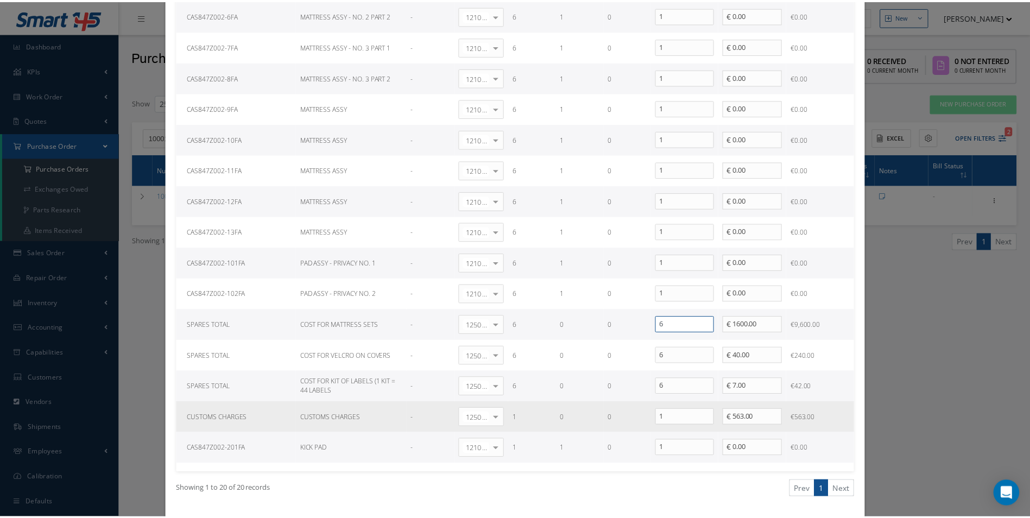
scroll to position [559, 0]
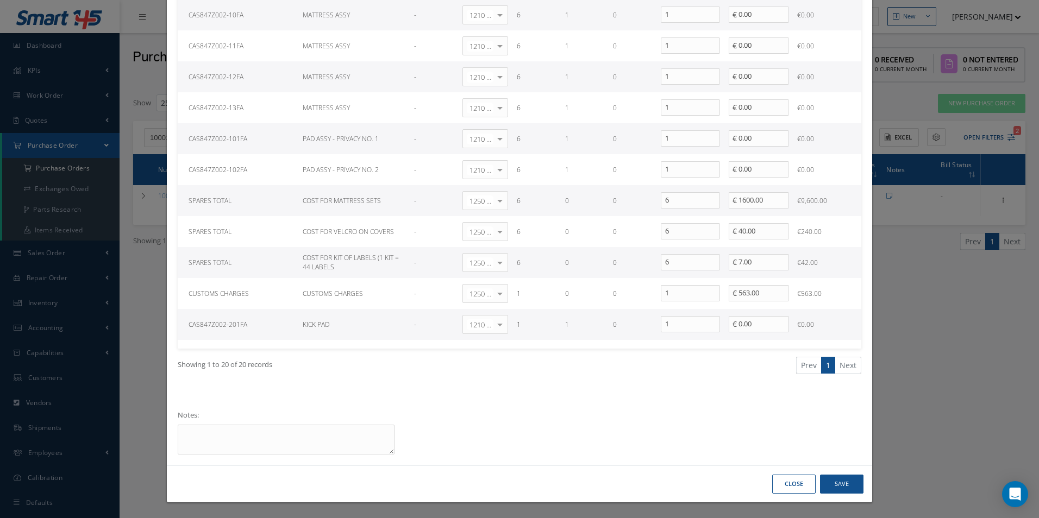
click at [787, 482] on button "Close" at bounding box center [793, 484] width 43 height 19
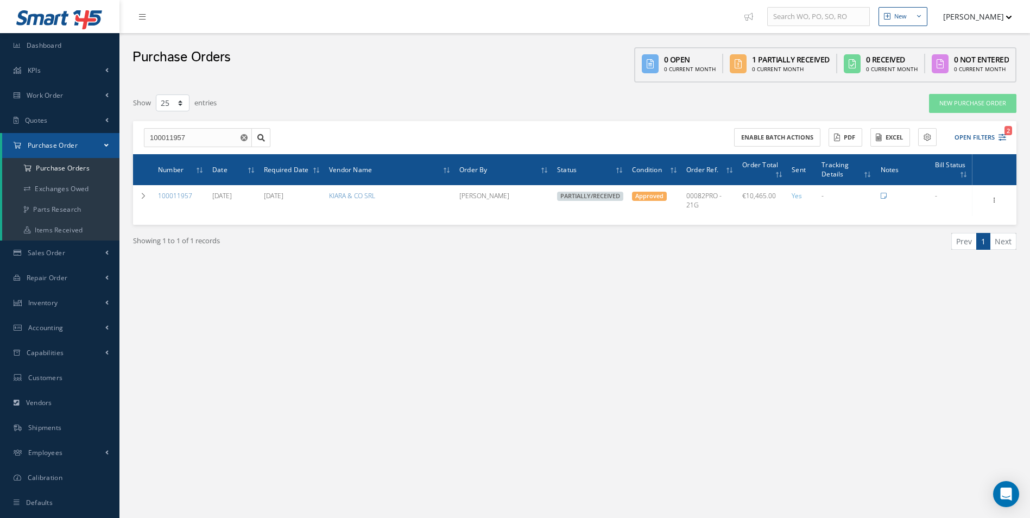
click at [433, 500] on div "New New Work Order New Purchase Order New Customer Quote New Sales Order New Re…" at bounding box center [574, 270] width 911 height 540
drag, startPoint x: 187, startPoint y: 138, endPoint x: 21, endPoint y: 126, distance: 166.6
click at [56, 138] on div "Smart 145 Dashboard KPIs Work Order Accounting Work Order Work Order Work Order…" at bounding box center [515, 270] width 1030 height 540
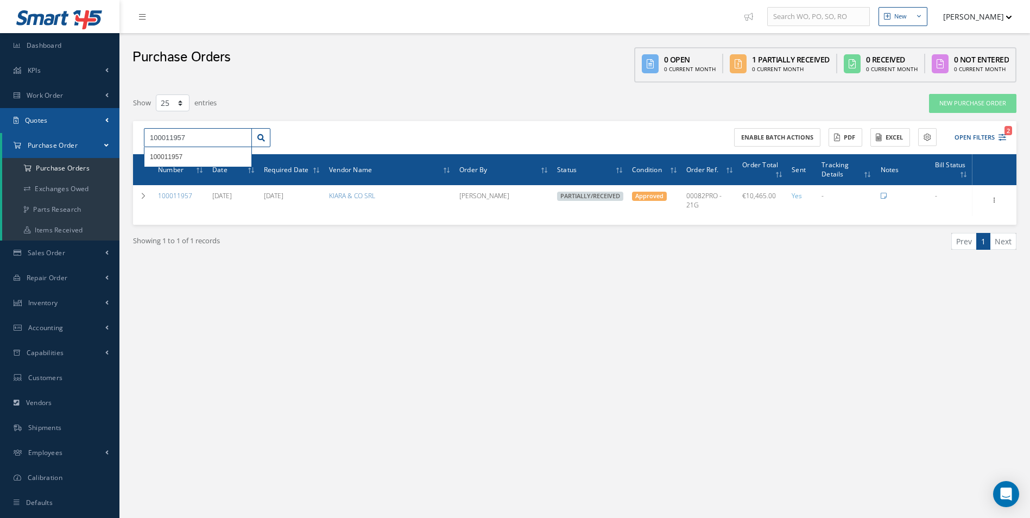
paste input "2064"
type input "100012064"
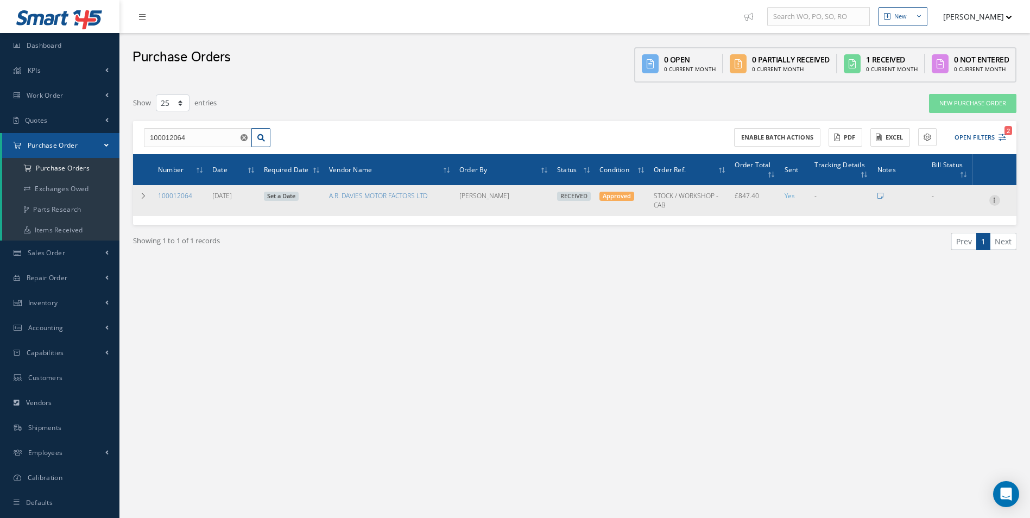
click at [999, 198] on icon at bounding box center [995, 199] width 11 height 9
click at [951, 251] on link "Create Bill" at bounding box center [945, 250] width 86 height 14
type input "141.23"
type input "0.00"
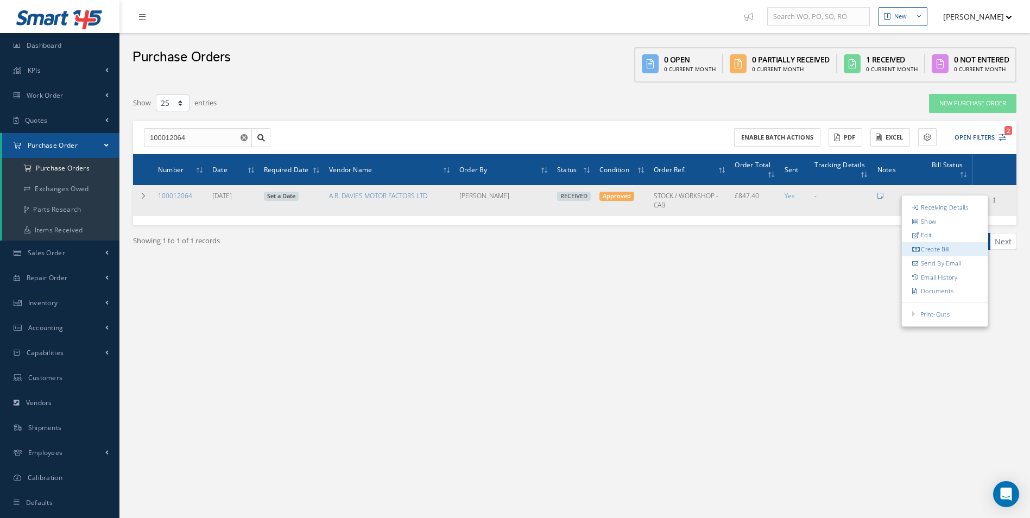
type input "0.00"
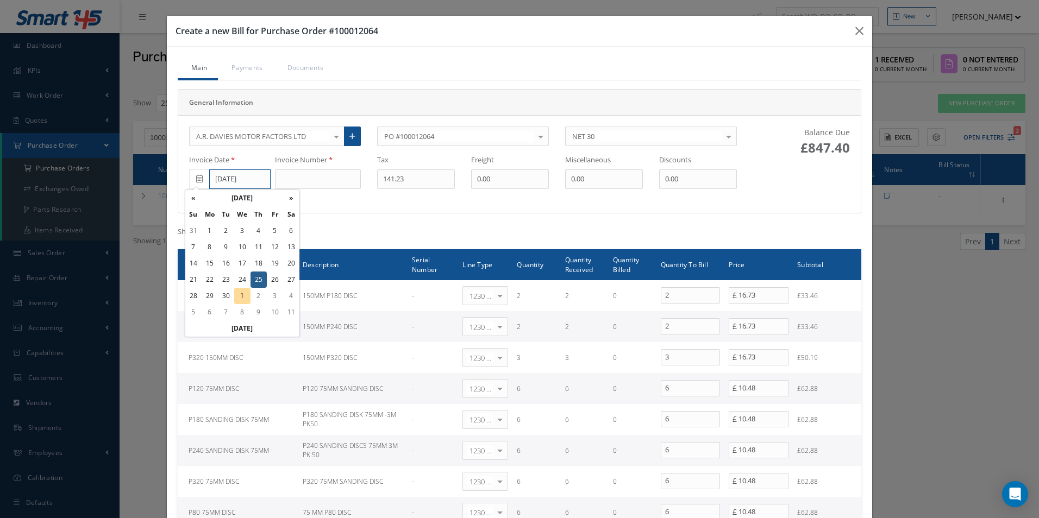
click at [222, 181] on input "[DATE]" at bounding box center [239, 179] width 61 height 20
click at [291, 200] on th "»" at bounding box center [291, 198] width 16 height 16
click at [240, 230] on td "1" at bounding box center [242, 231] width 16 height 16
type input "[DATE]"
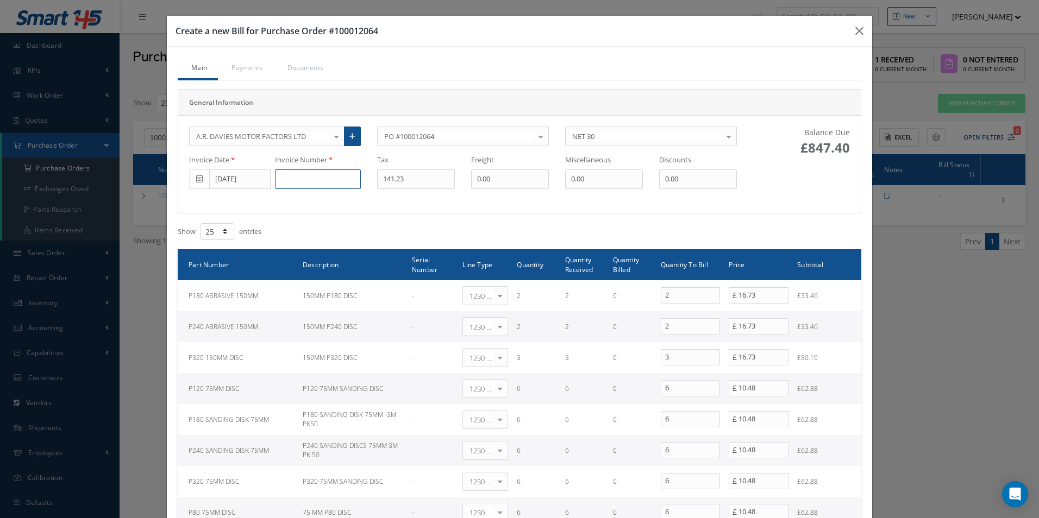
click at [295, 173] on input at bounding box center [318, 179] width 86 height 20
paste input "DS508533"
type input "DS508533"
type input "2"
type input "145.07"
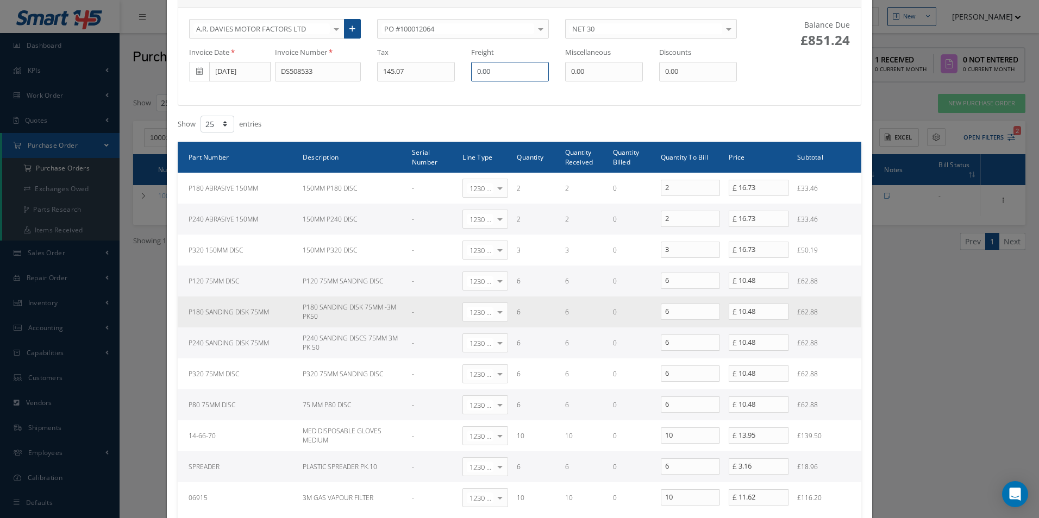
scroll to position [109, 0]
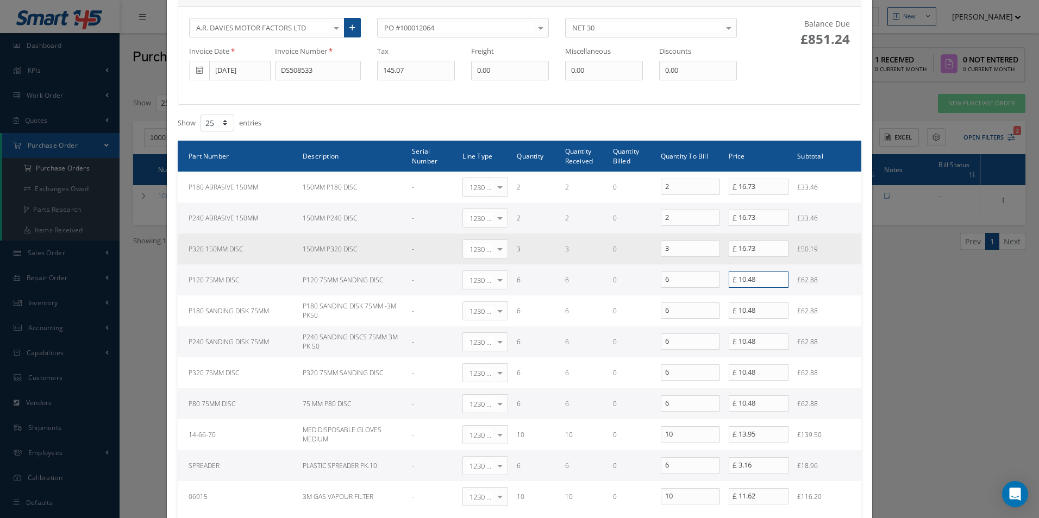
drag, startPoint x: 499, startPoint y: 262, endPoint x: 416, endPoint y: 260, distance: 83.1
click at [413, 260] on tbody "P180 ABRASIVE 150MM 150MM P180 DISC - 1230 | Inventory - Misc. Workshop Items S…" at bounding box center [519, 342] width 683 height 341
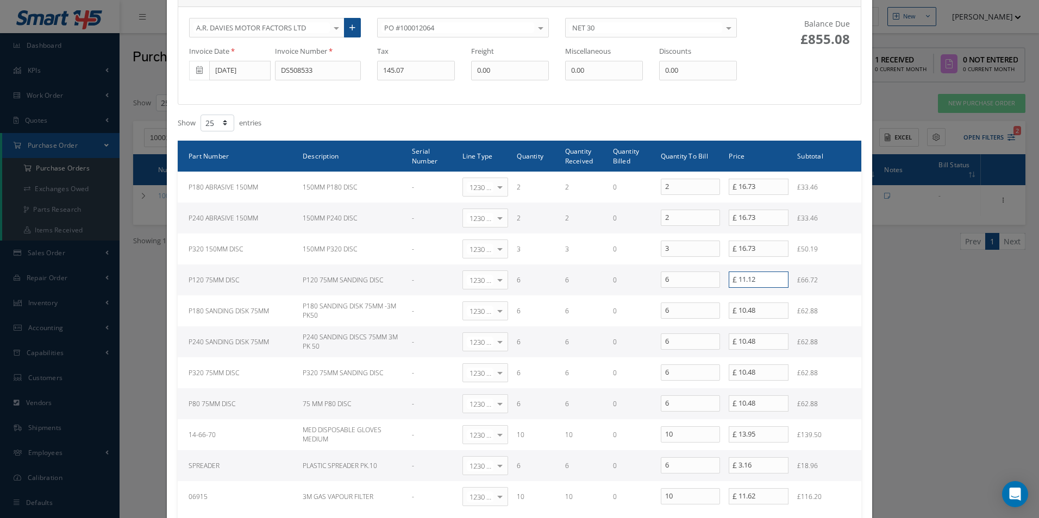
click at [649, 270] on tr "P120 75MM DISC P120 75MM SANDING DISC - 1230 | Inventory - Misc. Workshop Items…" at bounding box center [519, 280] width 683 height 31
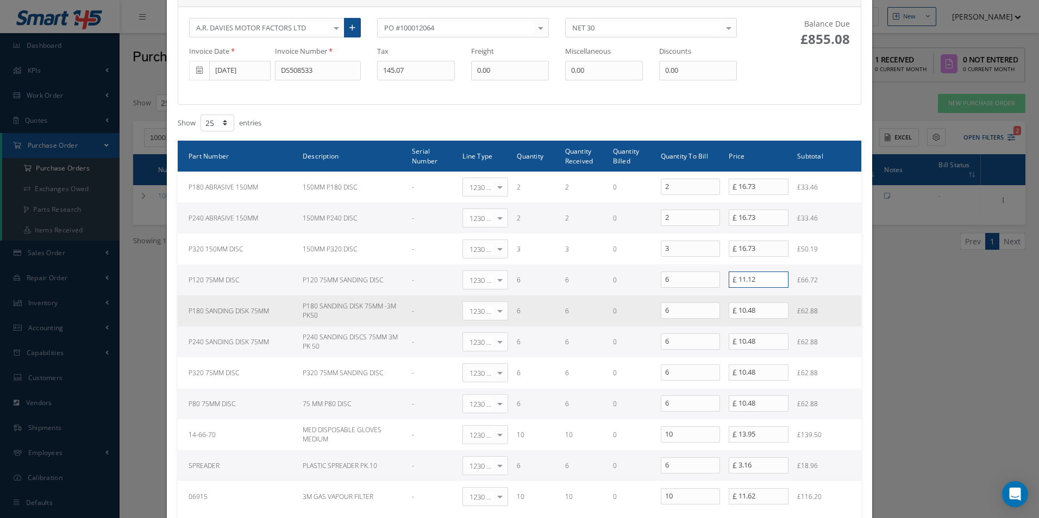
type input "11.12"
drag, startPoint x: 778, startPoint y: 315, endPoint x: 633, endPoint y: 315, distance: 145.6
click at [636, 316] on tr "P180 SANDING DISK 75MM P180 SANDING DISK 75MM -3M PK50 - 1230 | Inventory - Mis…" at bounding box center [519, 310] width 683 height 31
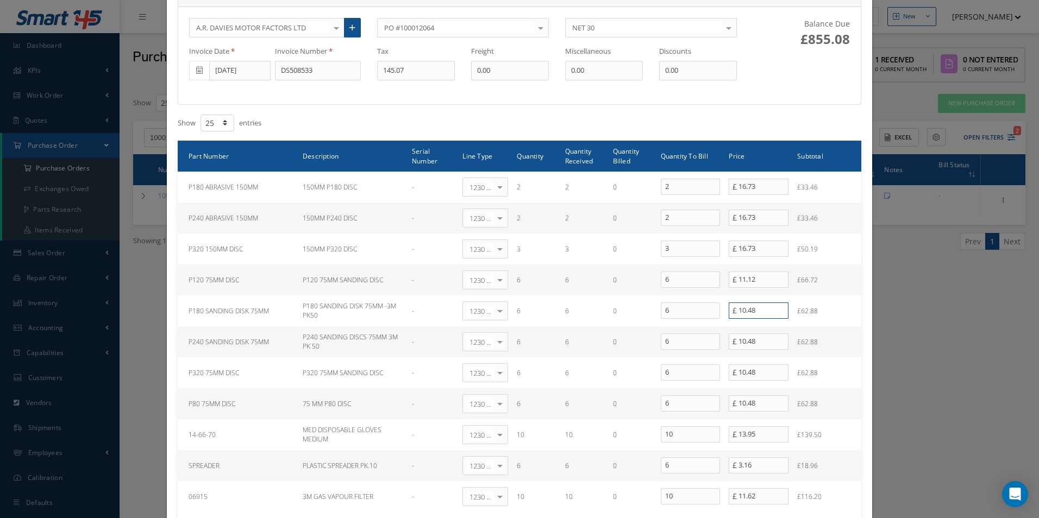
paste input "1.12"
type input "11.12"
drag, startPoint x: 766, startPoint y: 344, endPoint x: 644, endPoint y: 336, distance: 121.9
click at [644, 336] on tr "P240 SANDING DISK 75MM P240 SANDING DISCS 75MM 3M PK 50 - 1230 | Inventory - Mi…" at bounding box center [519, 341] width 683 height 31
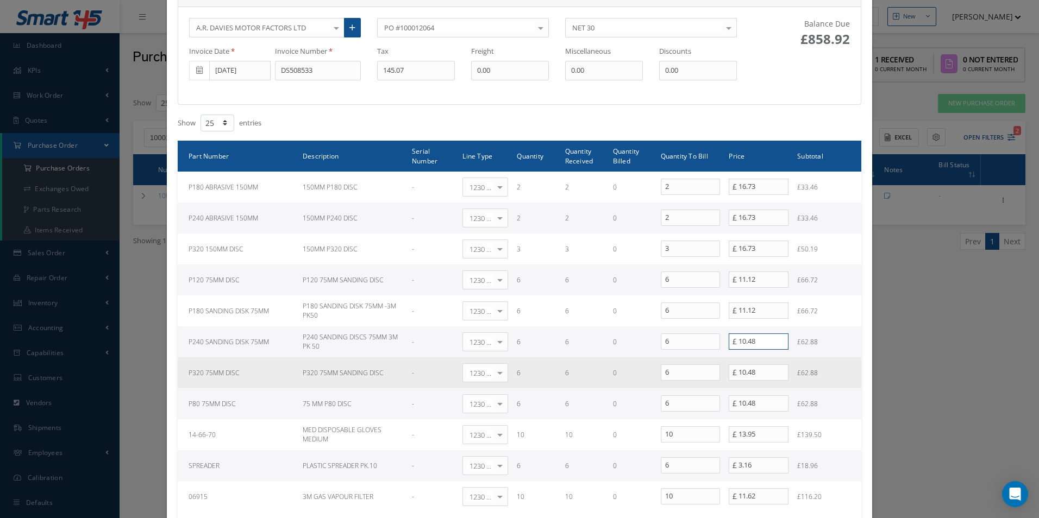
paste input "1.12"
type input "11.12"
drag, startPoint x: 761, startPoint y: 370, endPoint x: 618, endPoint y: 357, distance: 144.0
click at [618, 357] on tr "P320 75MM DISC P320 75MM SANDING DISC - 1230 | Inventory - Misc. Workshop Items…" at bounding box center [519, 372] width 683 height 31
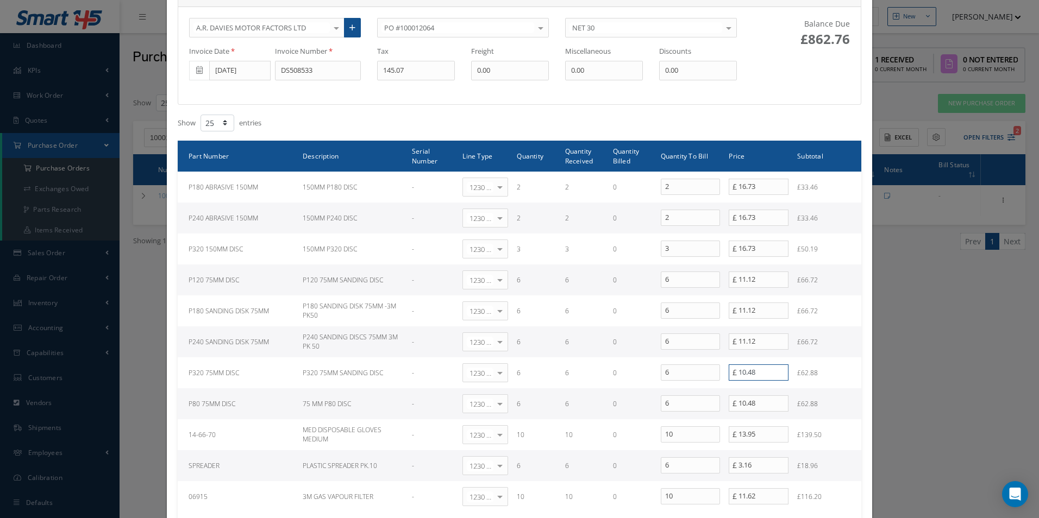
paste input "1.12"
type input "11.12"
drag, startPoint x: 757, startPoint y: 398, endPoint x: 685, endPoint y: 397, distance: 71.7
click at [685, 397] on tr "P80 75MM DISC 75 MM P80 DISC - 1230 | Inventory - Misc. Workshop Items Select G…" at bounding box center [519, 403] width 683 height 31
paste input "1.12"
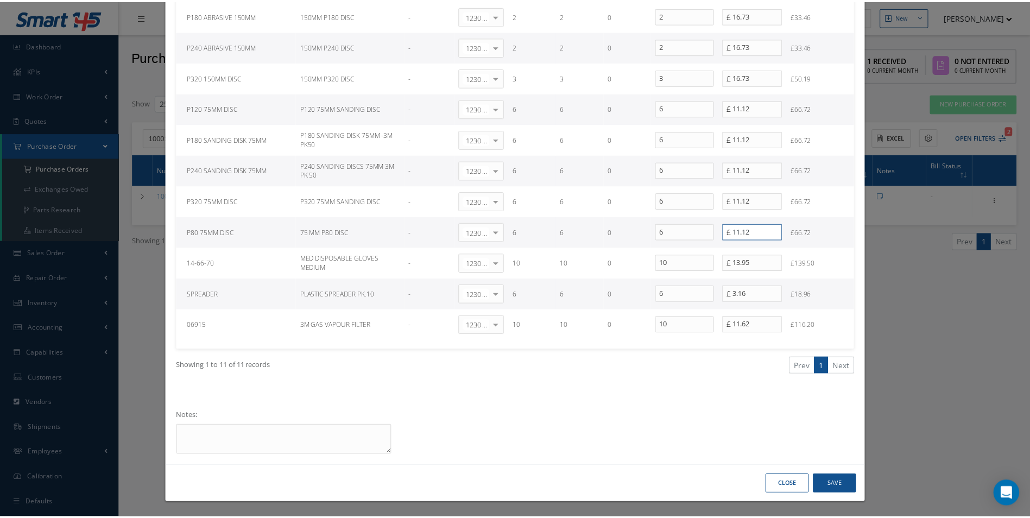
scroll to position [281, 0]
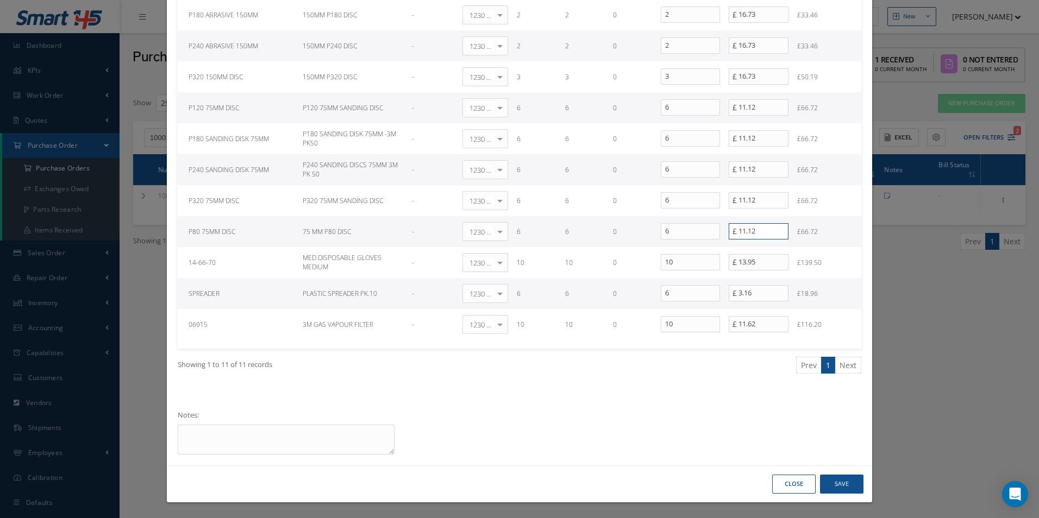
type input "11.12"
click at [842, 480] on button "Save" at bounding box center [841, 484] width 43 height 19
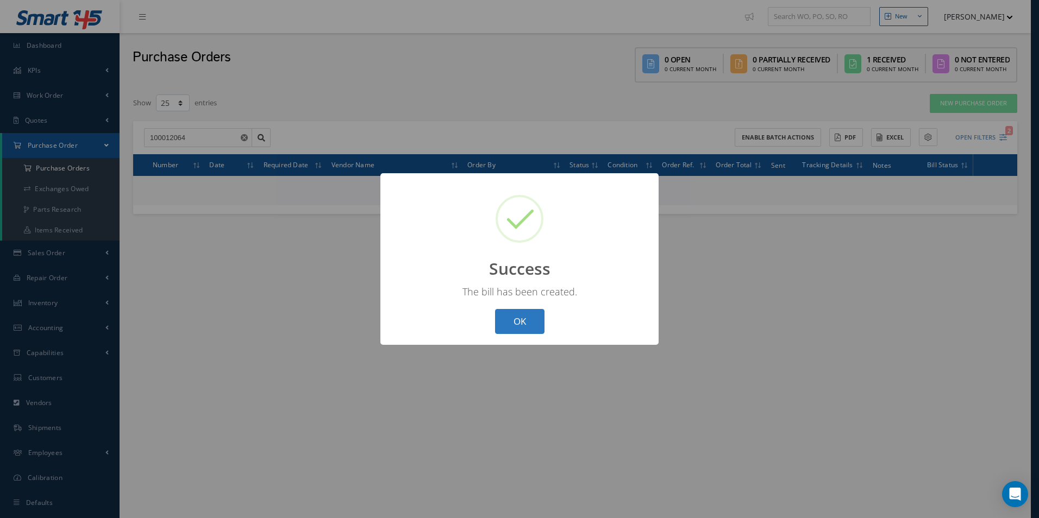
click at [518, 326] on button "OK" at bounding box center [519, 322] width 49 height 26
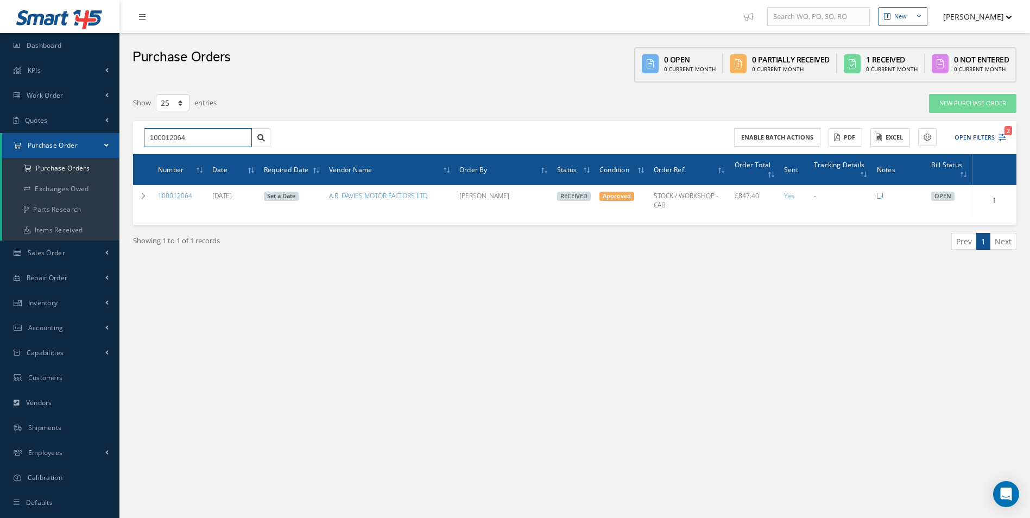
drag, startPoint x: 194, startPoint y: 142, endPoint x: 0, endPoint y: 140, distance: 193.9
click at [22, 145] on div "Smart 145 Dashboard KPIs Work Order Accounting Work Order Work Order Work Order…" at bounding box center [515, 270] width 1030 height 540
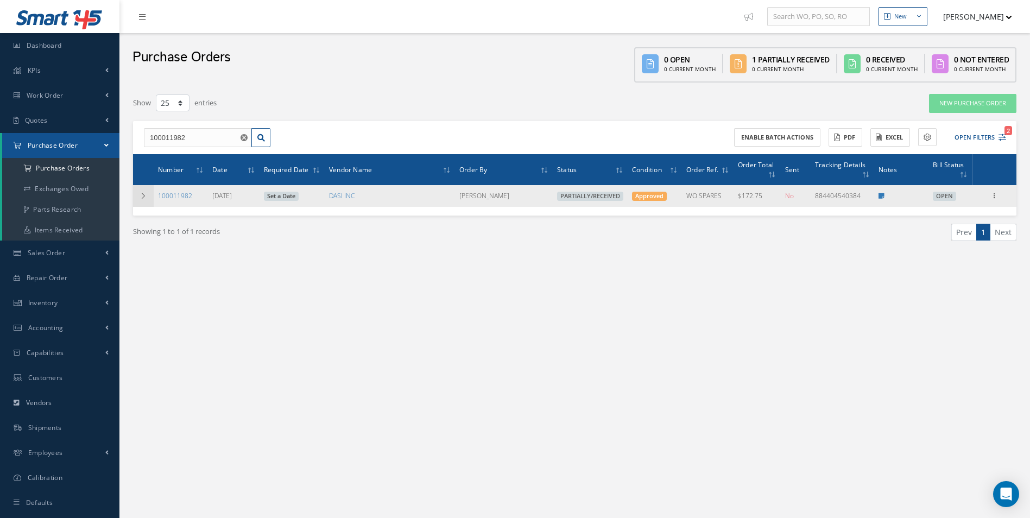
click at [143, 193] on icon at bounding box center [144, 196] width 8 height 7
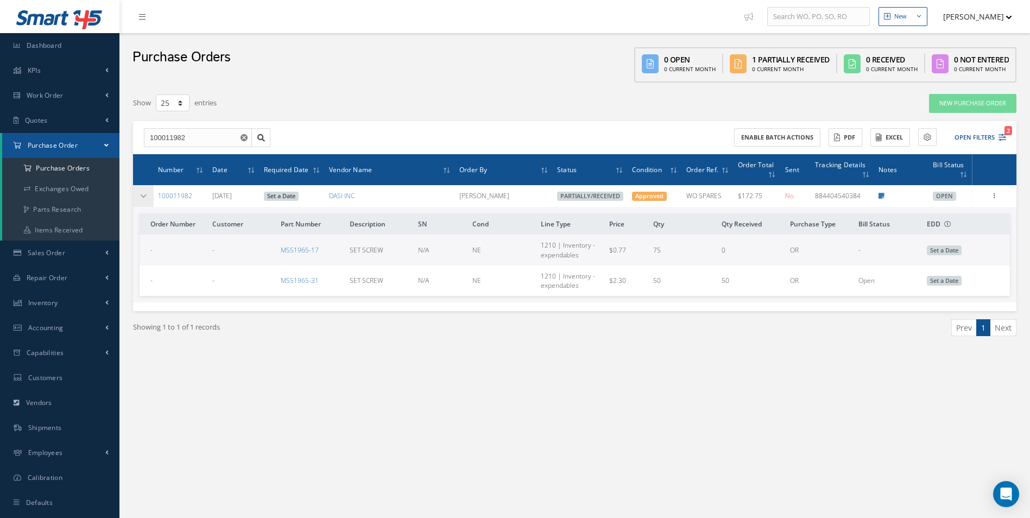
click at [146, 195] on icon at bounding box center [144, 196] width 8 height 7
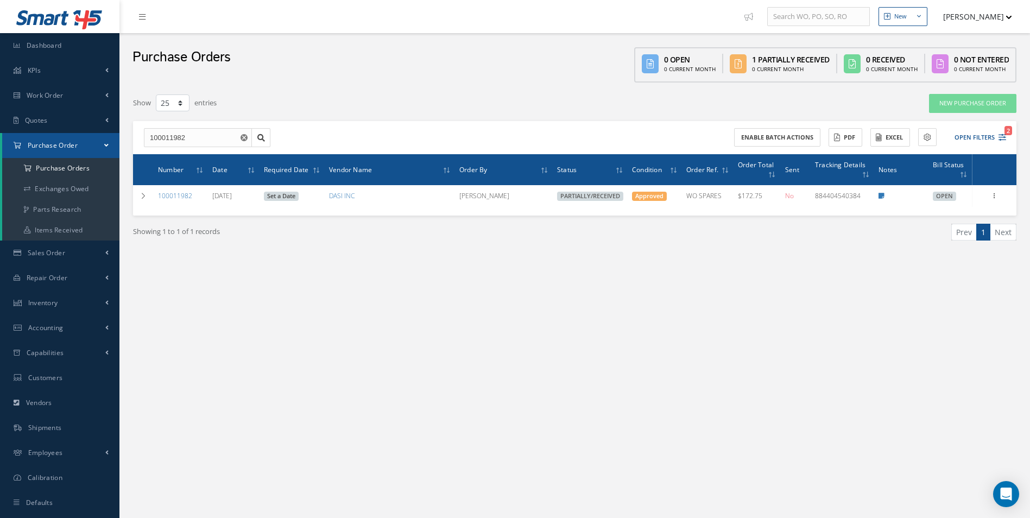
click at [358, 417] on div "New New Work Order New Purchase Order New Customer Quote New Sales Order New Re…" at bounding box center [574, 270] width 911 height 540
drag, startPoint x: 217, startPoint y: 141, endPoint x: 0, endPoint y: 146, distance: 217.3
click at [0, 146] on html "Smart 145 Dashboard KPIs Work Order Accounting Work Order Work Order Work Order…" at bounding box center [515, 259] width 1030 height 518
paste input "205"
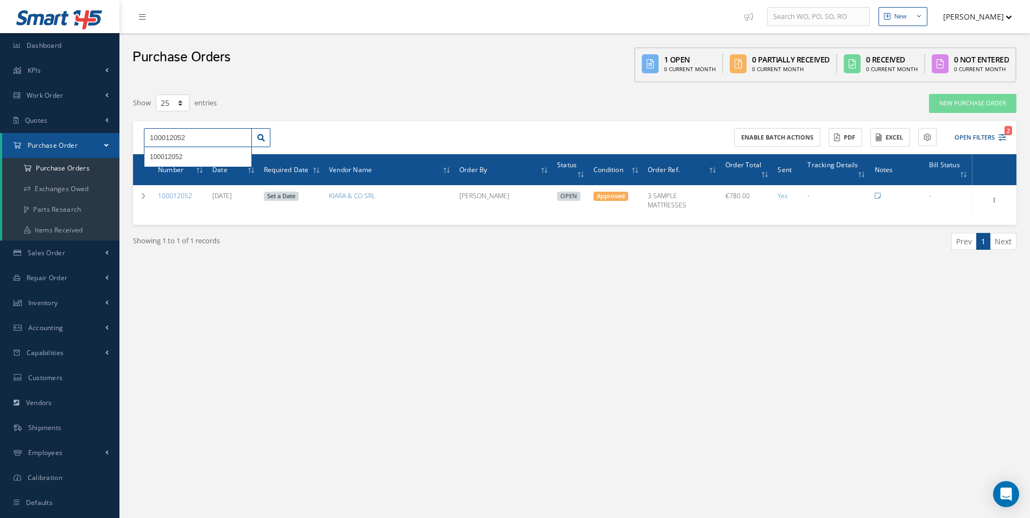
drag, startPoint x: 193, startPoint y: 136, endPoint x: 52, endPoint y: 135, distance: 141.2
click at [52, 135] on div "Smart 145 Dashboard KPIs Work Order Accounting Work Order Work Order Work Order…" at bounding box center [515, 270] width 1030 height 540
paste input "68"
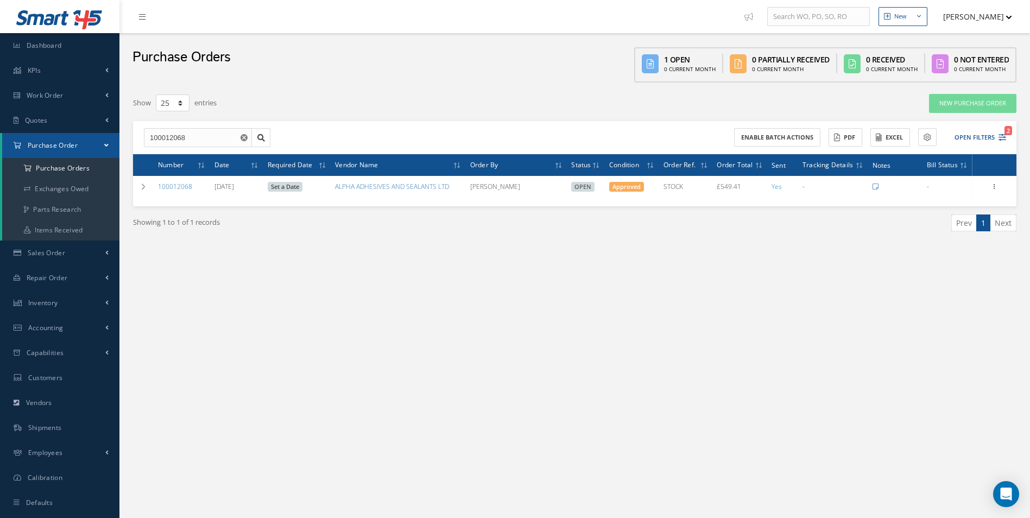
drag, startPoint x: 504, startPoint y: 403, endPoint x: 457, endPoint y: 352, distance: 69.2
click at [504, 403] on div "New New Work Order New Purchase Order New Customer Quote New Sales Order New Re…" at bounding box center [574, 270] width 911 height 540
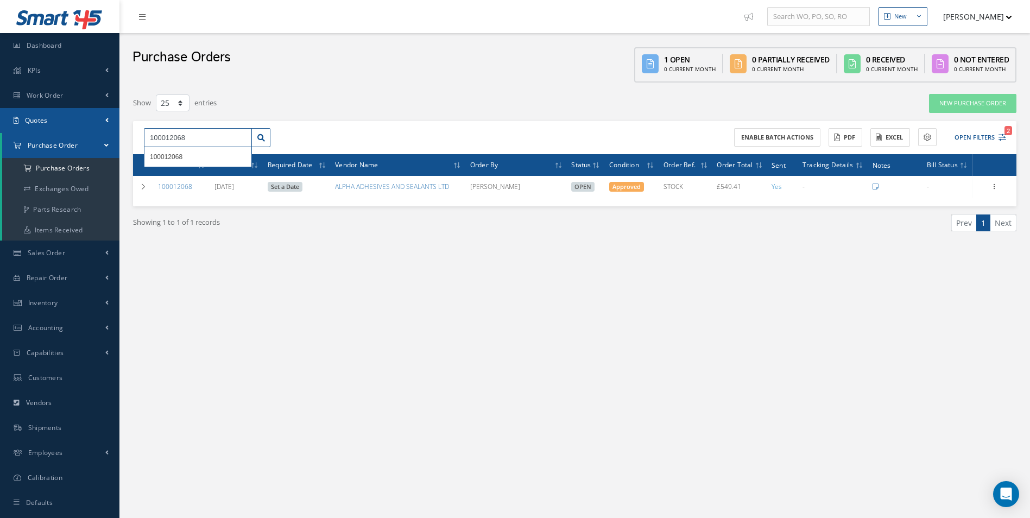
drag, startPoint x: 150, startPoint y: 136, endPoint x: 0, endPoint y: 130, distance: 150.0
click at [13, 134] on div "Smart 145 Dashboard KPIs Work Order Accounting Work Order Work Order Work Order…" at bounding box center [515, 270] width 1030 height 540
paste input "1961"
type input "100011961"
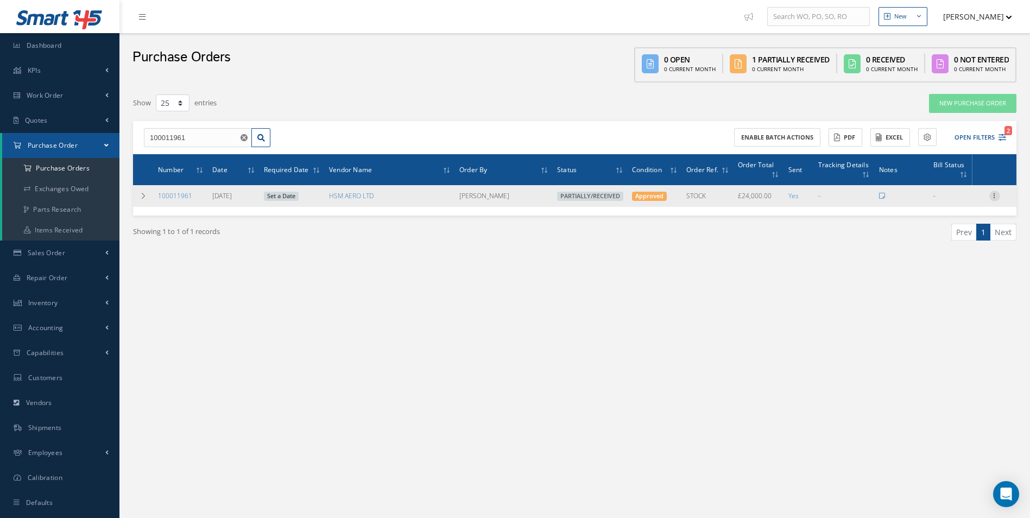
click at [997, 194] on icon at bounding box center [995, 195] width 11 height 9
click at [956, 240] on link "Create Bill" at bounding box center [945, 245] width 86 height 14
type input "4000.00"
type input "0.00"
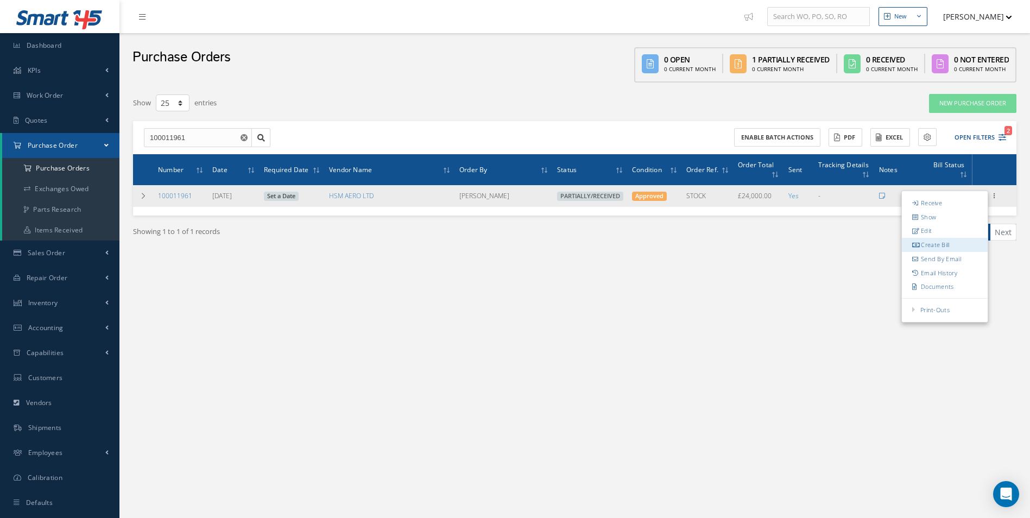
type input "0.00"
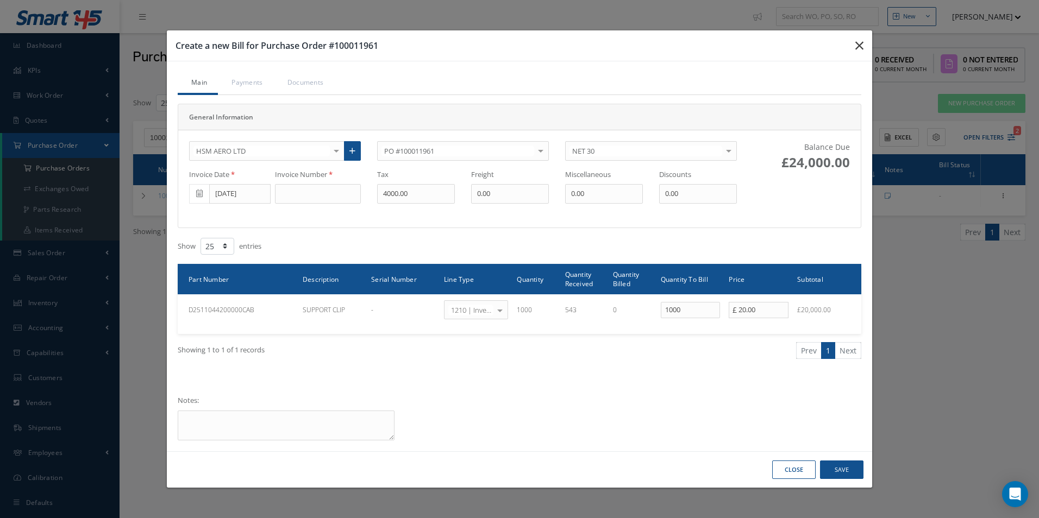
click at [863, 48] on icon "button" at bounding box center [859, 45] width 8 height 13
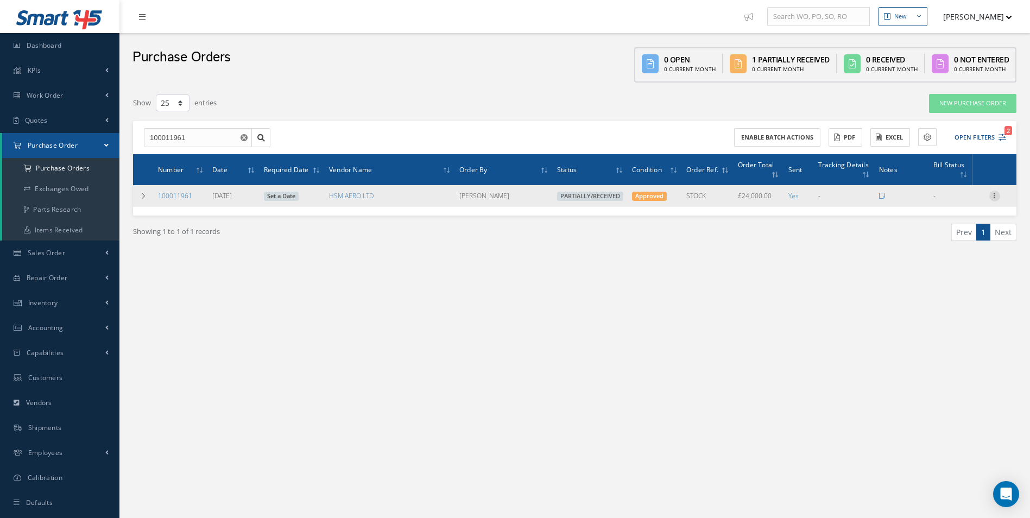
click at [996, 196] on icon at bounding box center [995, 195] width 11 height 9
click at [948, 240] on link "Create Bill" at bounding box center [945, 245] width 86 height 14
type input "4000.00"
type input "0.00"
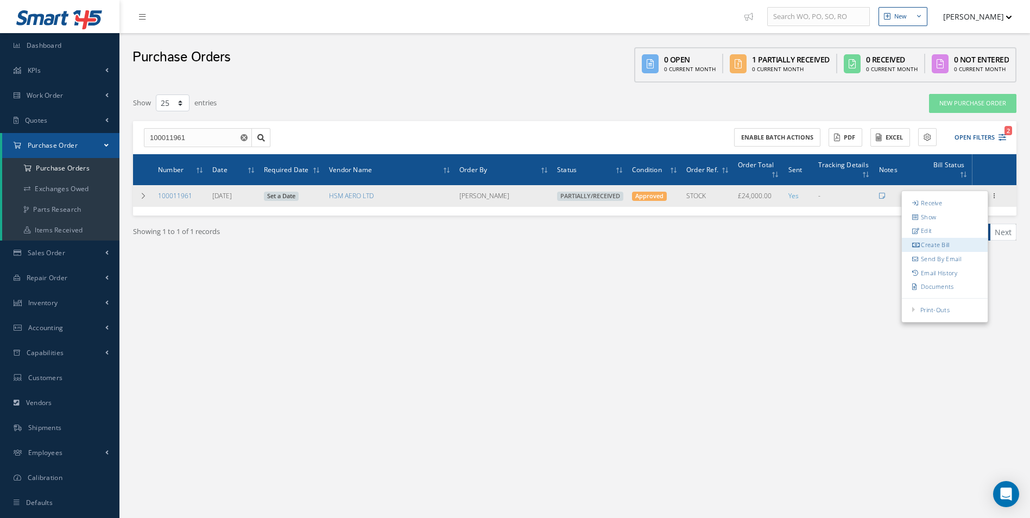
type input "0.00"
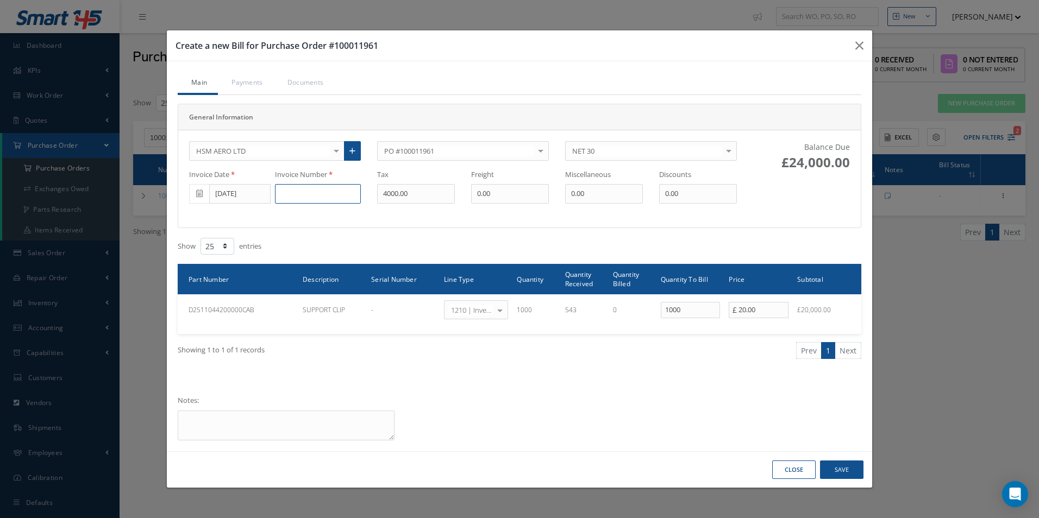
click at [300, 193] on input at bounding box center [318, 194] width 86 height 20
paste input "74339"
type input "74339"
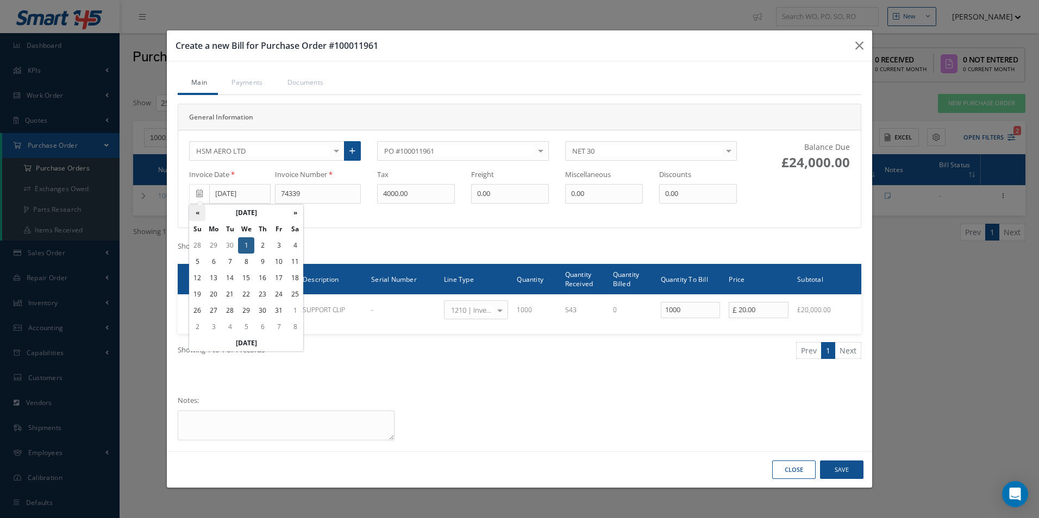
click at [200, 214] on th "«" at bounding box center [197, 213] width 16 height 16
click at [261, 294] on td "25" at bounding box center [262, 294] width 16 height 16
type input "[DATE]"
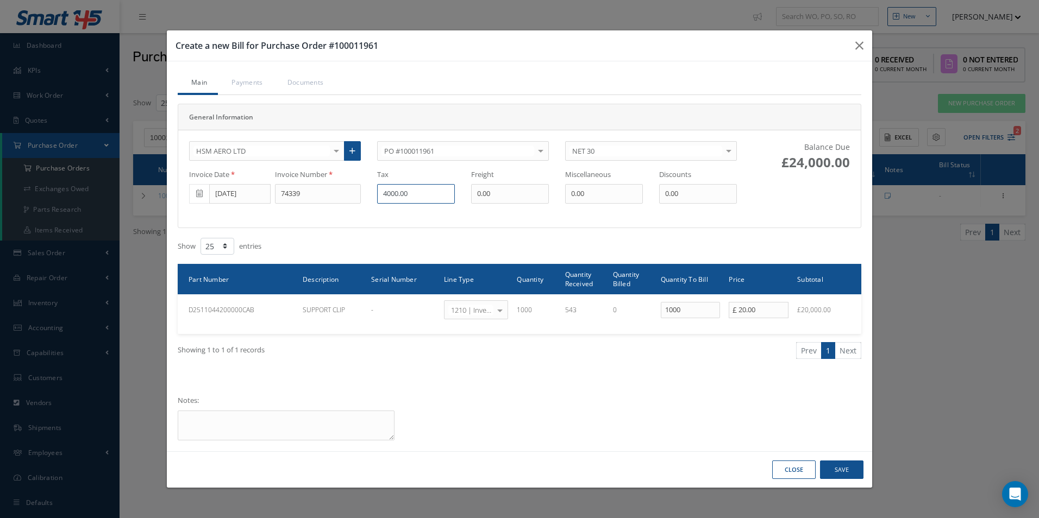
drag, startPoint x: 423, startPoint y: 195, endPoint x: 313, endPoint y: 194, distance: 109.7
click at [313, 194] on div "Invoice Date 09/25/2025 Invoice Number 74339 Tax 4000.00 Freight 0.00 Miscellan…" at bounding box center [463, 186] width 564 height 34
type input "2176"
click at [588, 448] on div "Main Payments Documents General Information HSM AERO LTD 365 AEROSPACE 4 CYTE U…" at bounding box center [519, 256] width 705 height 390
click at [787, 470] on button "Close" at bounding box center [793, 470] width 43 height 19
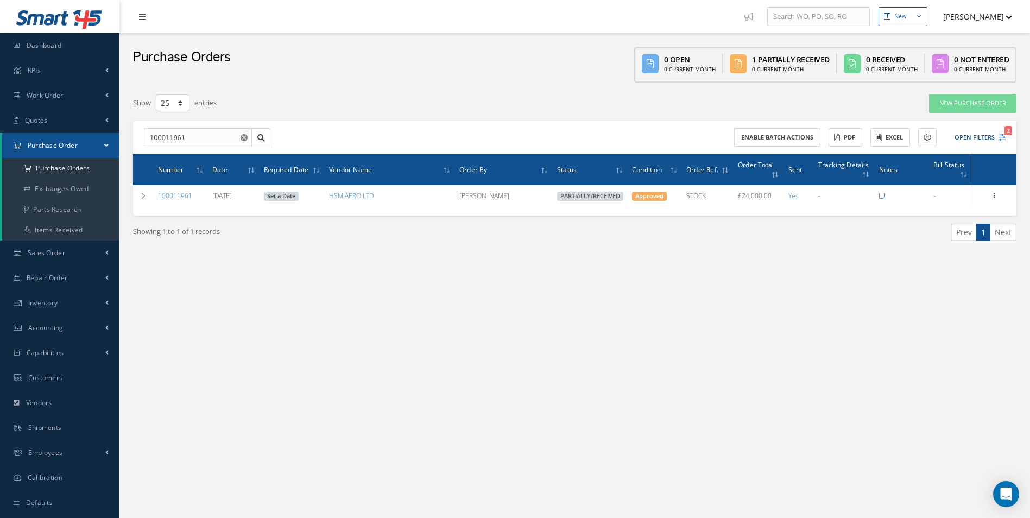
click at [414, 446] on div "New New Work Order New Purchase Order New Customer Quote New Sales Order New Re…" at bounding box center [574, 270] width 911 height 540
drag, startPoint x: 189, startPoint y: 143, endPoint x: 59, endPoint y: 151, distance: 130.0
click at [66, 151] on div "Smart 145 Dashboard KPIs Work Order Accounting Work Order Work Order Work Order…" at bounding box center [515, 270] width 1030 height 540
paste input "55"
type input "100011955"
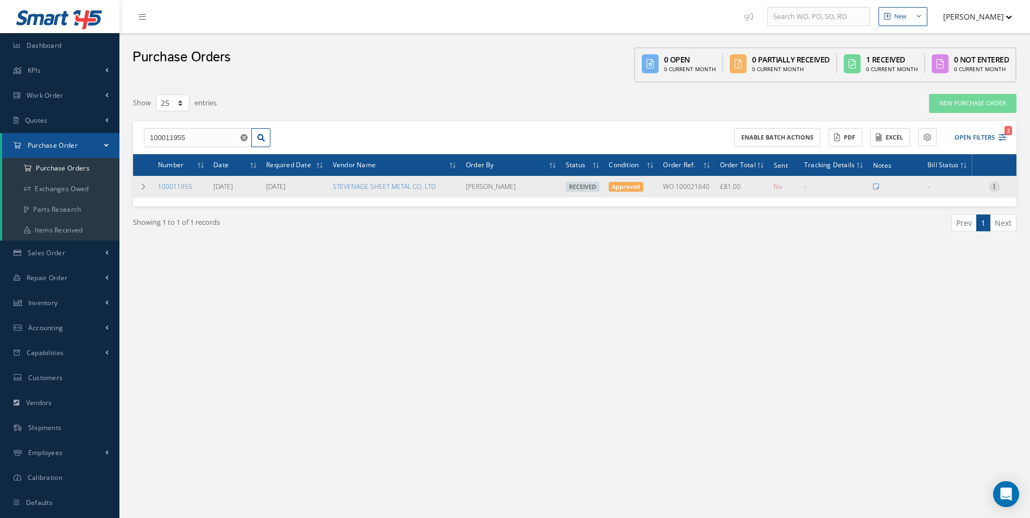
click at [997, 188] on icon at bounding box center [995, 185] width 11 height 9
click at [949, 237] on link "Create Bill" at bounding box center [945, 236] width 86 height 14
type input "13.50"
type input "0.00"
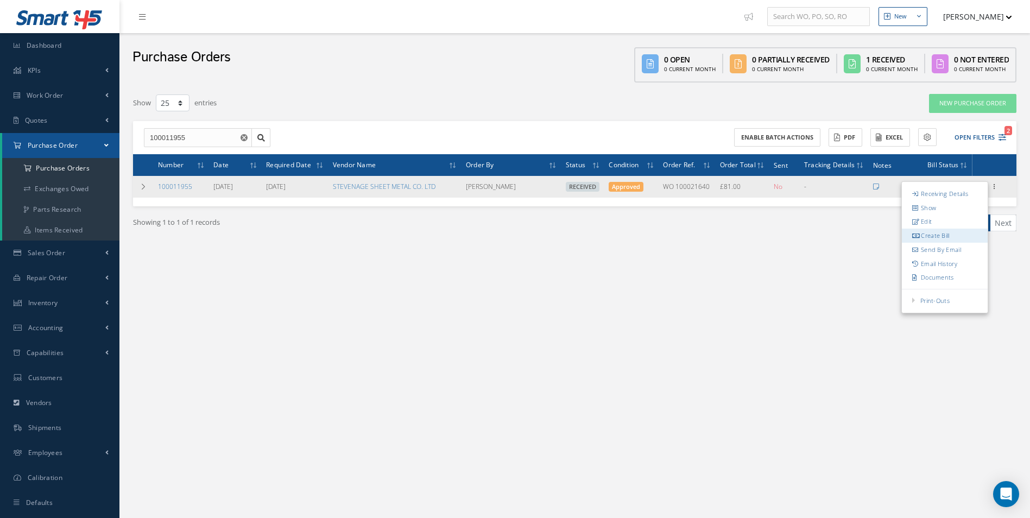
type input "0.00"
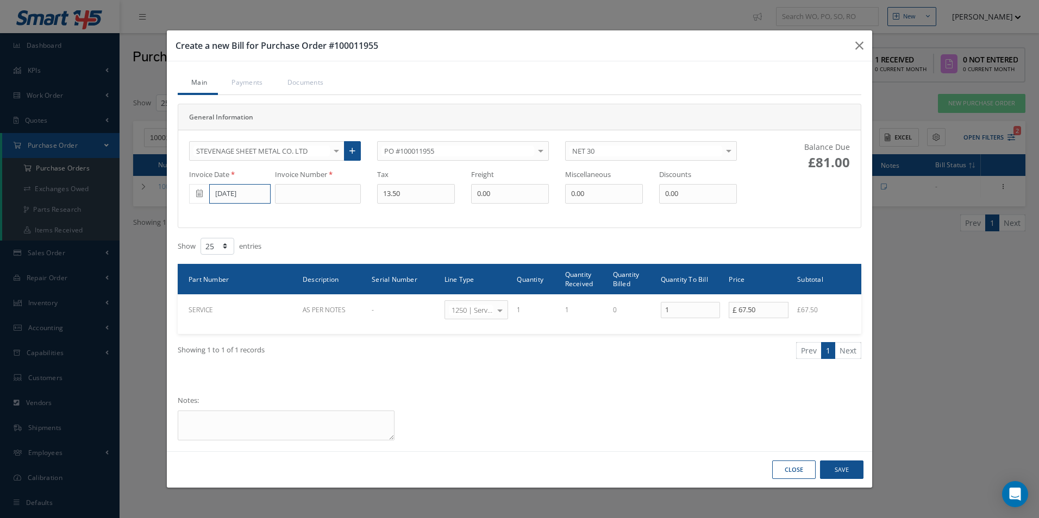
click at [228, 191] on input "[DATE]" at bounding box center [239, 194] width 61 height 20
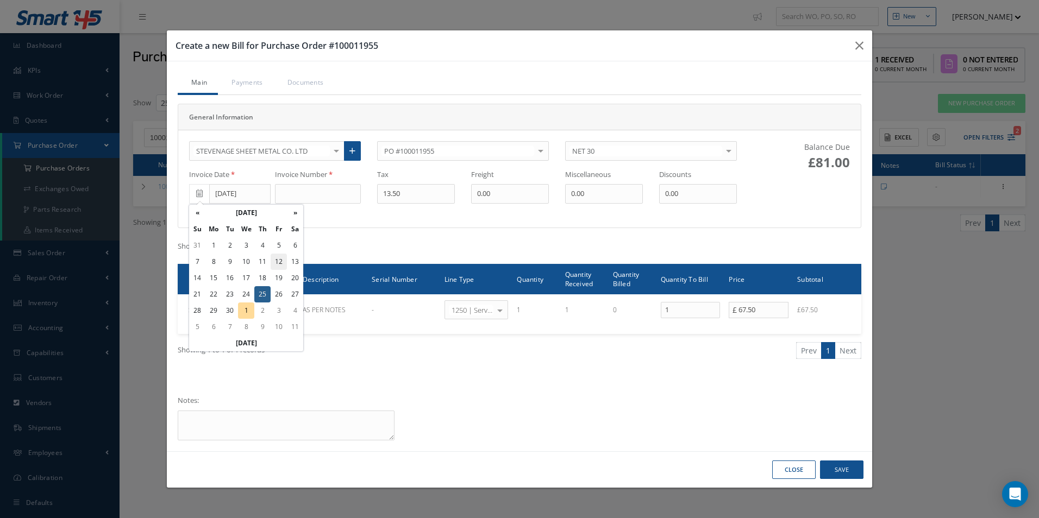
click at [275, 260] on td "12" at bounding box center [279, 262] width 16 height 16
type input "09/12/2025"
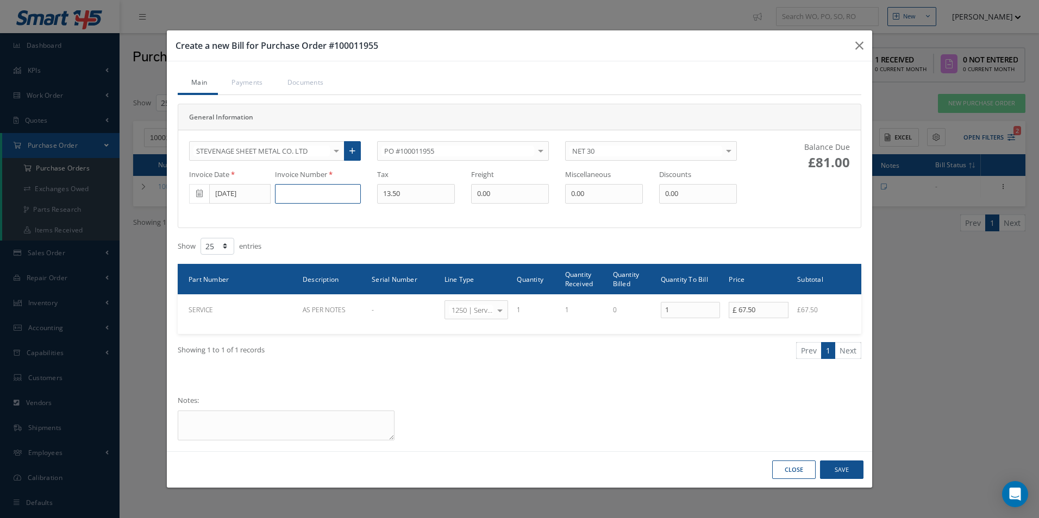
click at [298, 198] on input at bounding box center [318, 194] width 86 height 20
paste input "152464"
type input "152464"
click at [854, 473] on button "Save" at bounding box center [841, 470] width 43 height 19
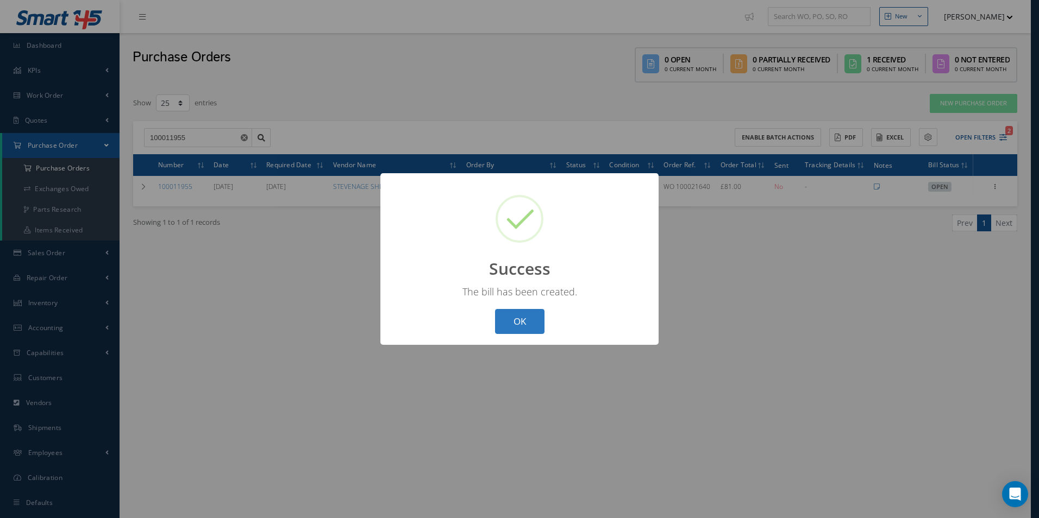
click at [521, 323] on button "OK" at bounding box center [519, 322] width 49 height 26
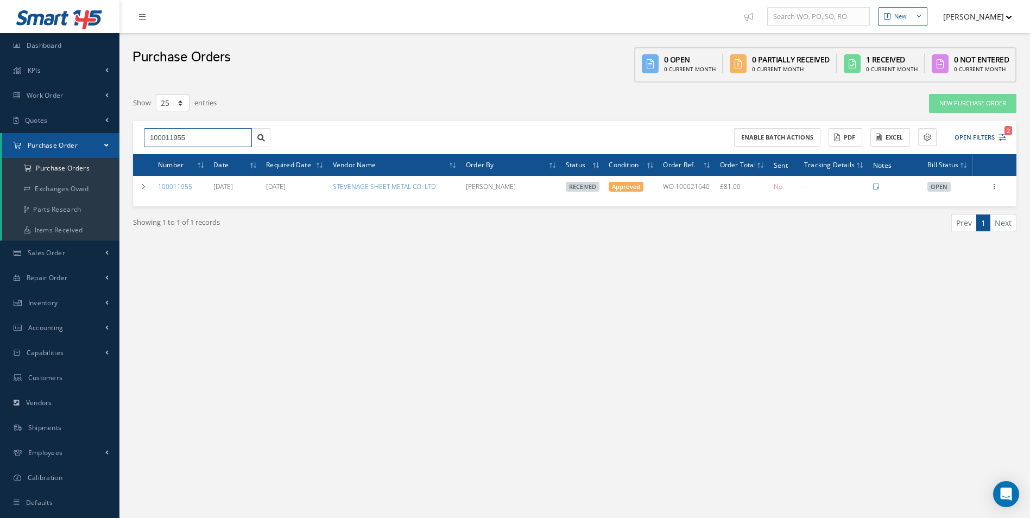
click at [55, 155] on div "Smart 145 Dashboard KPIs Work Order Accounting Work Order Work Order Work Order…" at bounding box center [515, 270] width 1030 height 540
type input "100011695"
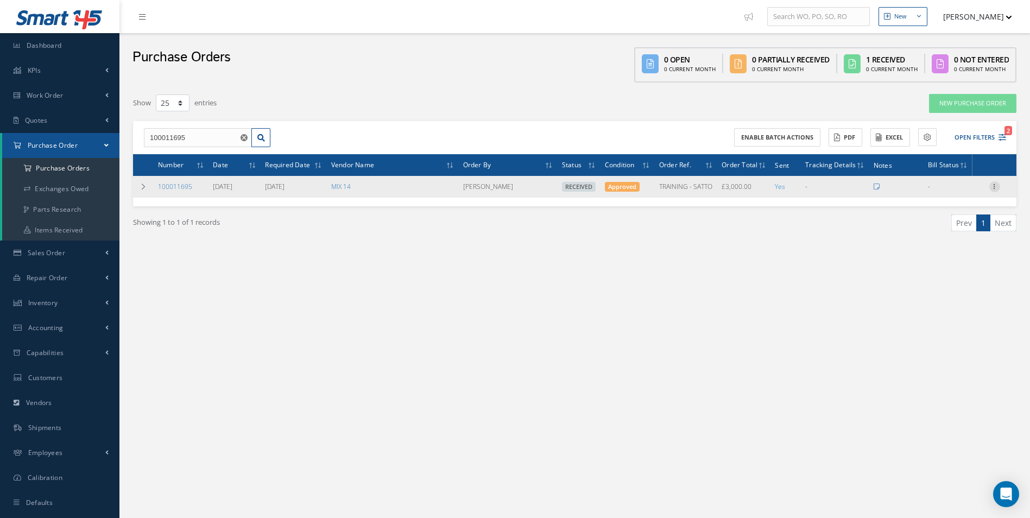
click at [993, 187] on icon at bounding box center [995, 185] width 11 height 9
click at [953, 234] on link "Create Bill" at bounding box center [945, 236] width 86 height 14
type input "500.00"
type input "0.00"
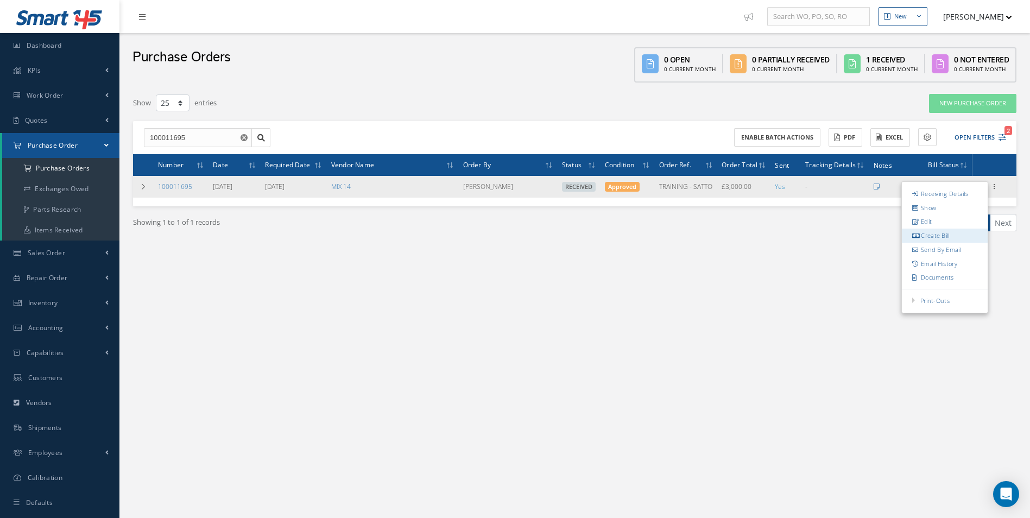
type input "0.00"
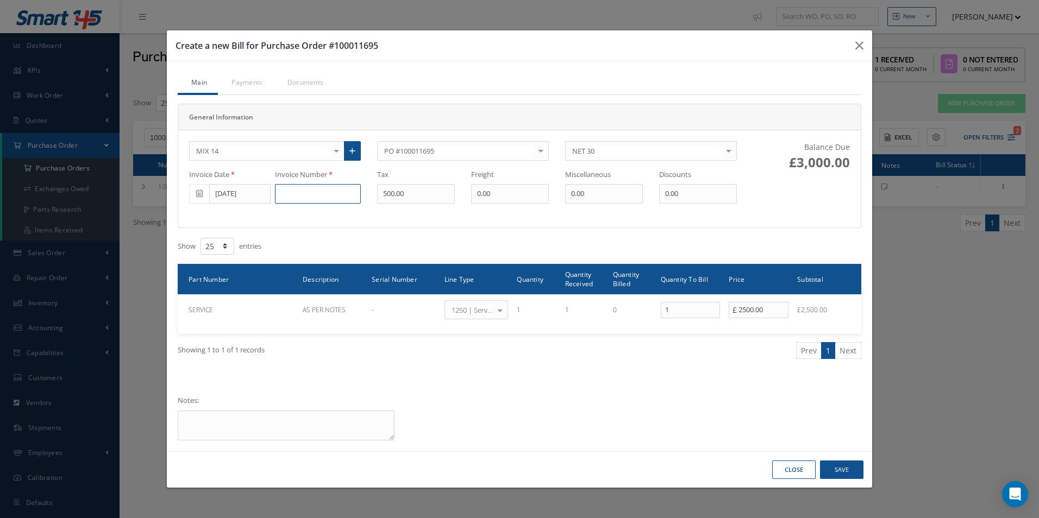
click at [288, 191] on input at bounding box center [318, 194] width 86 height 20
paste input "INV-2537"
type input "INV-2537"
click at [236, 197] on input "09/12/2025" at bounding box center [239, 194] width 61 height 20
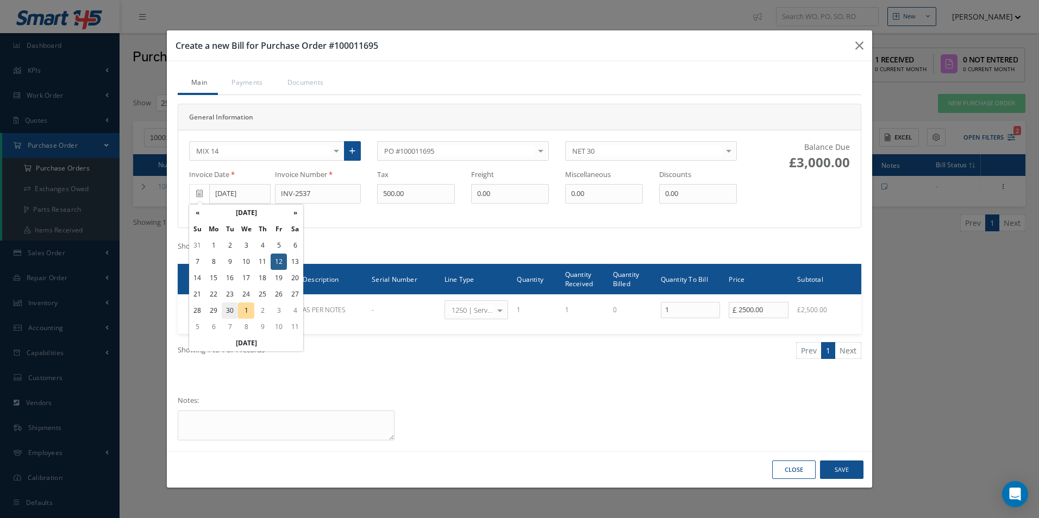
click at [231, 311] on td "30" at bounding box center [230, 311] width 16 height 16
type input "[DATE]"
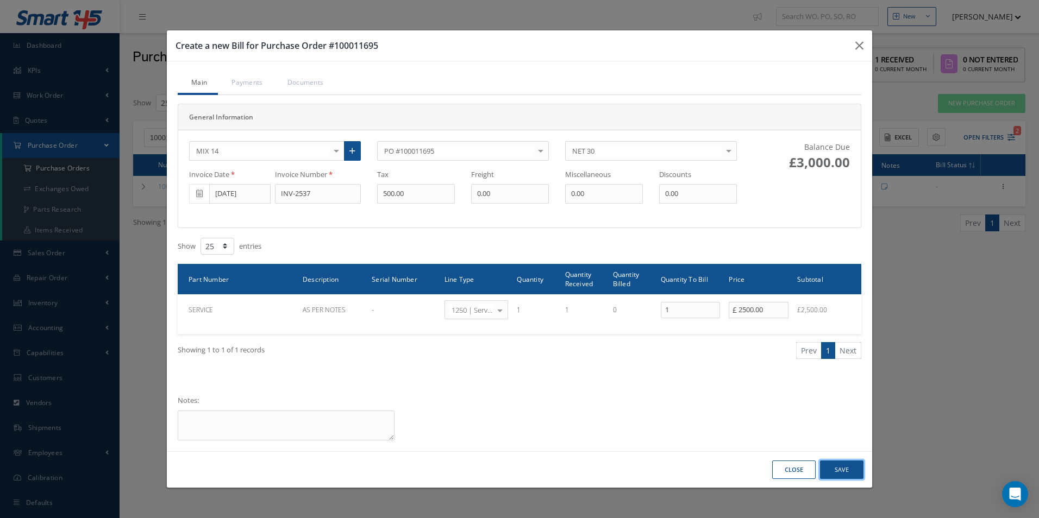
click at [839, 468] on button "Save" at bounding box center [841, 470] width 43 height 19
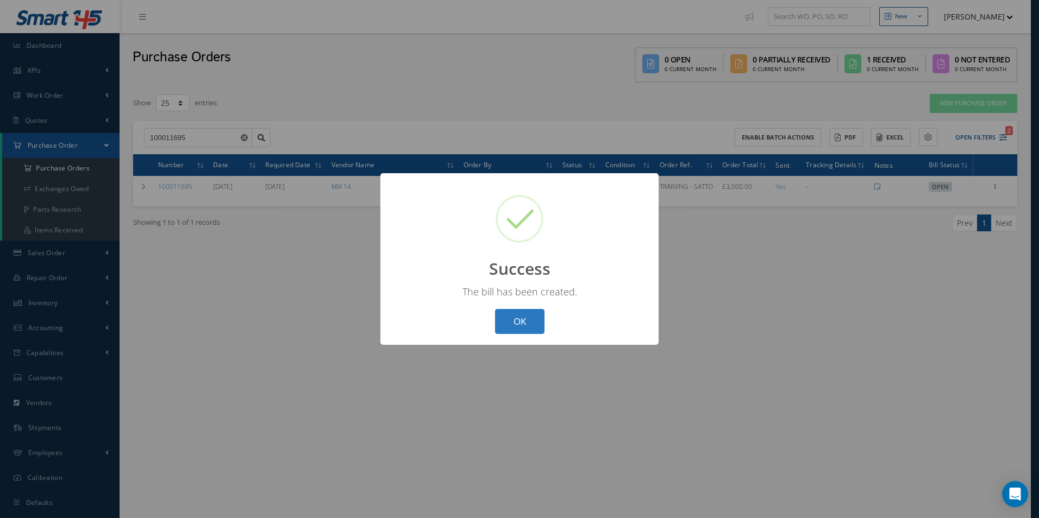
click at [526, 325] on button "OK" at bounding box center [519, 322] width 49 height 26
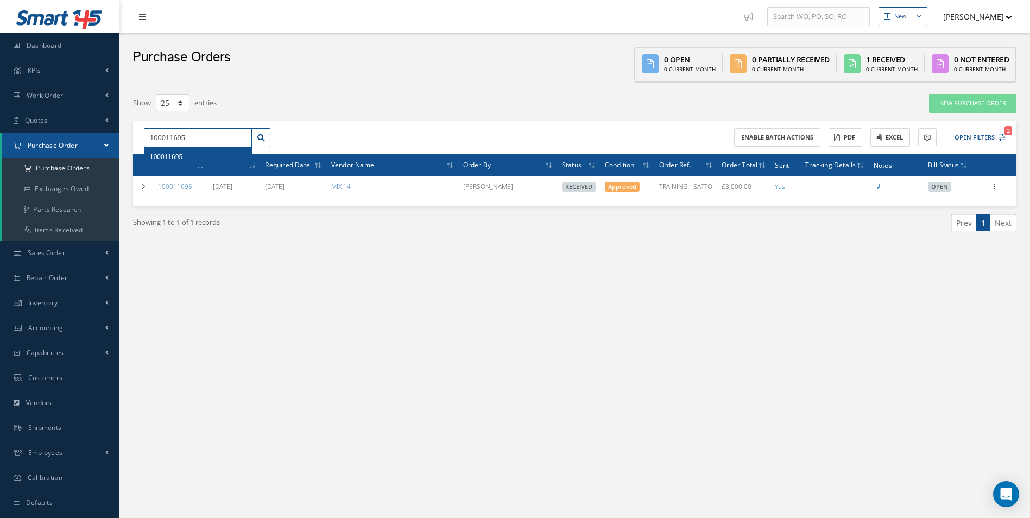
drag, startPoint x: 202, startPoint y: 146, endPoint x: 57, endPoint y: 147, distance: 145.0
click at [57, 147] on div "Smart 145 Dashboard KPIs Work Order Accounting Work Order Work Order Work Order…" at bounding box center [515, 270] width 1030 height 540
paste input "2050/"
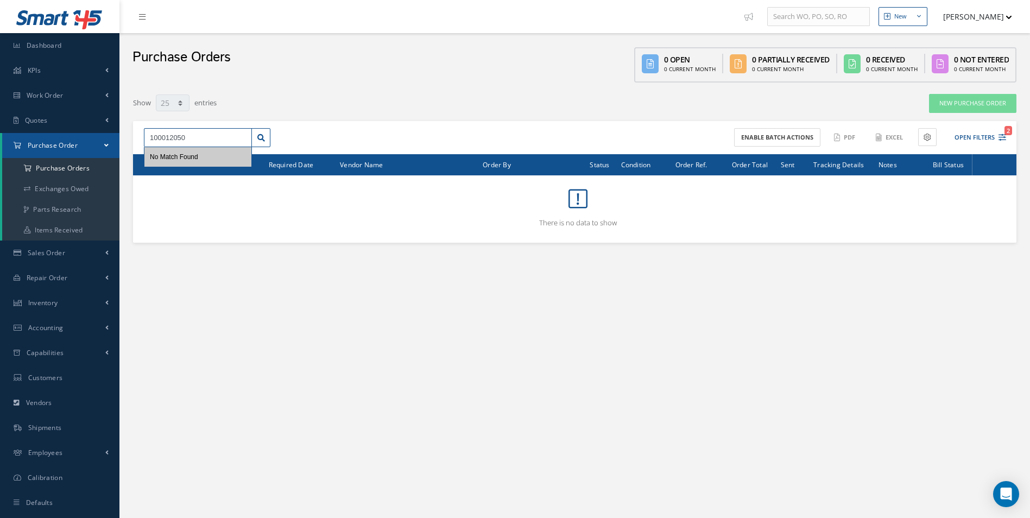
type input "100012050"
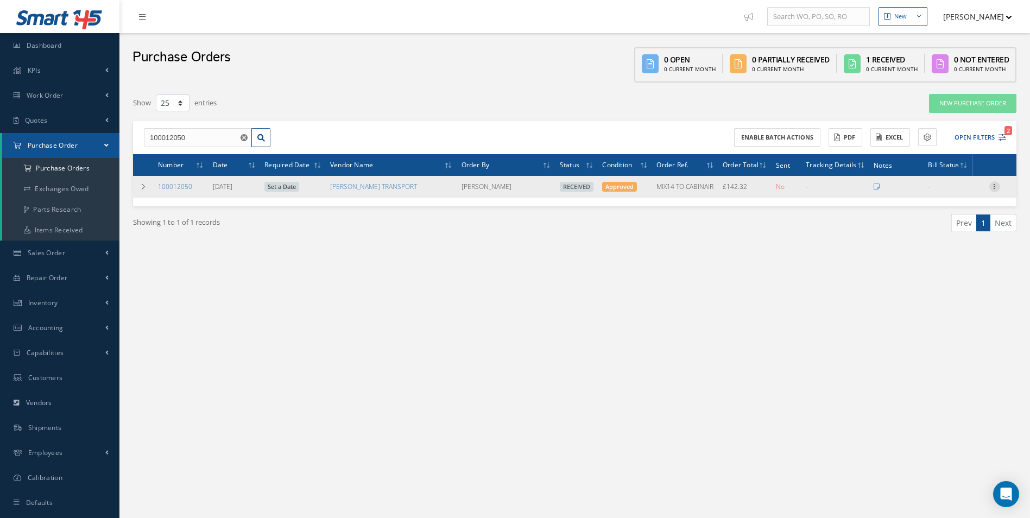
click at [993, 185] on icon at bounding box center [995, 185] width 11 height 9
click at [954, 235] on link "Create Bill" at bounding box center [945, 236] width 86 height 14
type input "23.72"
type input "0.00"
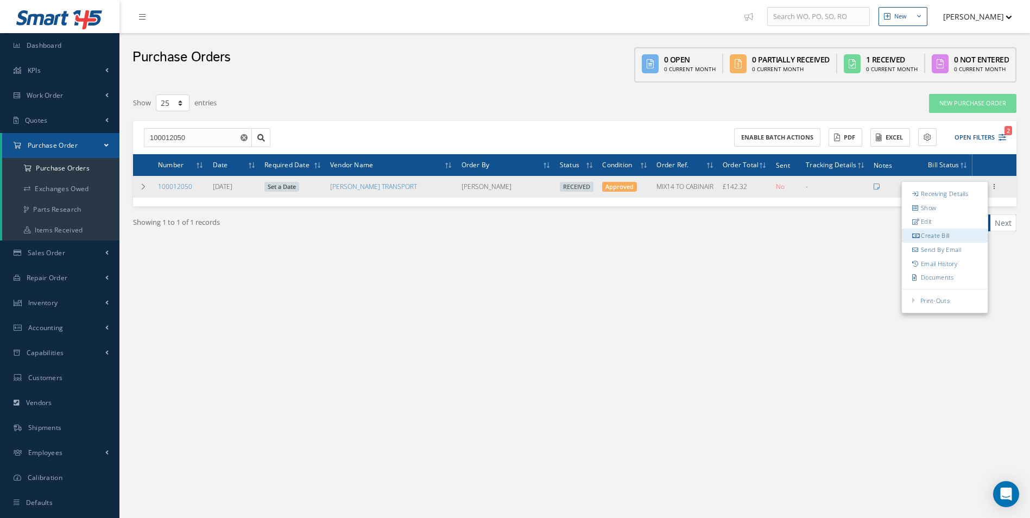
type input "0.00"
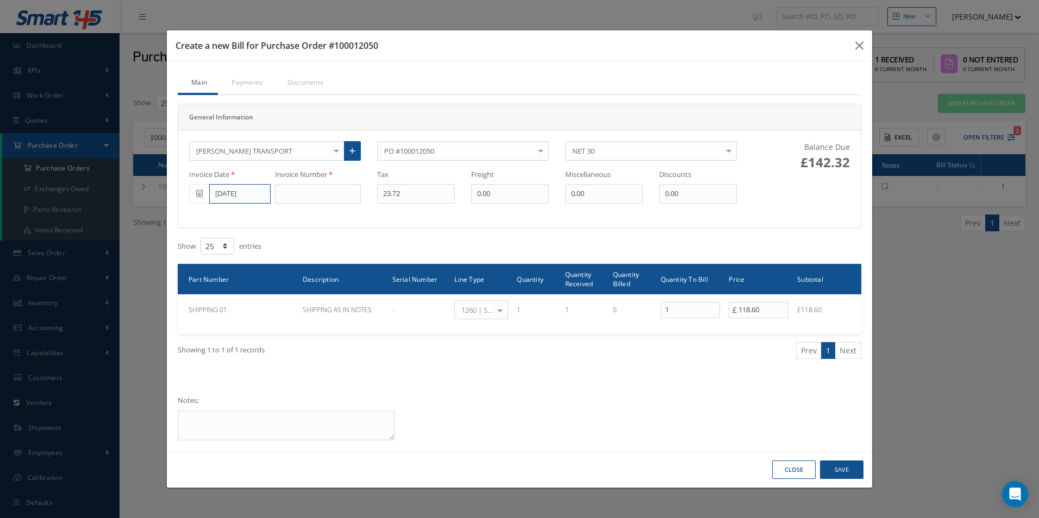
click at [235, 198] on input "[DATE]" at bounding box center [239, 194] width 61 height 20
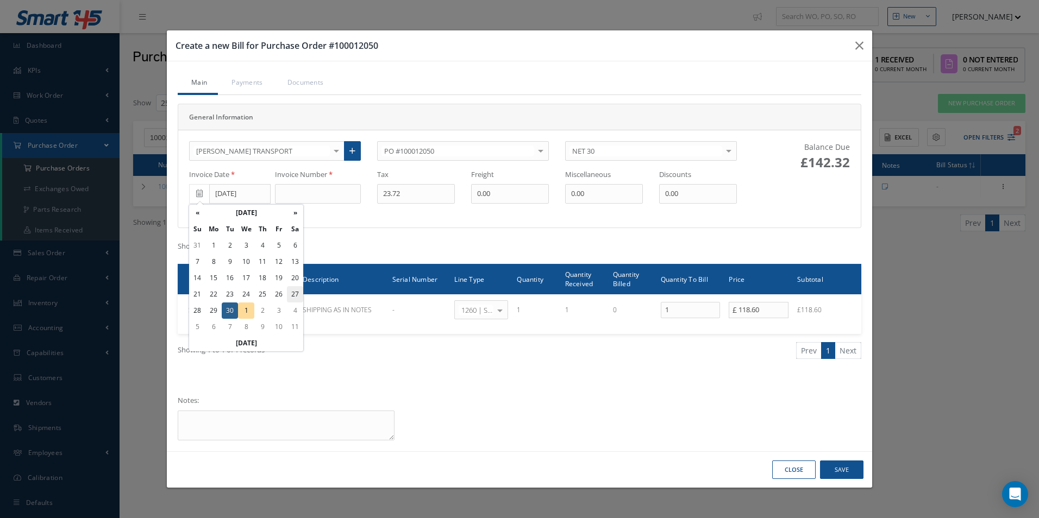
click at [291, 293] on td "27" at bounding box center [295, 294] width 16 height 16
type input "09/27/2025"
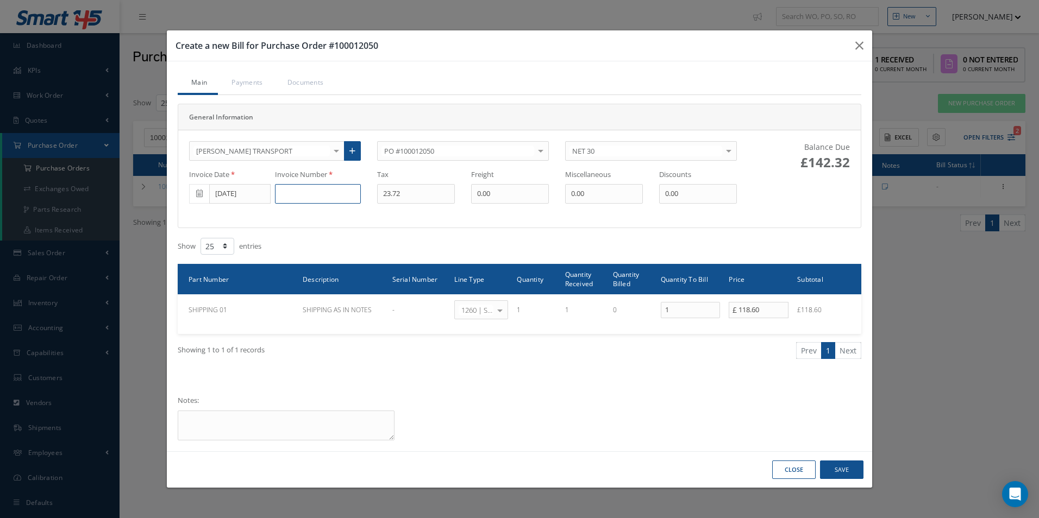
click at [313, 197] on input at bounding box center [318, 194] width 86 height 20
click at [322, 194] on input at bounding box center [318, 194] width 86 height 20
paste input "RDT16110"
type input "RDT16110"
click at [843, 471] on button "Save" at bounding box center [841, 470] width 43 height 19
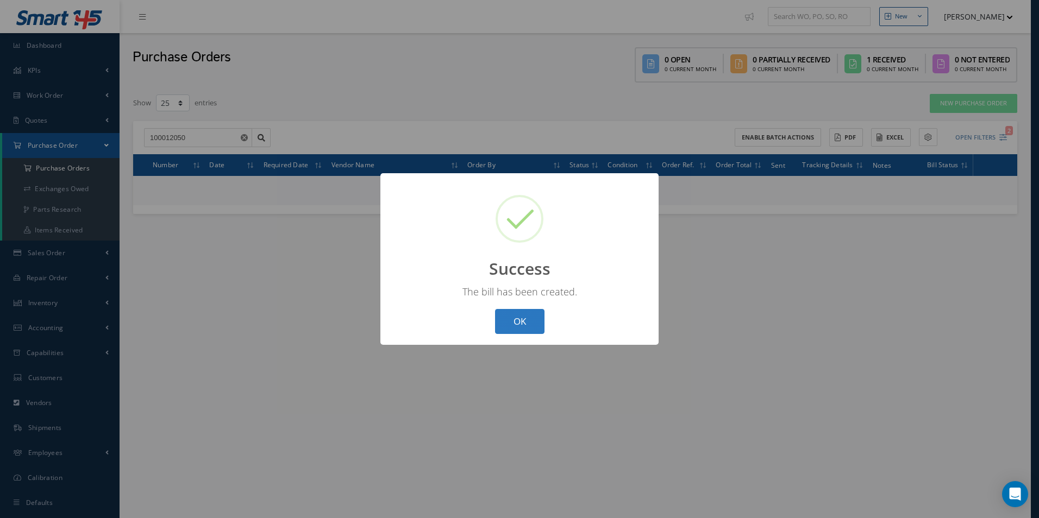
click at [525, 325] on button "OK" at bounding box center [519, 322] width 49 height 26
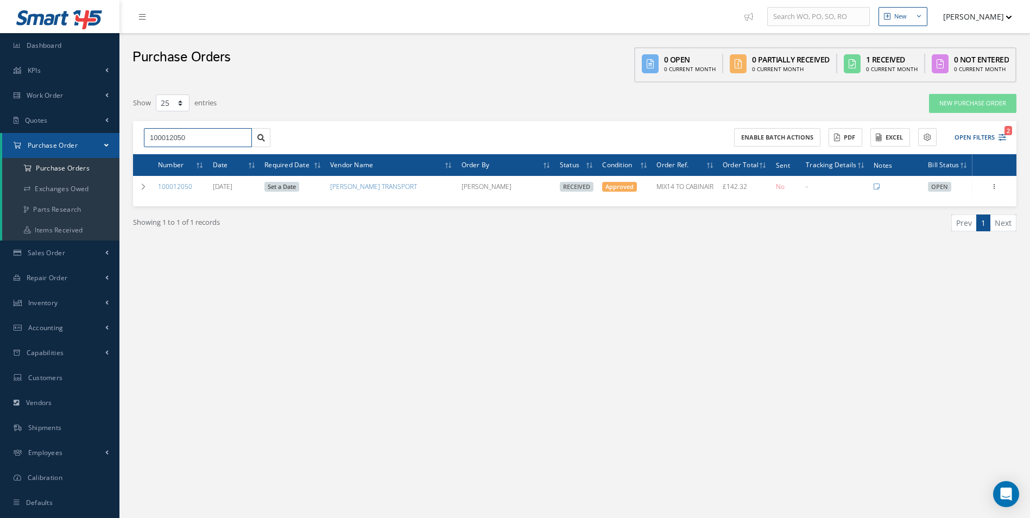
drag, startPoint x: 108, startPoint y: 138, endPoint x: -2, endPoint y: 135, distance: 109.8
click at [0, 135] on html "Smart 145 Dashboard KPIs Work Order Accounting Work Order Work Order Work Order…" at bounding box center [515, 259] width 1030 height 518
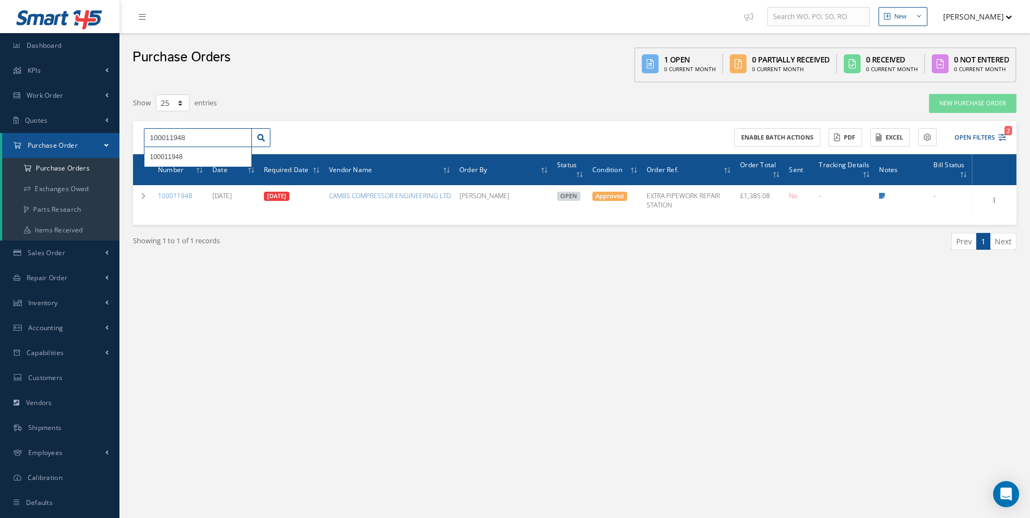
drag, startPoint x: 204, startPoint y: 137, endPoint x: 50, endPoint y: 138, distance: 154.3
click at [50, 138] on div "Smart 145 Dashboard KPIs Work Order Accounting Work Order Work Order Work Order…" at bounding box center [515, 270] width 1030 height 540
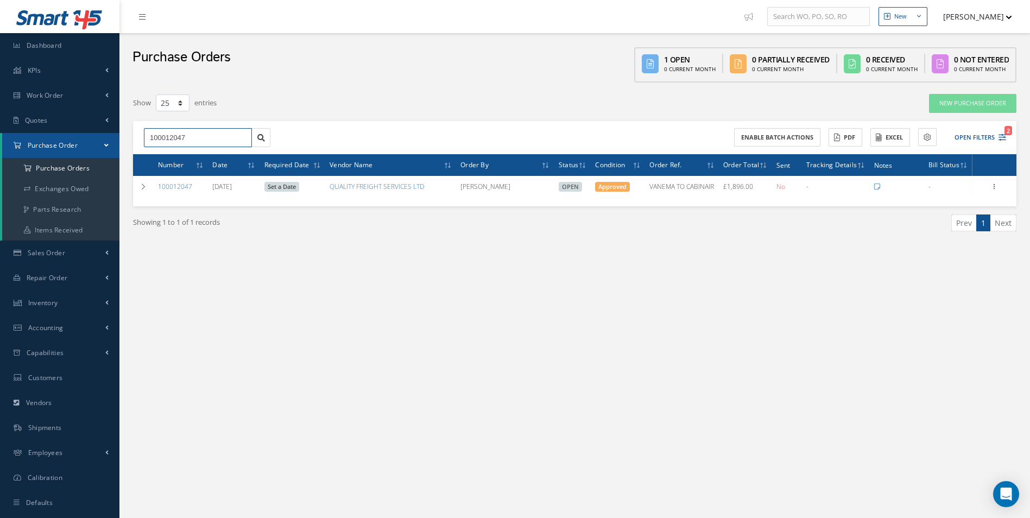
click at [193, 134] on input "100012047" at bounding box center [198, 138] width 108 height 20
drag, startPoint x: 212, startPoint y: 138, endPoint x: 35, endPoint y: 138, distance: 177.6
click at [52, 139] on div "Smart 145 Dashboard KPIs Work Order Accounting Work Order Work Order Work Order…" at bounding box center [515, 270] width 1030 height 540
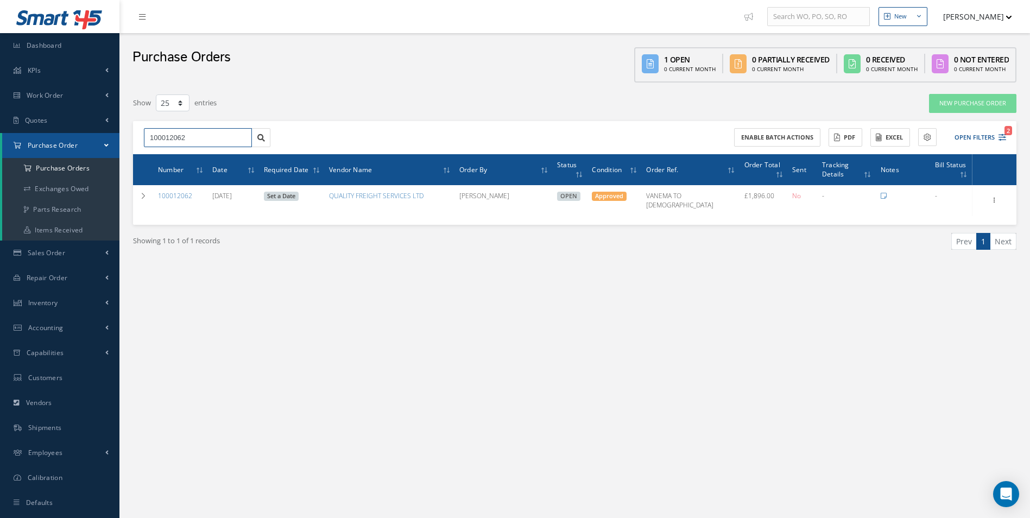
drag, startPoint x: 201, startPoint y: 136, endPoint x: 42, endPoint y: 138, distance: 158.6
click at [47, 138] on div "Smart 145 Dashboard KPIs Work Order Accounting Work Order Work Order Work Order…" at bounding box center [515, 270] width 1030 height 540
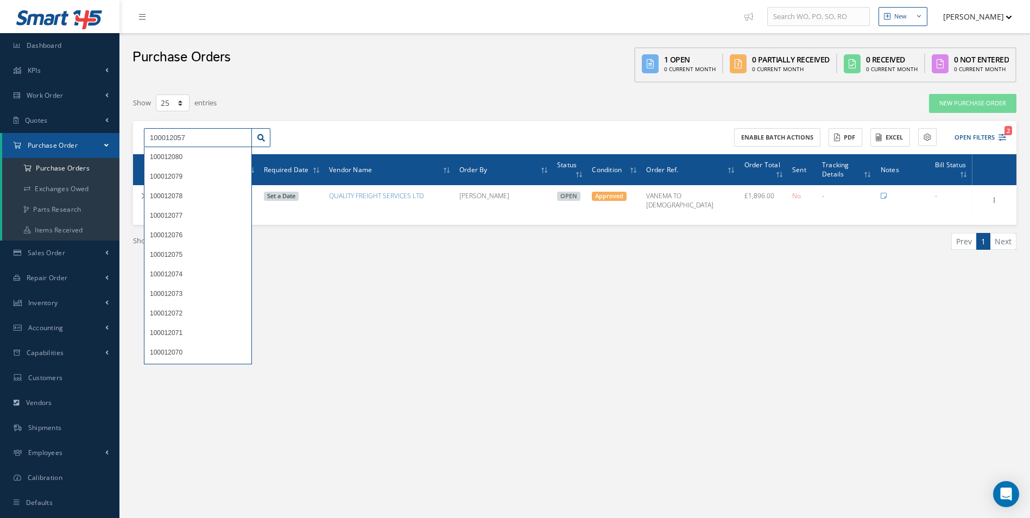
type input "100012057"
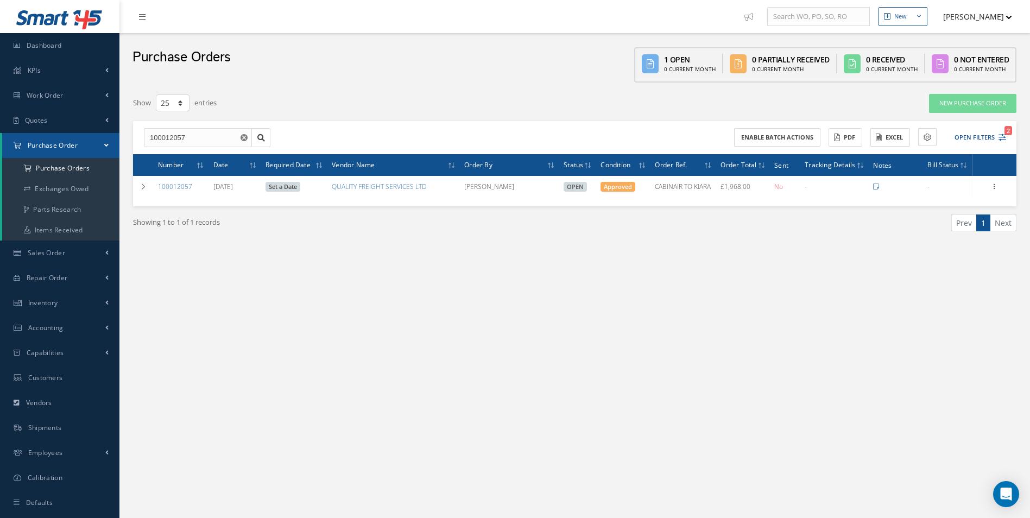
click at [593, 442] on div "New New Work Order New Purchase Order New Customer Quote New Sales Order New Re…" at bounding box center [574, 270] width 911 height 540
click at [241, 139] on use "Reset" at bounding box center [244, 137] width 7 height 7
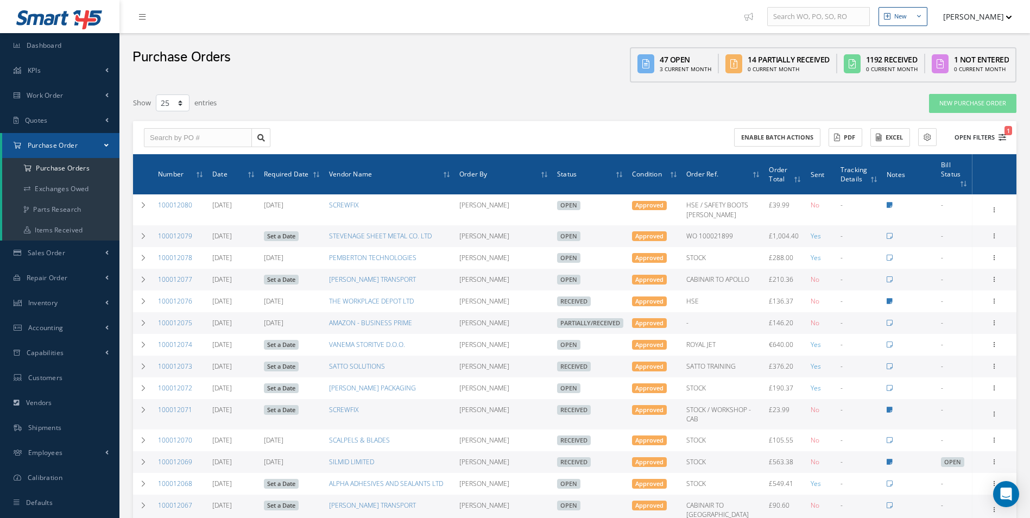
click at [967, 138] on button "Open Filters 1" at bounding box center [975, 138] width 61 height 18
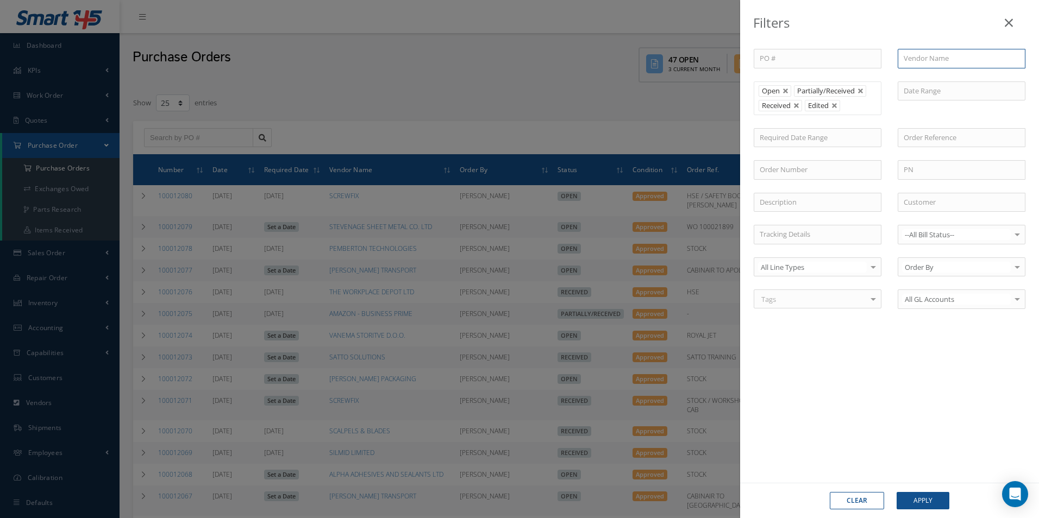
click at [934, 60] on input "text" at bounding box center [961, 59] width 128 height 20
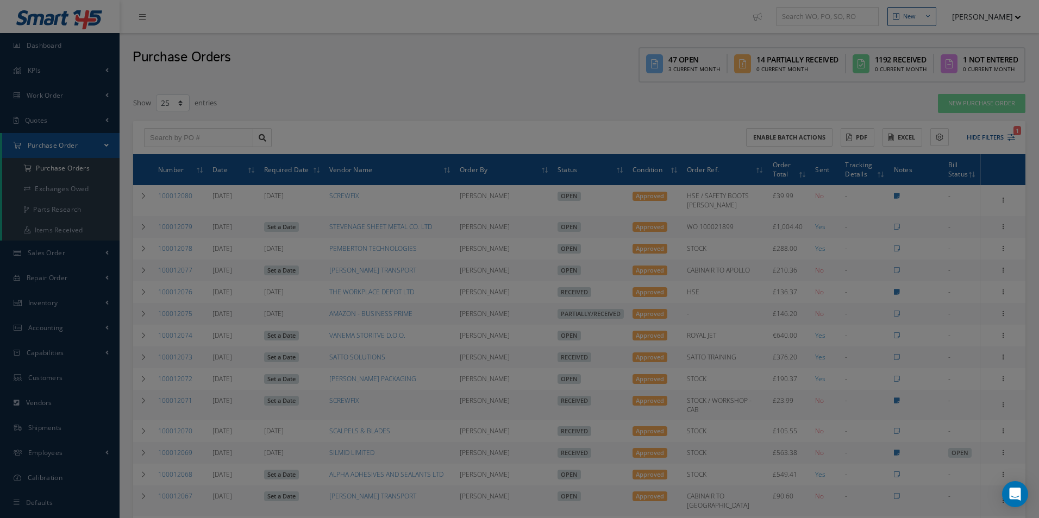
click at [867, 246] on div "PO # Vendor Name boc BOC GAS SUPPLIES Open Partially/Received Received Canceled…" at bounding box center [889, 185] width 288 height 273
drag, startPoint x: 515, startPoint y: 392, endPoint x: 529, endPoint y: 384, distance: 16.0
click at [515, 390] on div "Filters PO # Vendor Name boc BOC GAS SUPPLIES Open Partially/Received Received …" at bounding box center [519, 259] width 1039 height 518
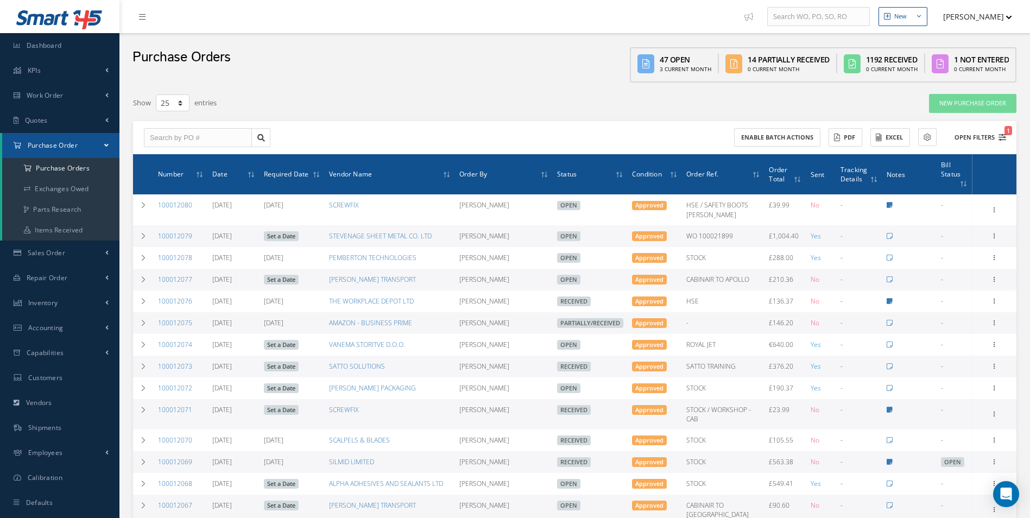
click at [961, 140] on button "Open Filters 1" at bounding box center [975, 138] width 61 height 18
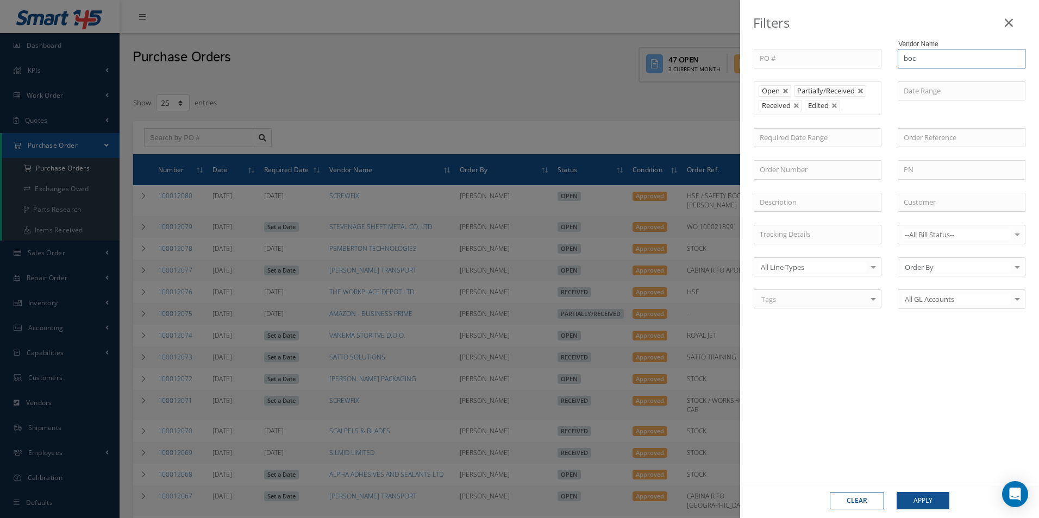
click at [953, 66] on input "boc" at bounding box center [961, 59] width 128 height 20
click at [947, 76] on span "BOC GAS SUPPLIES" at bounding box center [933, 78] width 61 height 10
type input "BOC GAS SUPPLIES"
click at [925, 498] on button "Apply" at bounding box center [922, 500] width 53 height 17
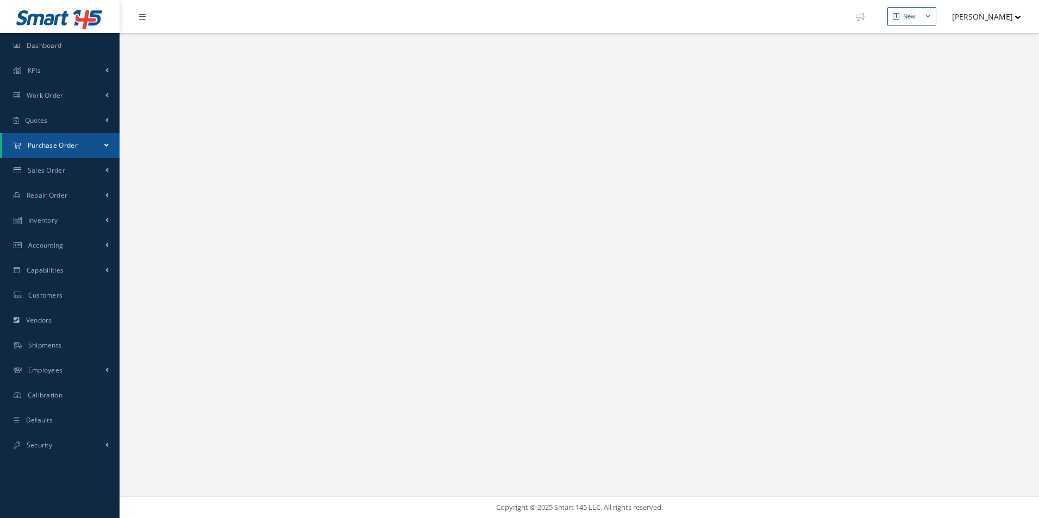
click at [89, 146] on link "Purchase Order" at bounding box center [60, 145] width 117 height 25
select select "25"
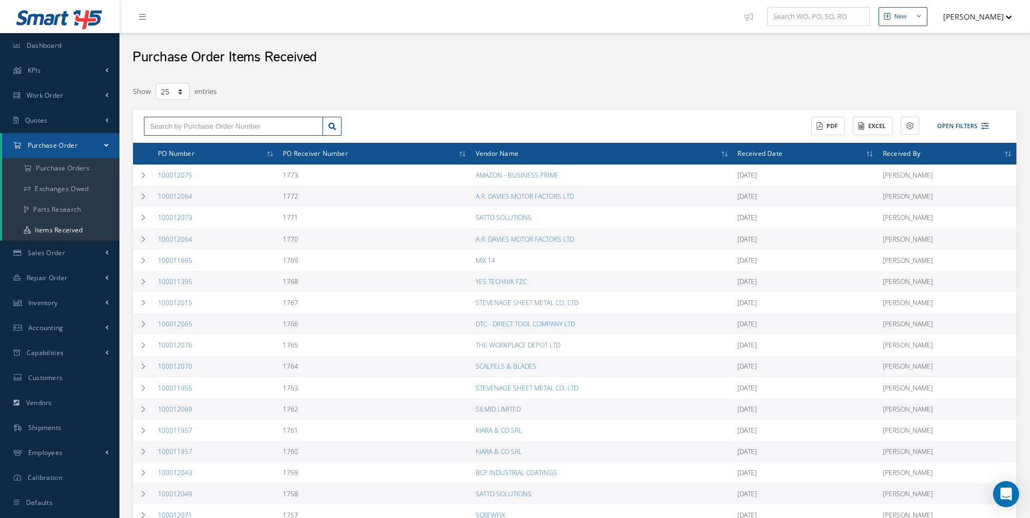
click at [234, 131] on input "text" at bounding box center [233, 127] width 179 height 20
paste input "100011957"
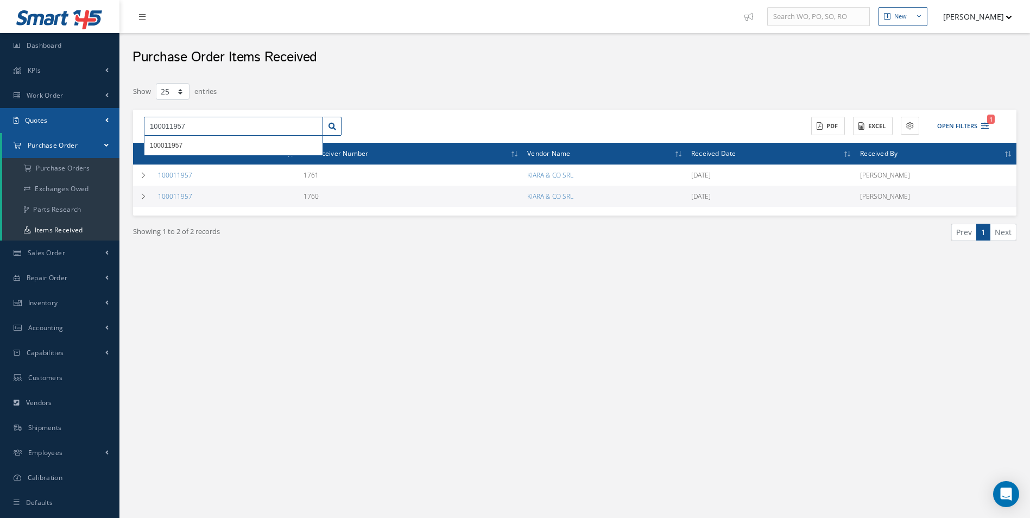
drag, startPoint x: 199, startPoint y: 131, endPoint x: 0, endPoint y: 127, distance: 199.4
click at [12, 130] on div "Smart 145 Dashboard KPIs Work Order Accounting Work Order Work Order Work Order…" at bounding box center [515, 270] width 1030 height 540
paste input "61"
type input "100011961"
